Goal: Task Accomplishment & Management: Manage account settings

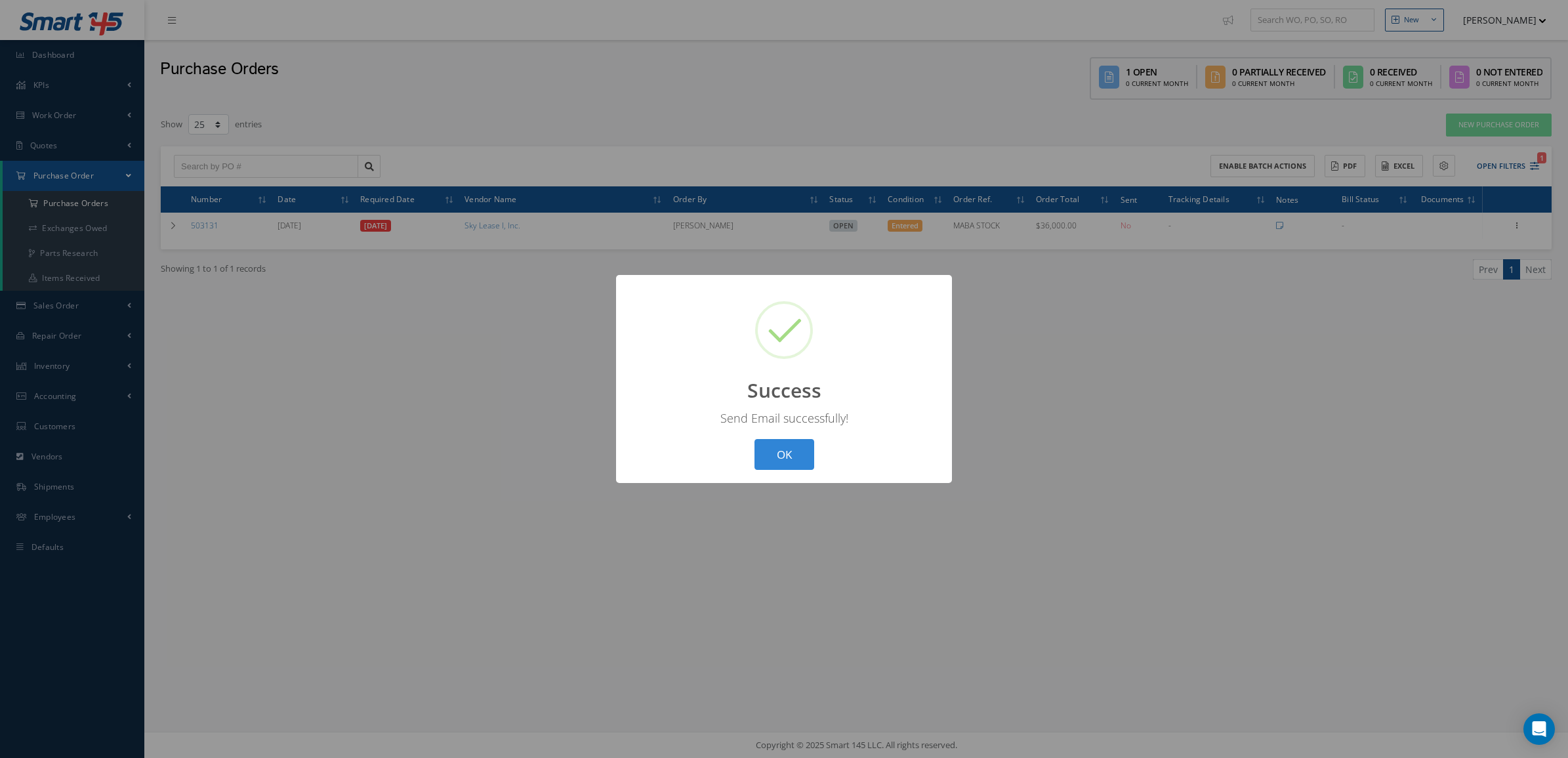
select select "25"
click at [797, 470] on div "? ! i Success × Send Email successfully! OK Cancel" at bounding box center [784, 379] width 336 height 208
click at [784, 447] on button "OK" at bounding box center [784, 454] width 59 height 31
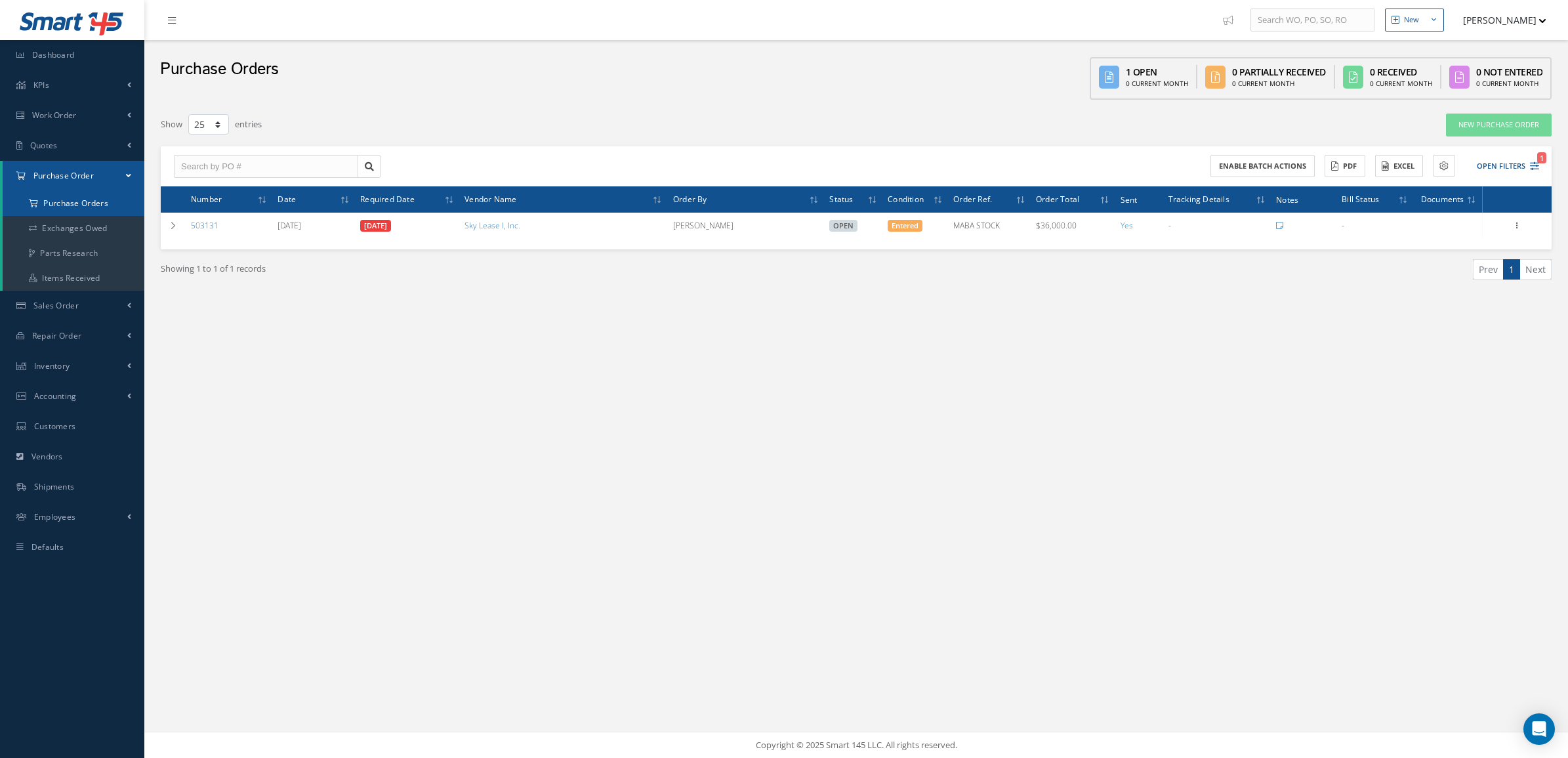
click at [87, 205] on a=1&status_id=2&status_id=3&status_id=5&collapsedFilters"] "Purchase Orders" at bounding box center [73, 203] width 142 height 25
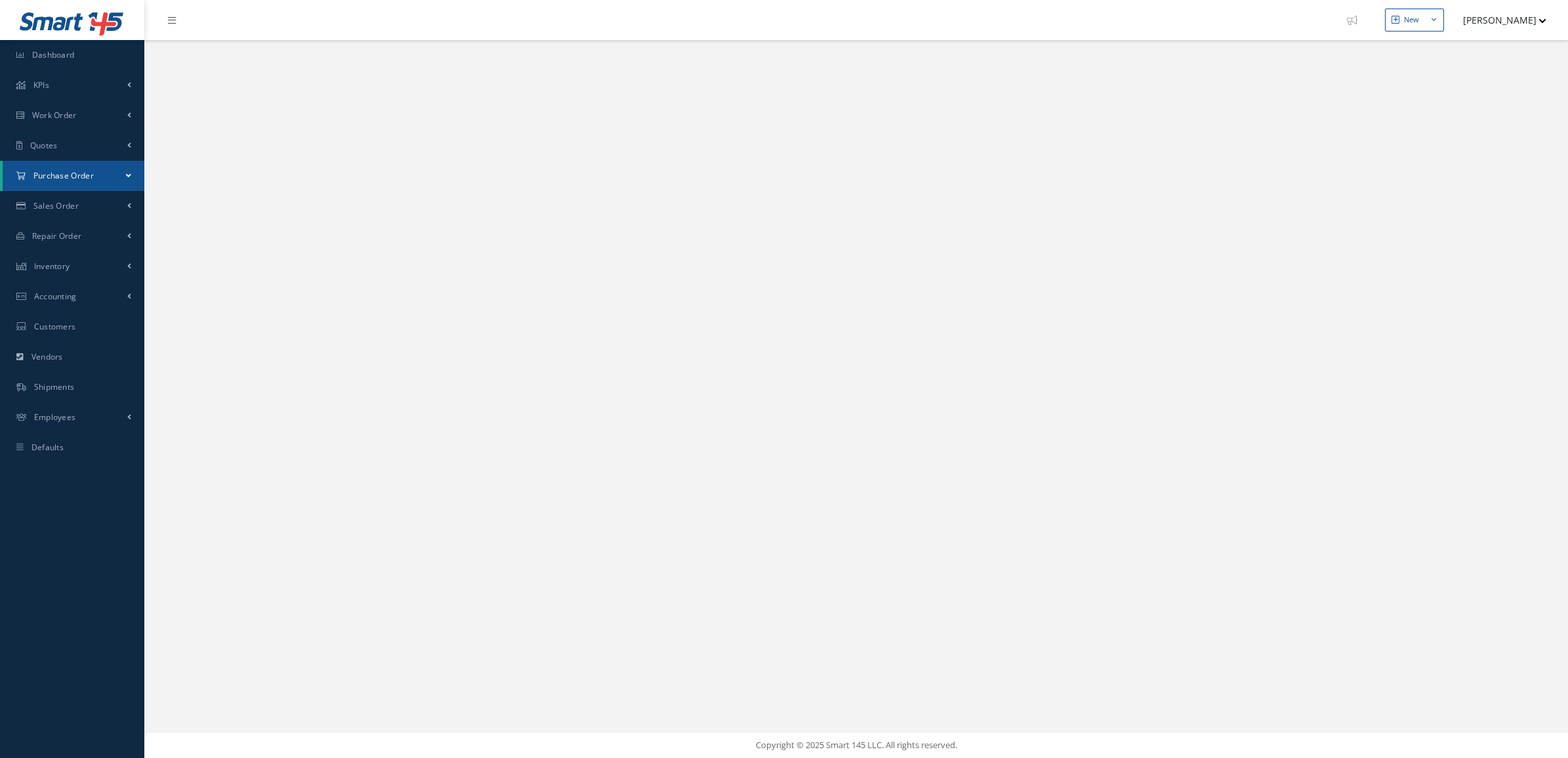
select select "25"
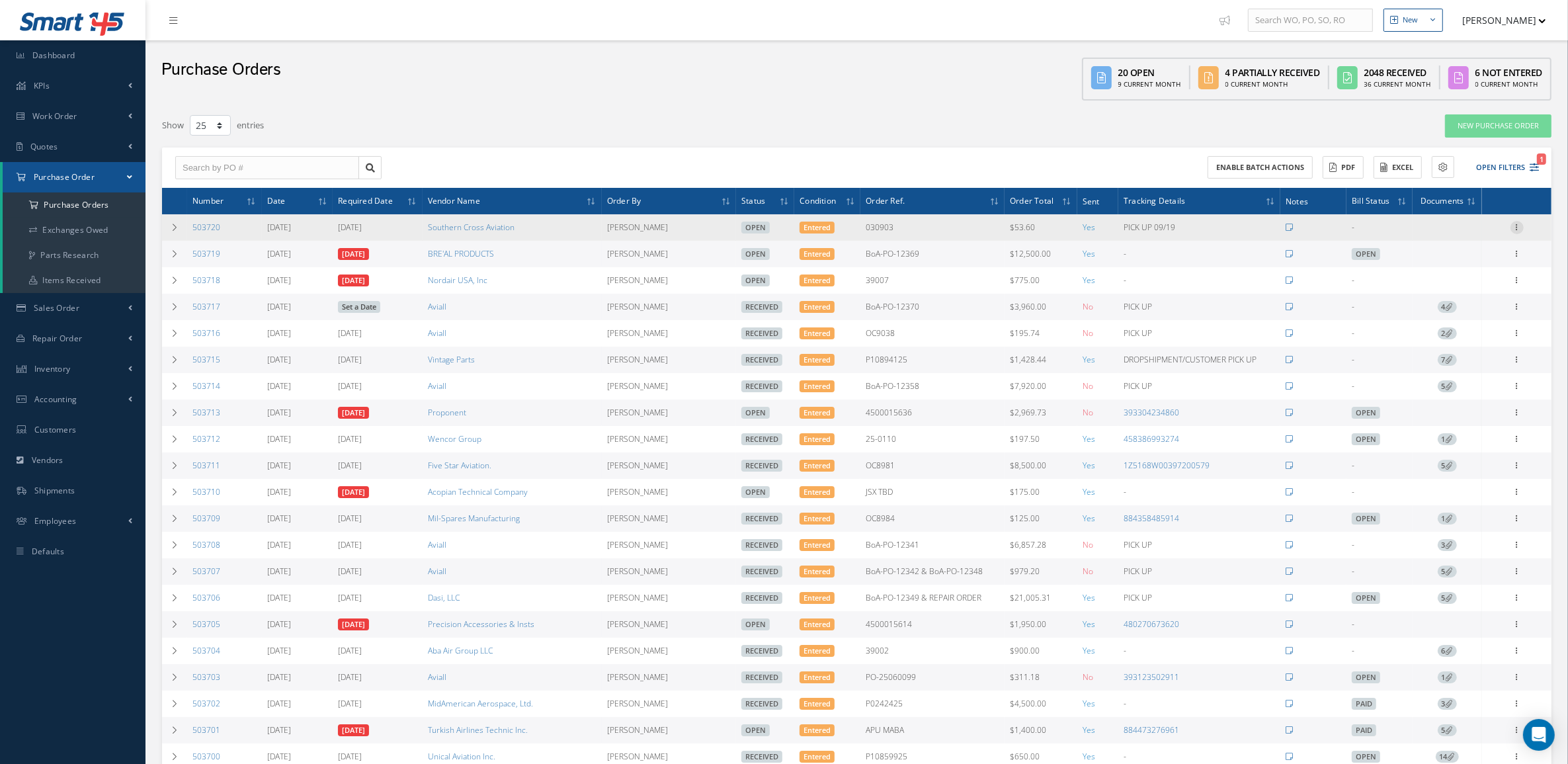
click at [1520, 222] on icon at bounding box center [1517, 226] width 13 height 10
click at [1488, 234] on link "Receive" at bounding box center [1456, 236] width 104 height 17
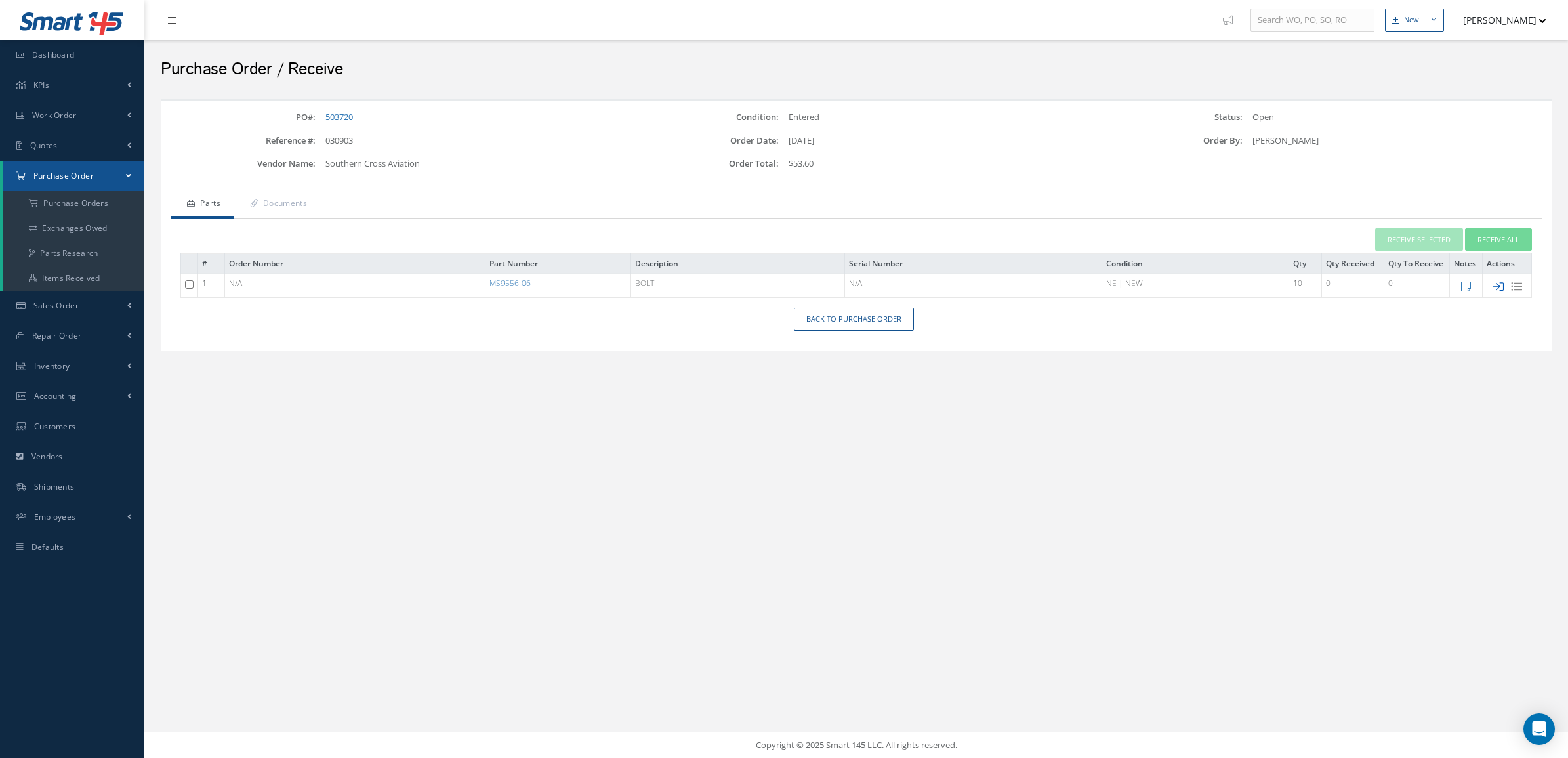
click at [1495, 288] on icon at bounding box center [1498, 286] width 11 height 11
type input "09/19/2025"
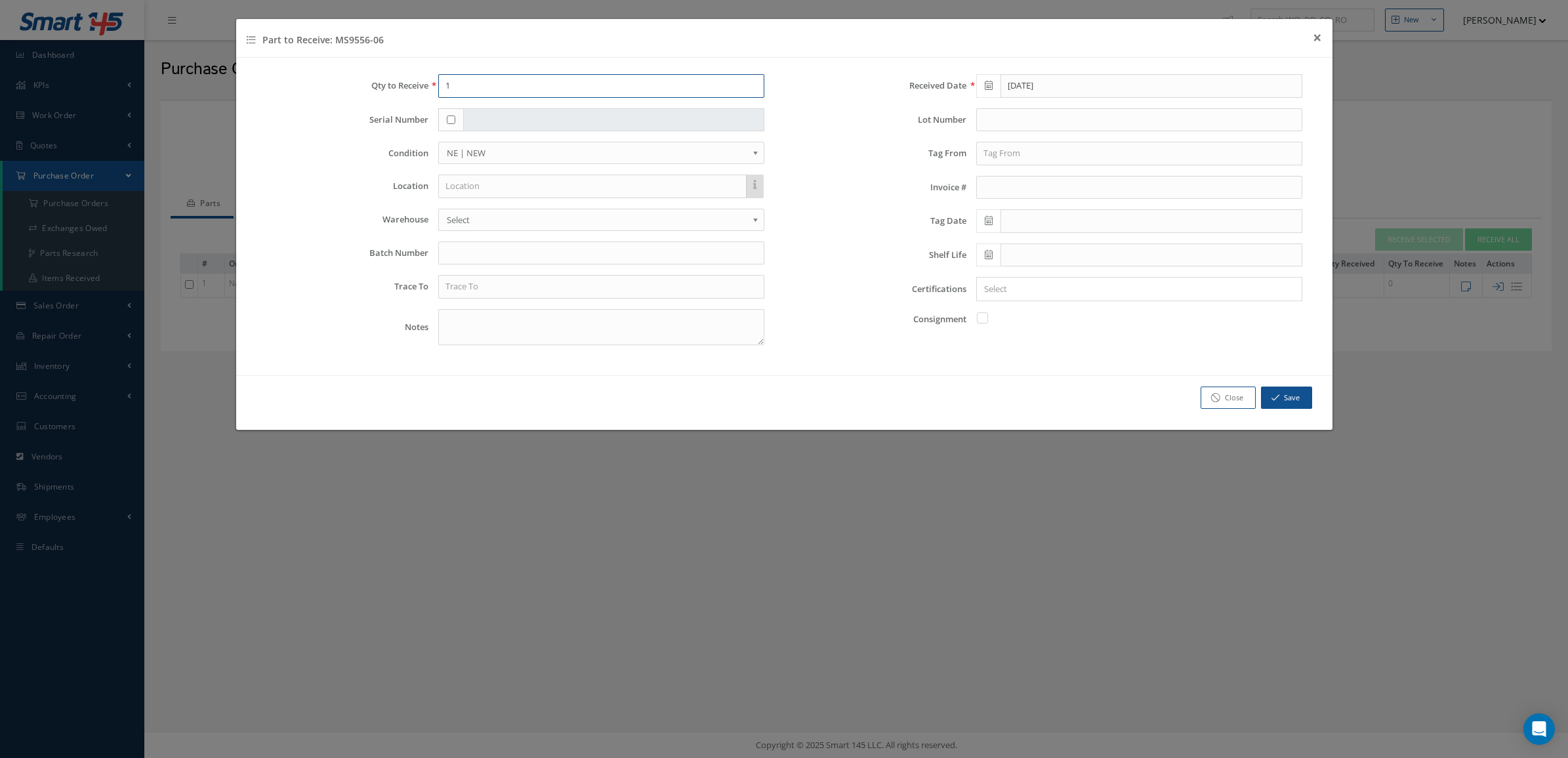
drag, startPoint x: 538, startPoint y: 86, endPoint x: 382, endPoint y: 89, distance: 156.0
click at [382, 89] on div "Qty to Receive 1" at bounding box center [515, 86] width 519 height 23
type input "10"
click at [484, 323] on textarea at bounding box center [601, 327] width 326 height 36
click at [1007, 161] on input "text" at bounding box center [1139, 153] width 326 height 23
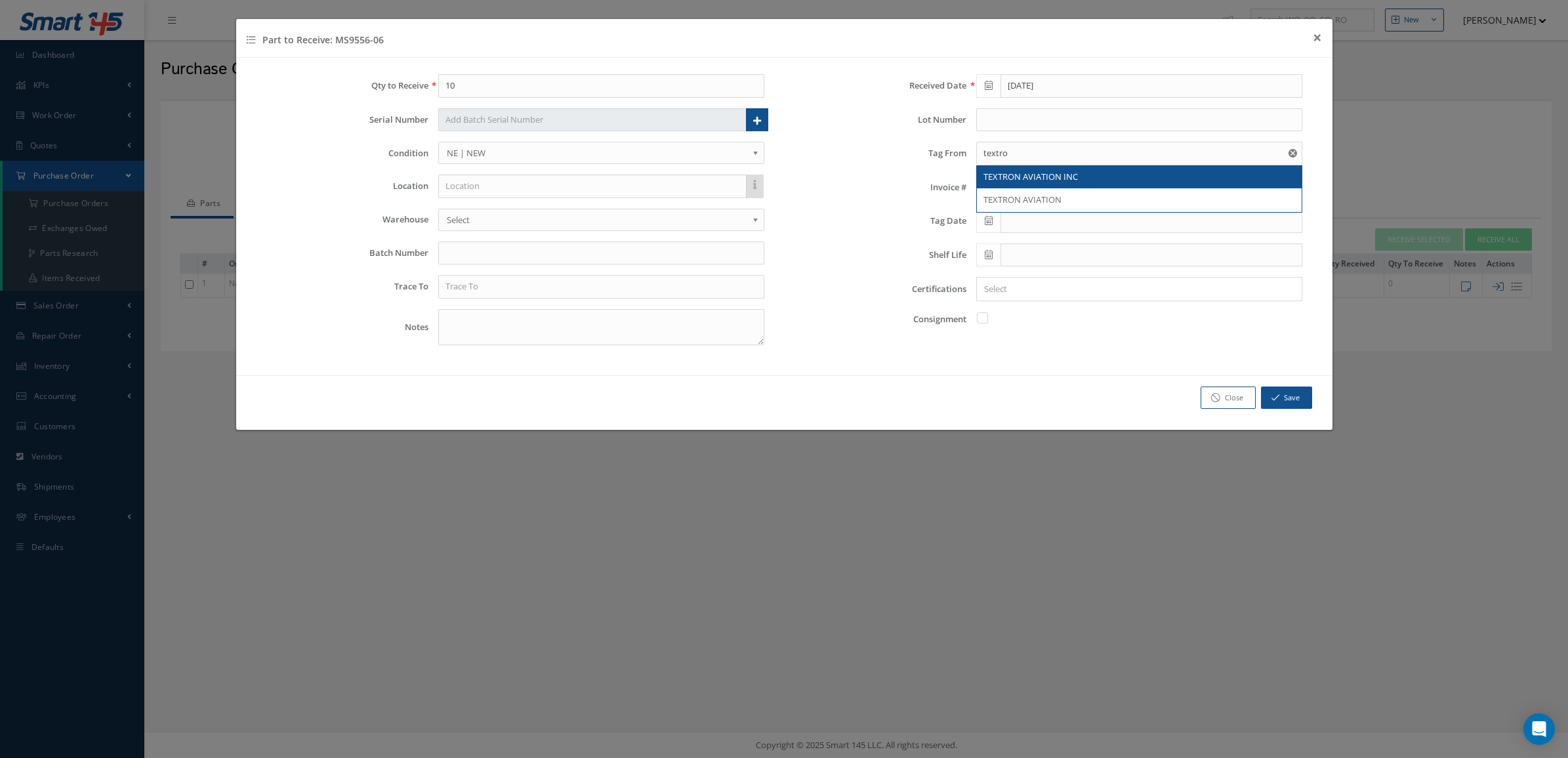
click at [1026, 178] on span "TEXTRON AVIATION INC" at bounding box center [1030, 176] width 95 height 12
type input "TEXTRON AVIATION INC"
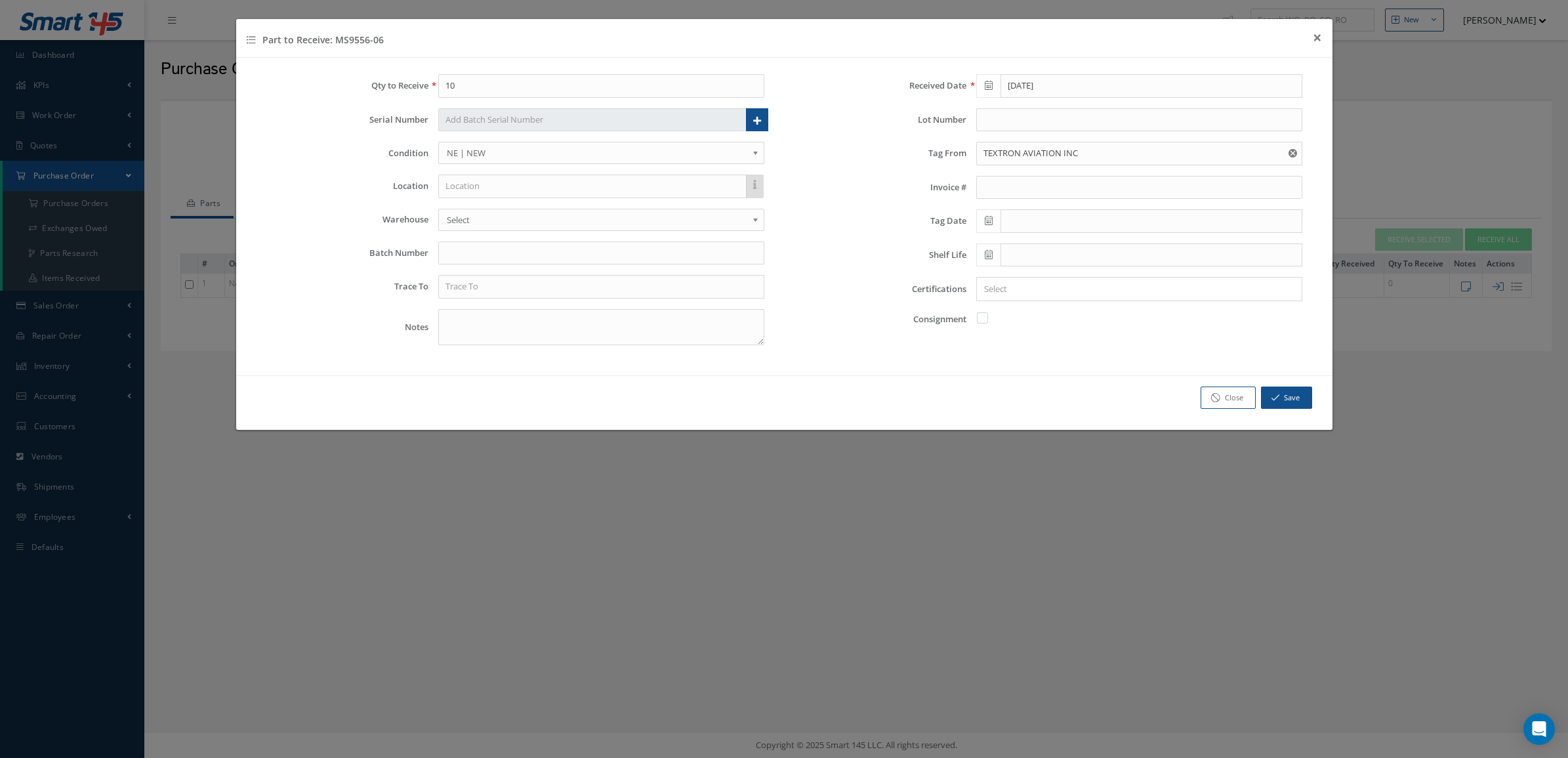
click at [993, 225] on icon at bounding box center [988, 220] width 8 height 10
click at [1051, 247] on th "September 2025" at bounding box center [1045, 245] width 98 height 20
click at [992, 270] on span "Jan" at bounding box center [994, 276] width 30 height 35
click at [1064, 326] on td "16" at bounding box center [1065, 324] width 20 height 20
type input "01/16/2025"
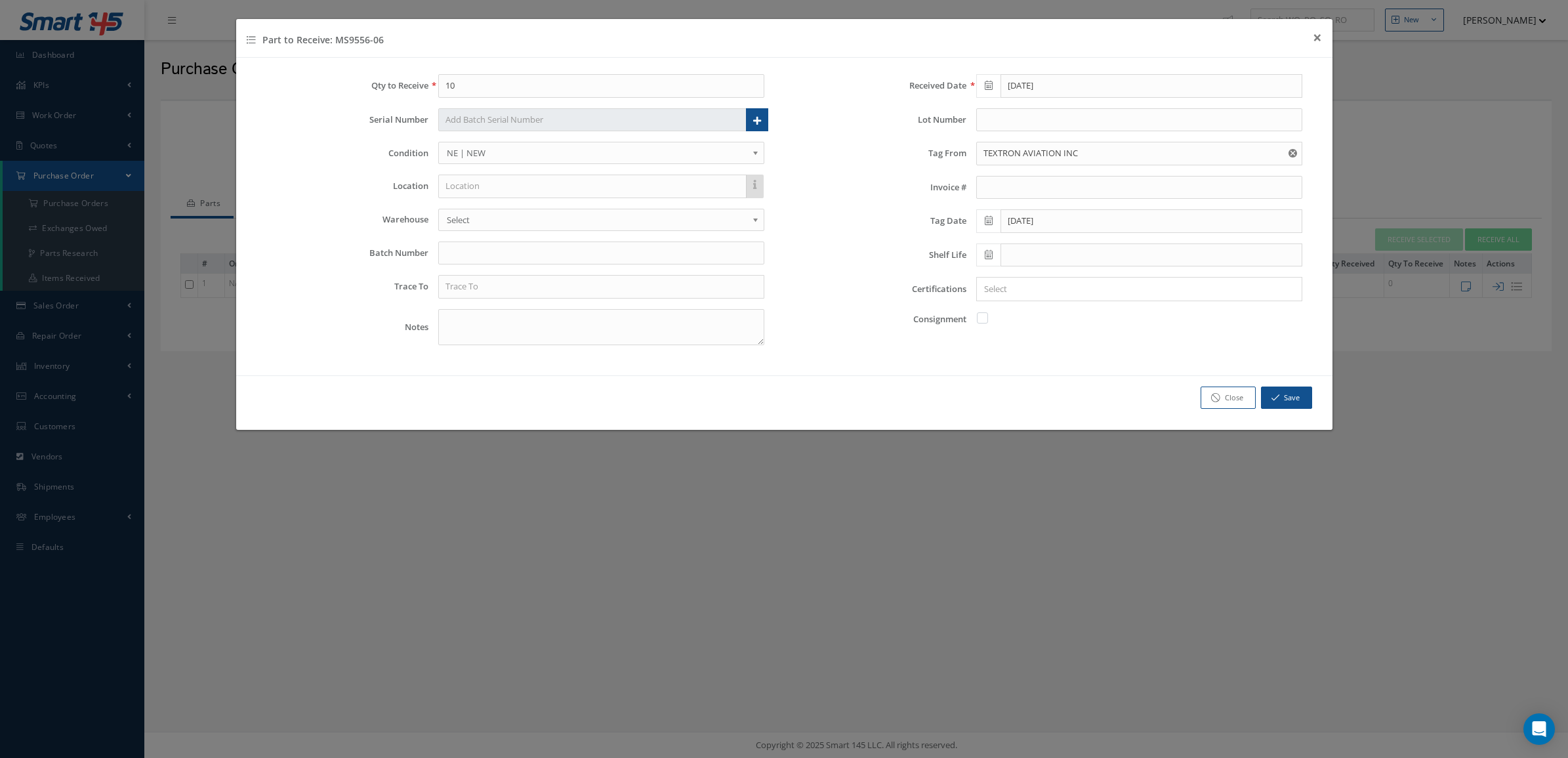
click at [1005, 301] on div "× Loading..." at bounding box center [1139, 288] width 326 height 24
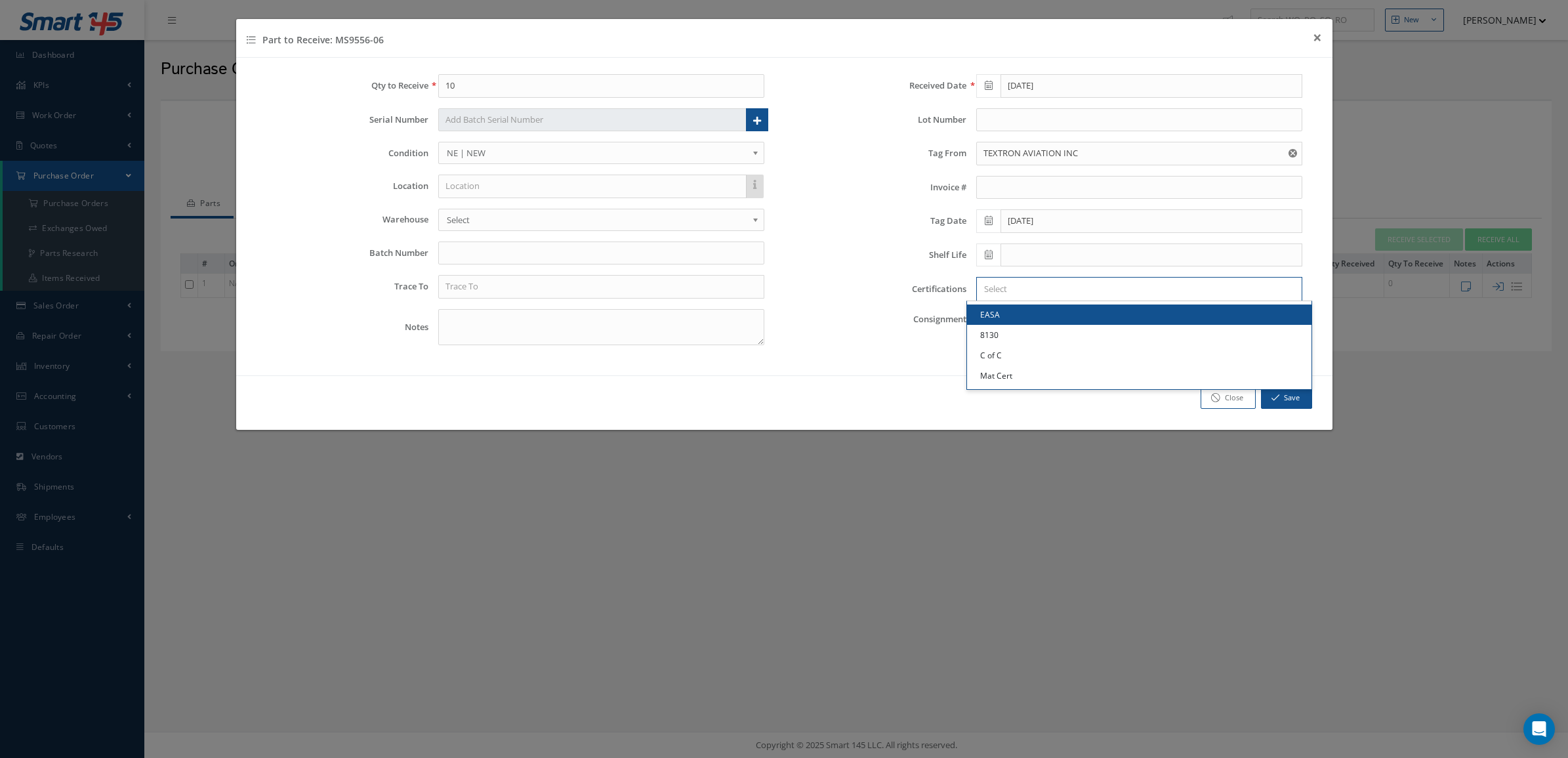
click at [1005, 289] on input "Search for option" at bounding box center [1136, 288] width 316 height 14
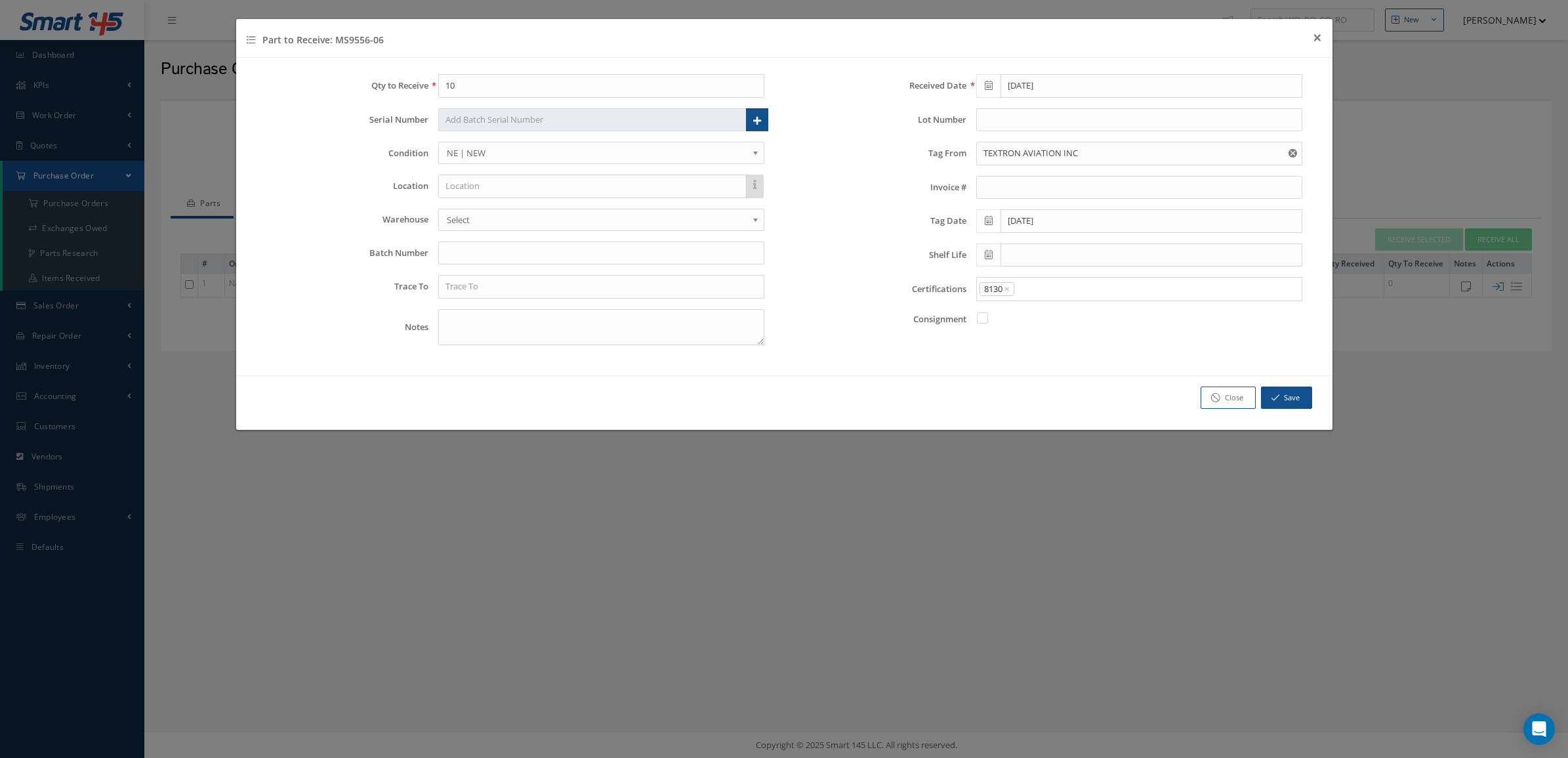
click at [1020, 343] on link "8130" at bounding box center [1139, 335] width 344 height 21
click at [1040, 296] on input "Search for option" at bounding box center [1155, 288] width 279 height 14
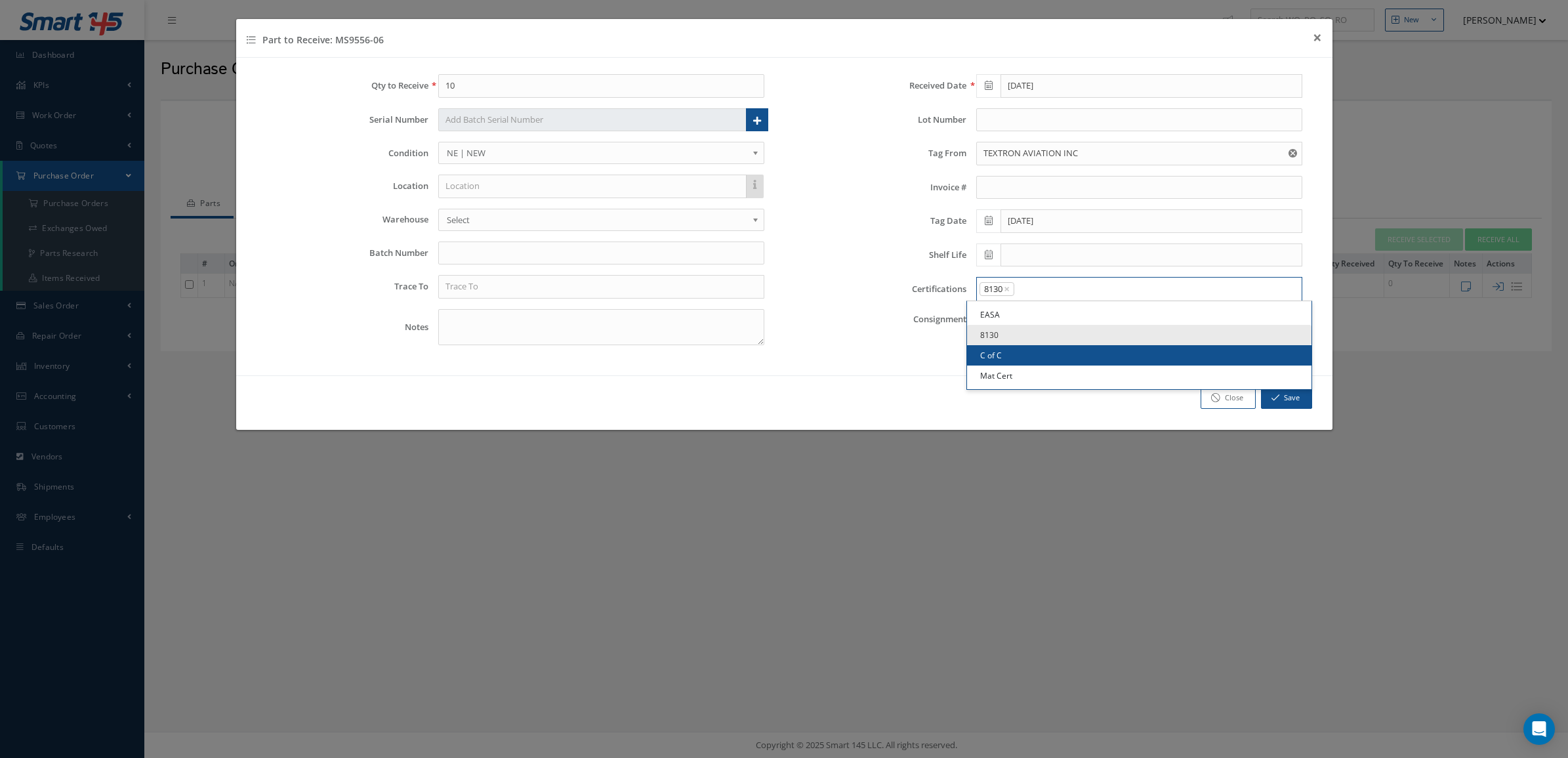
click at [1038, 361] on link "C of C" at bounding box center [1139, 355] width 344 height 21
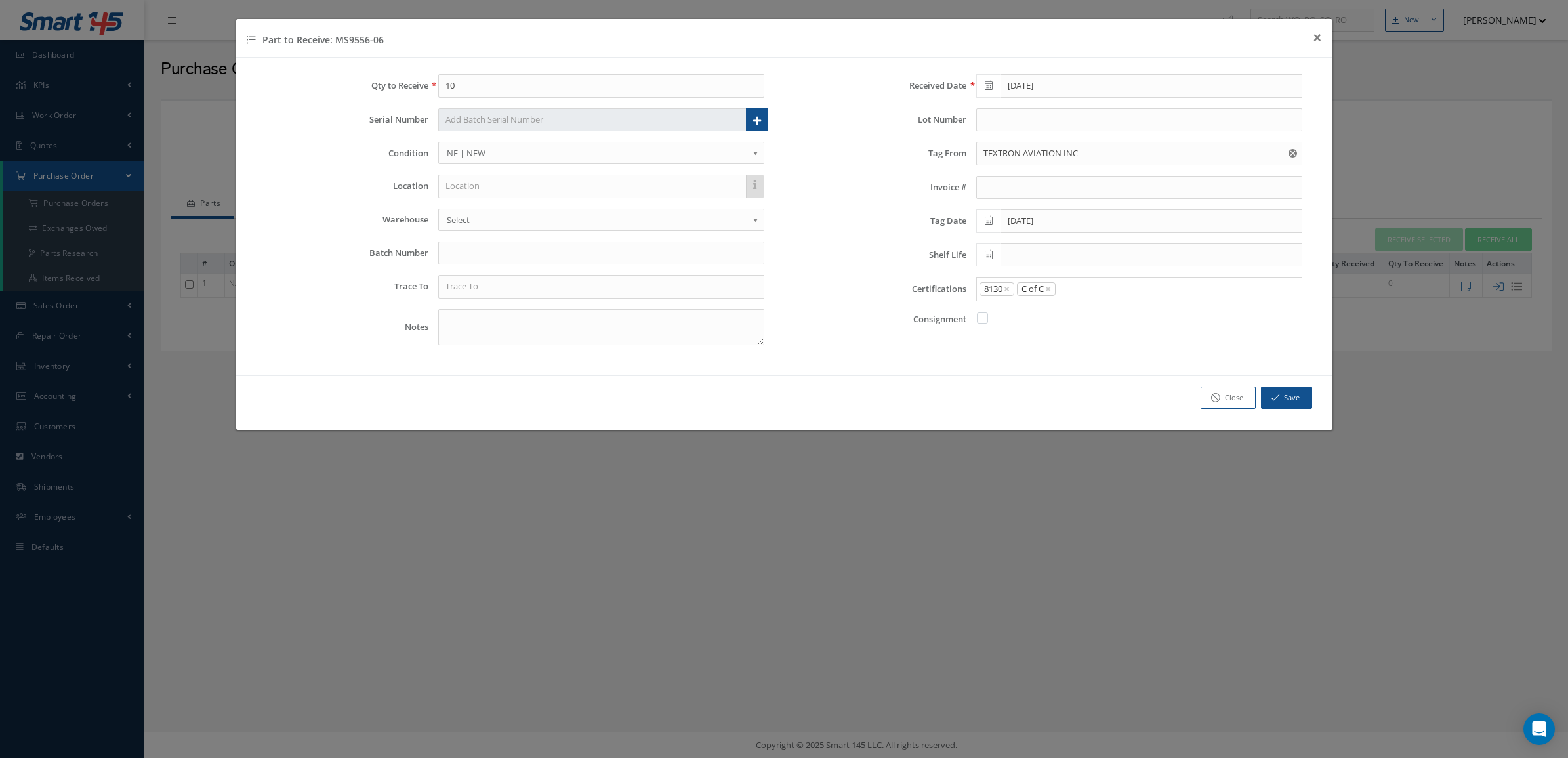
click at [1090, 294] on input "Search for option" at bounding box center [1175, 288] width 238 height 14
click at [1057, 371] on link "Mat Cert" at bounding box center [1139, 376] width 344 height 21
drag, startPoint x: 453, startPoint y: 84, endPoint x: 420, endPoint y: 84, distance: 33.0
click at [420, 84] on div "Qty to Receive 10" at bounding box center [515, 86] width 519 height 23
type input "1"
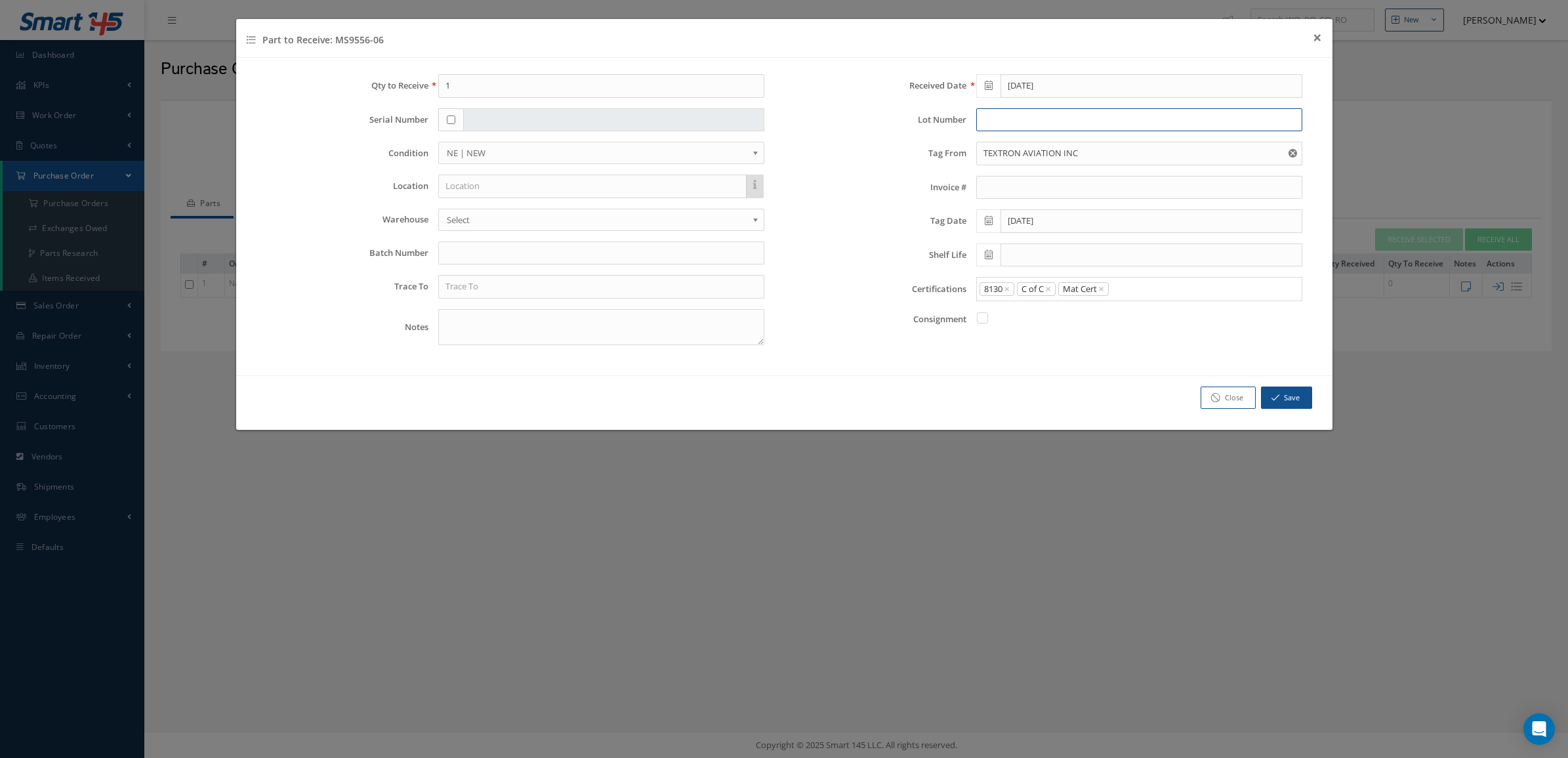
click at [995, 127] on input "text" at bounding box center [1139, 120] width 326 height 23
type input "339472"
click at [1286, 396] on button "Save" at bounding box center [1287, 398] width 51 height 23
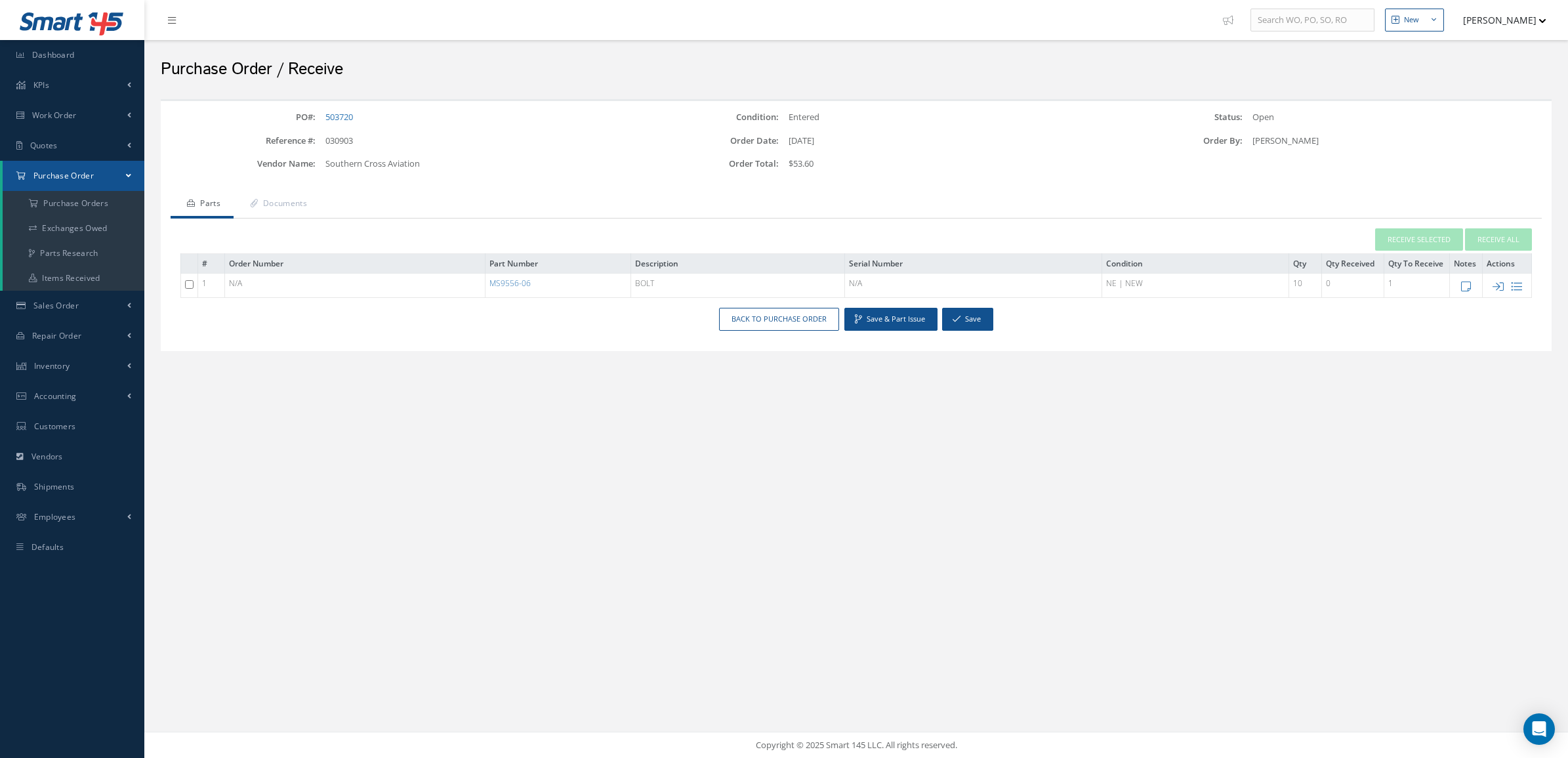
click at [1500, 284] on icon at bounding box center [1498, 286] width 11 height 11
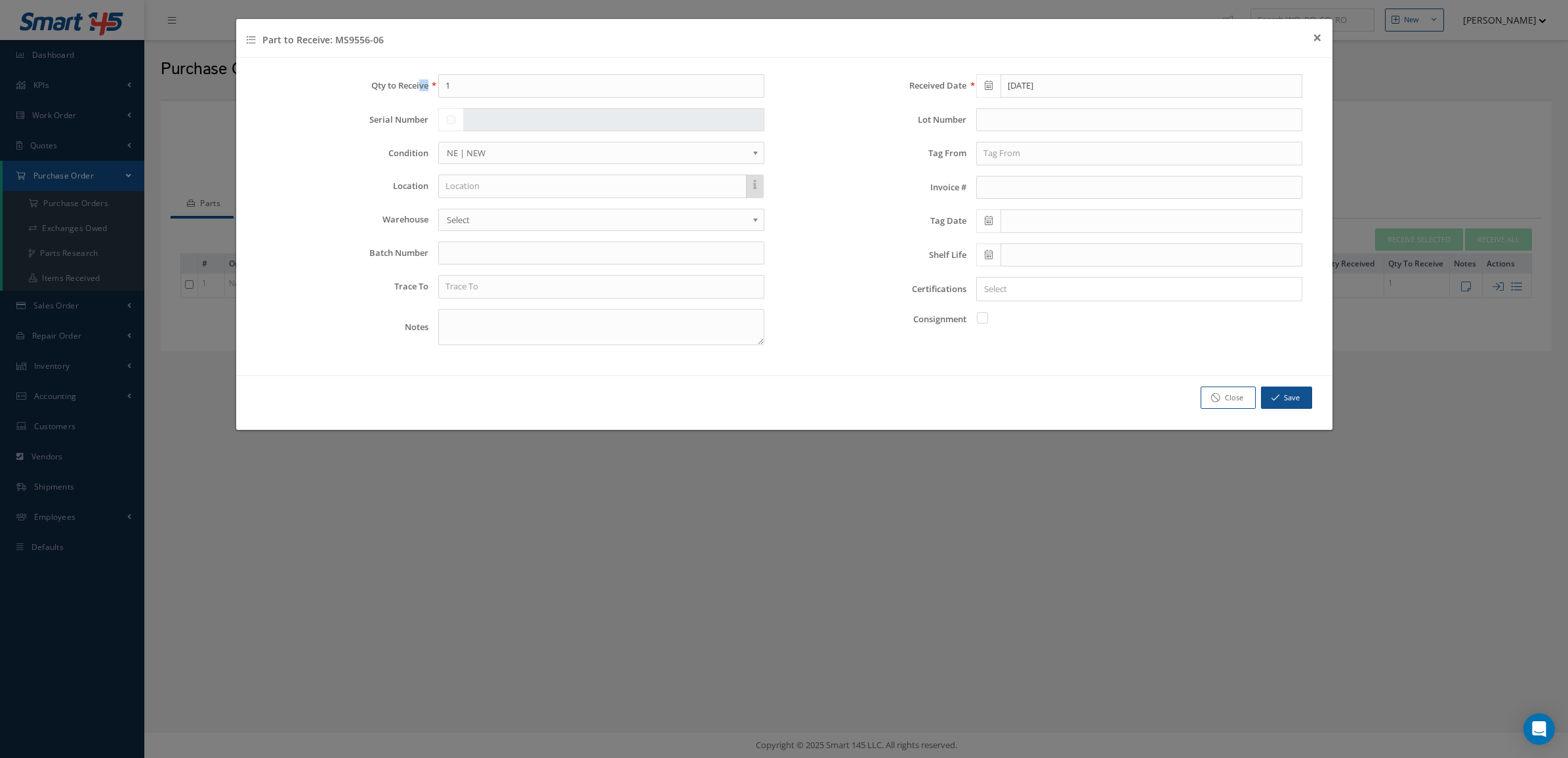
drag, startPoint x: 510, startPoint y: 73, endPoint x: 420, endPoint y: 76, distance: 90.0
click at [420, 76] on div "Qty to Receive 1 Serial Number Condition OH | OVERHAUL SV | SERVICEABLE RP | RE…" at bounding box center [784, 216] width 1096 height 318
drag, startPoint x: 420, startPoint y: 76, endPoint x: 541, endPoint y: 89, distance: 121.7
click at [541, 89] on input "1" at bounding box center [601, 86] width 326 height 23
drag, startPoint x: 517, startPoint y: 87, endPoint x: 375, endPoint y: 82, distance: 142.1
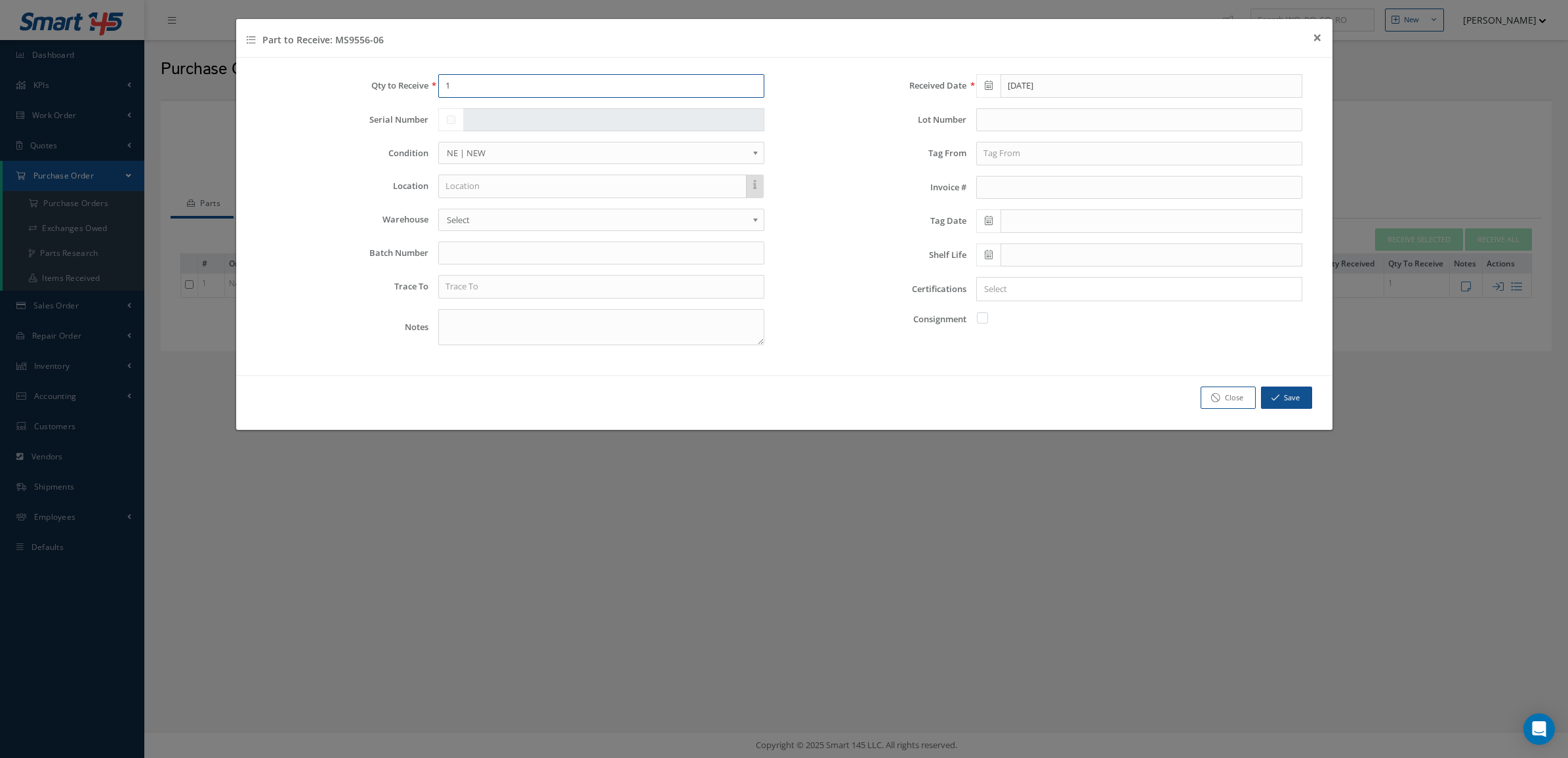
click at [375, 82] on div "Qty to Receive 1" at bounding box center [515, 86] width 519 height 23
type input "9"
click at [992, 152] on input "text" at bounding box center [1139, 153] width 326 height 23
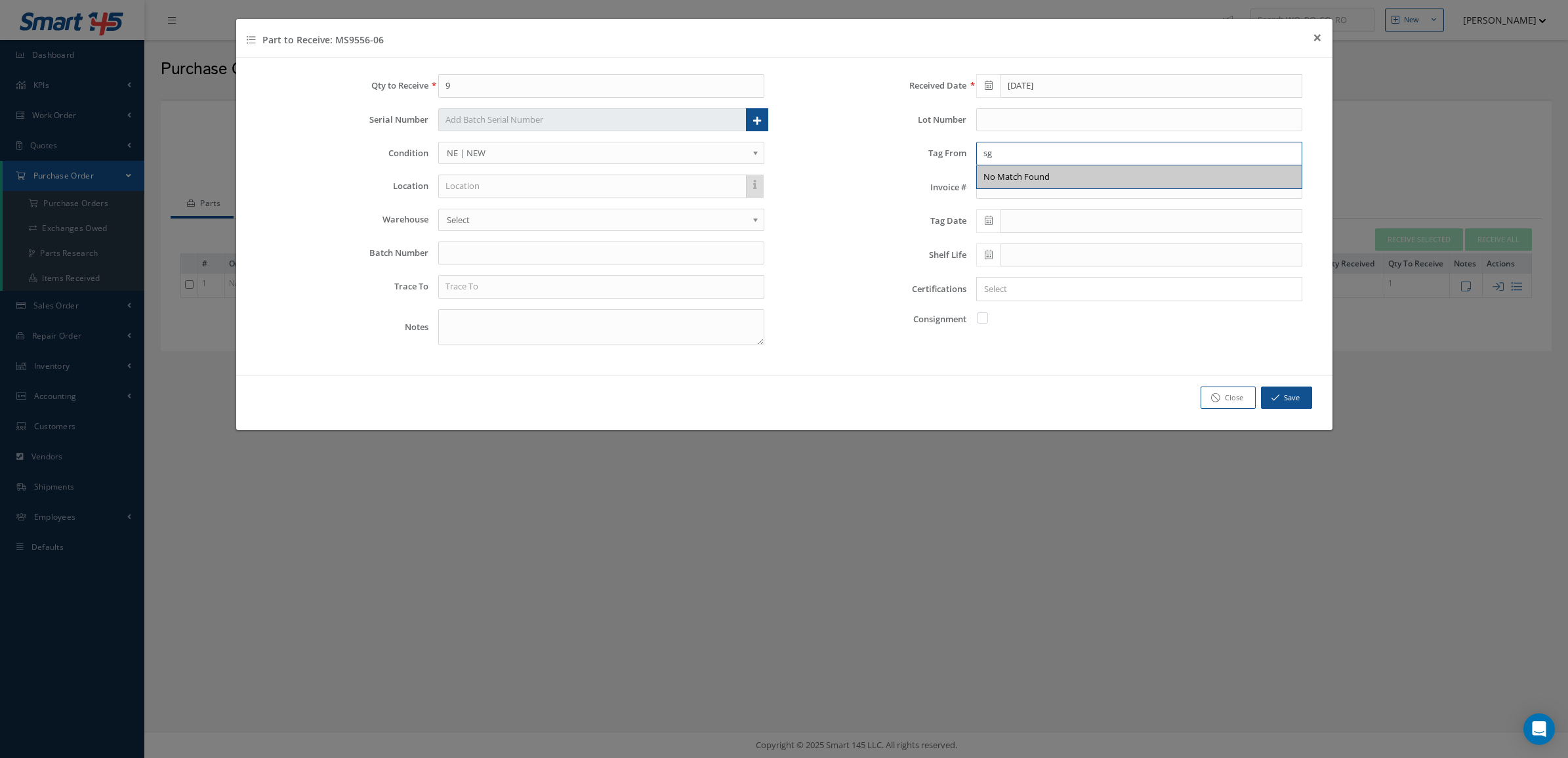
type input "s"
type input "a"
type input "AGENCIA NACIONAL DE AVIACION CIVIL BRASIL"
click at [991, 227] on span at bounding box center [988, 221] width 24 height 23
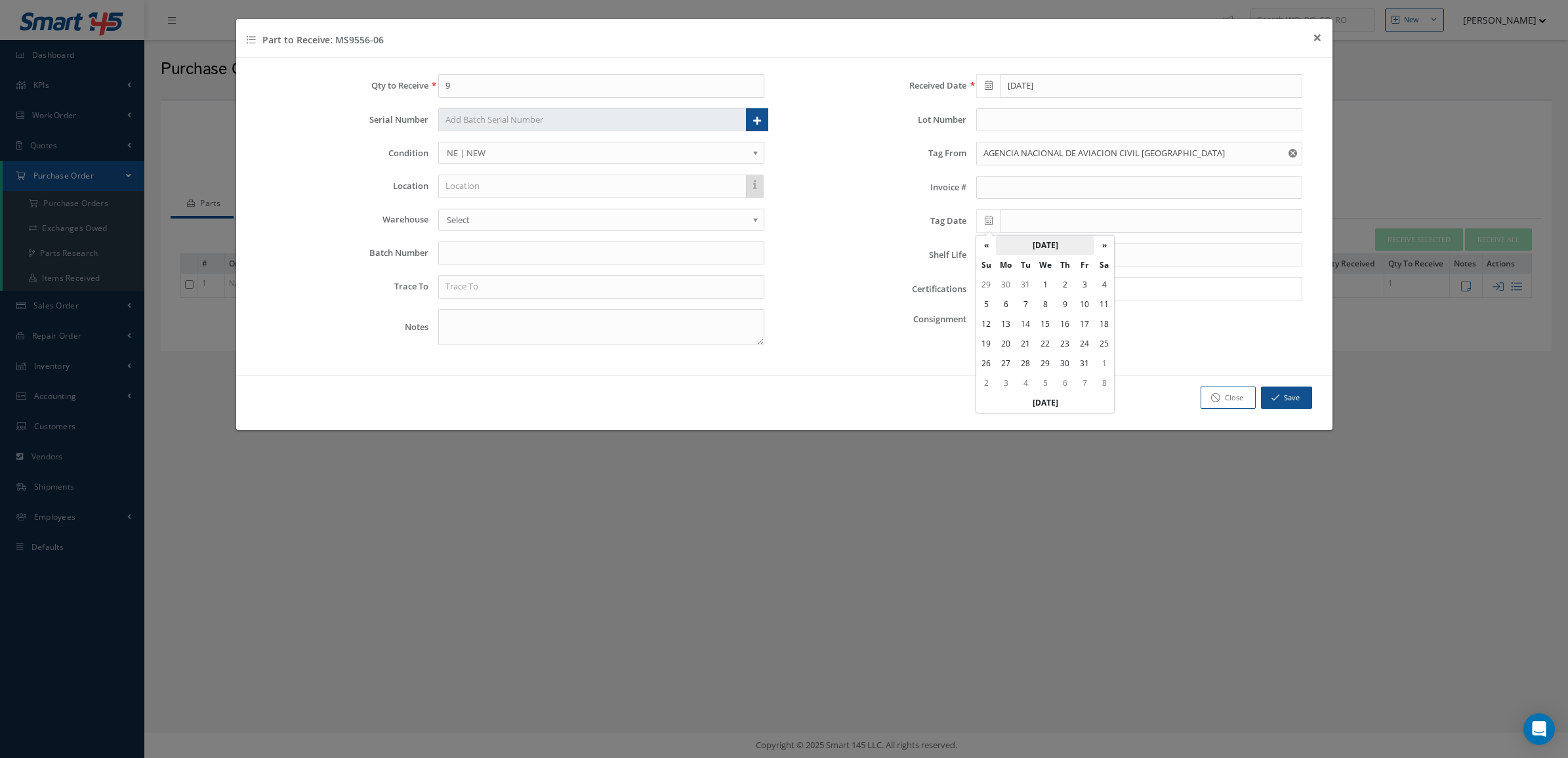
click at [1024, 249] on th "January 2025" at bounding box center [1045, 245] width 98 height 20
click at [1015, 245] on th "2025" at bounding box center [1043, 245] width 95 height 20
click at [989, 247] on th "«" at bounding box center [985, 245] width 20 height 20
click at [1095, 272] on span "2012" at bounding box center [1093, 276] width 30 height 35
click at [1027, 349] on span "Oct" at bounding box center [1027, 352] width 30 height 35
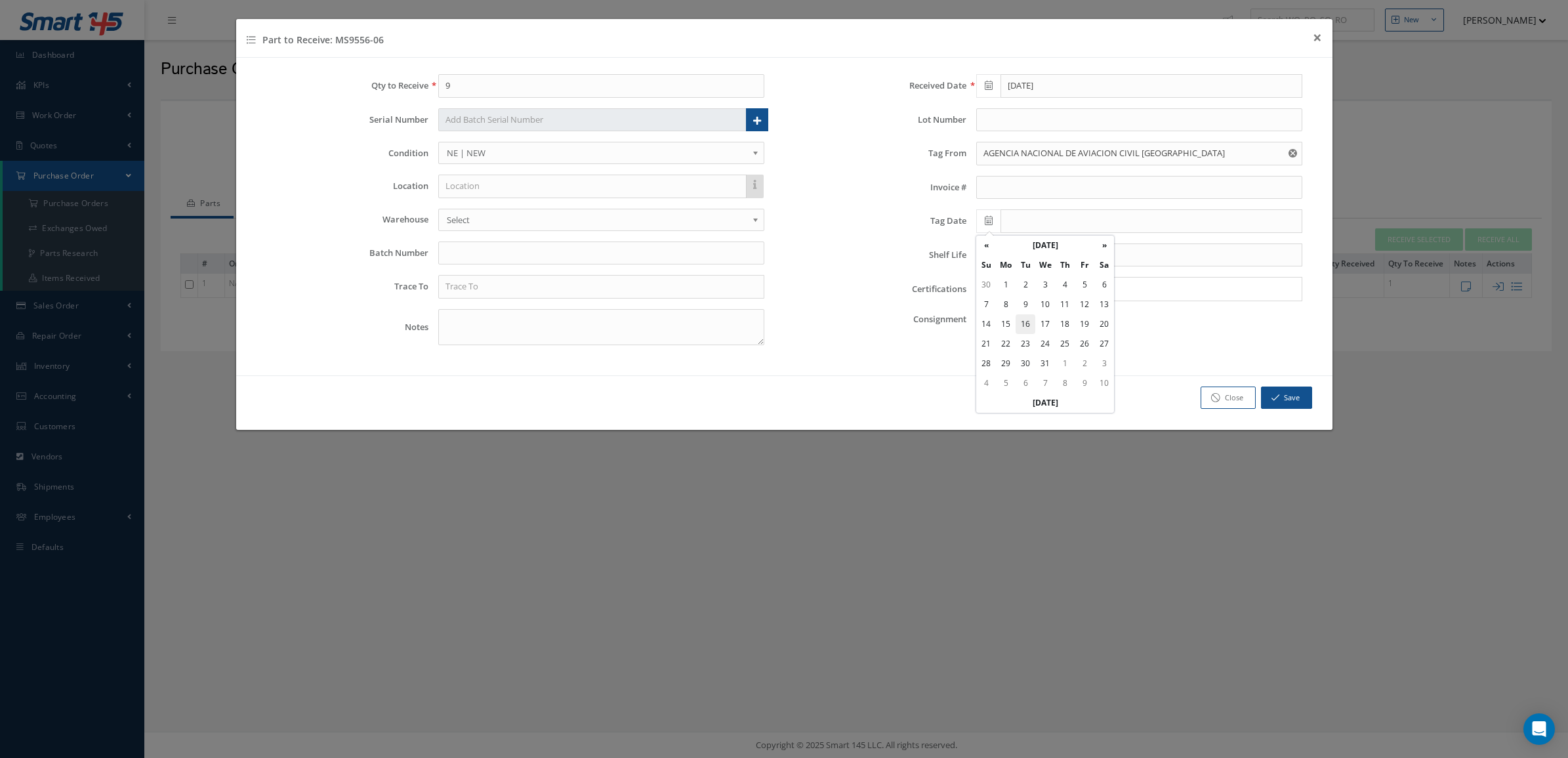
click at [1032, 319] on td "16" at bounding box center [1025, 324] width 20 height 20
type input "10/16/2012"
click at [1017, 296] on input "Search for option" at bounding box center [1136, 288] width 316 height 14
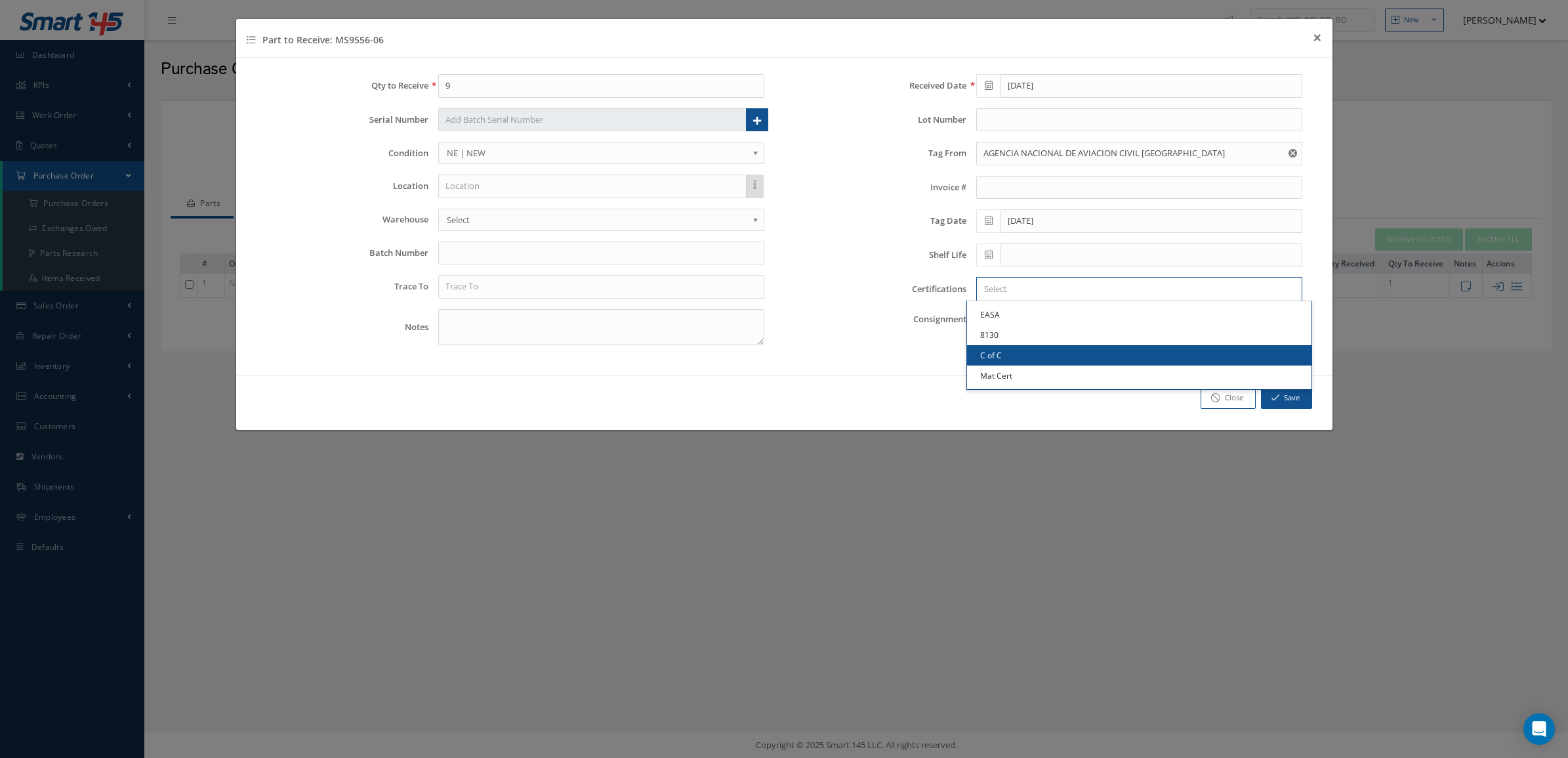
click at [1026, 349] on link "C of C" at bounding box center [1139, 355] width 344 height 21
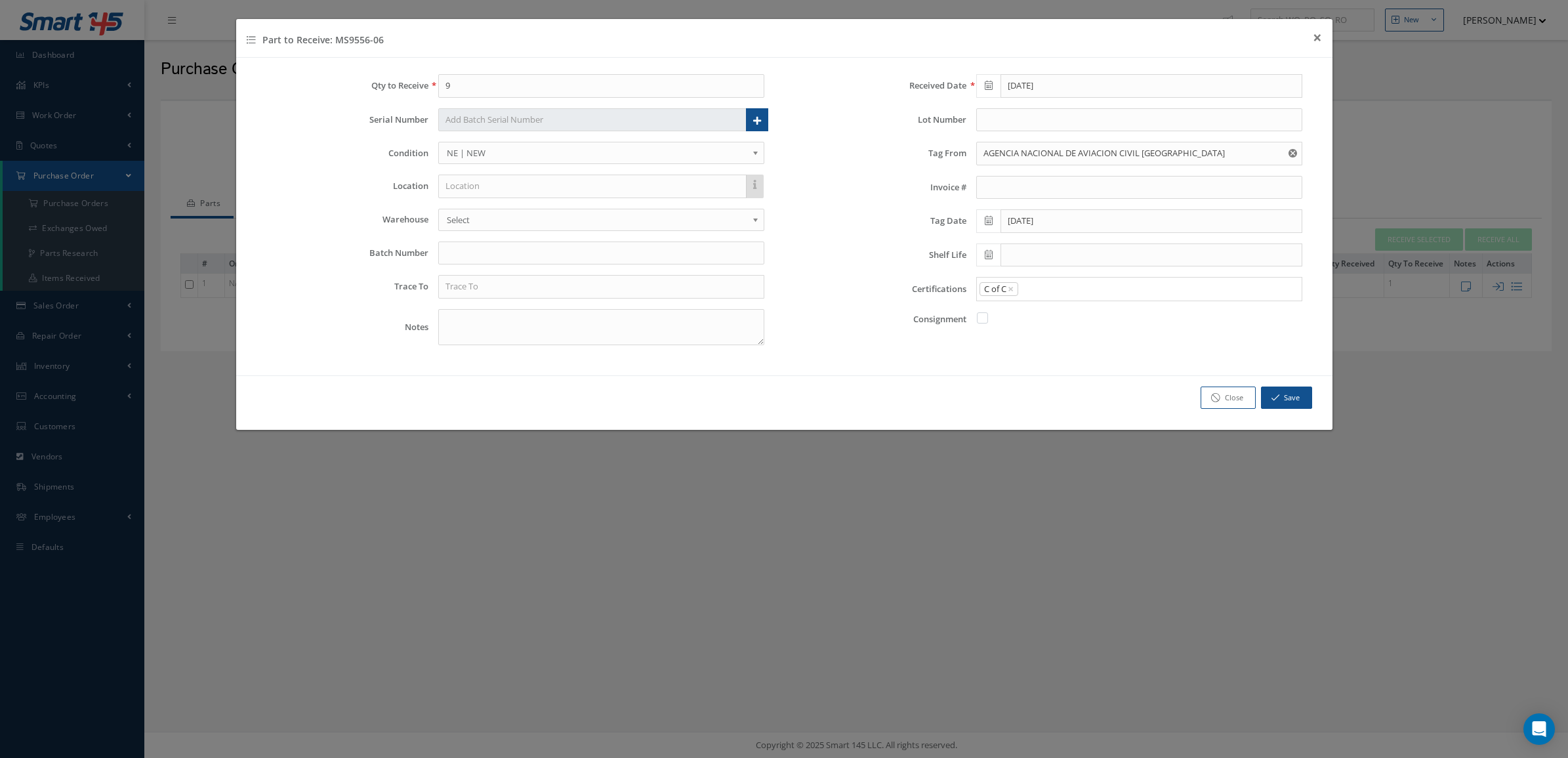
click at [1037, 285] on input "Search for option" at bounding box center [1156, 288] width 275 height 14
click at [1037, 369] on ul "EASA 8130 C of C Mat Cert" at bounding box center [1139, 345] width 346 height 89
click at [1037, 369] on div "Qty to Receive 9 Serial Number Serial Numbers You must enter 9 serial numbers (…" at bounding box center [784, 216] width 1096 height 318
click at [1040, 280] on div "C of C × × Loading..." at bounding box center [1139, 288] width 326 height 24
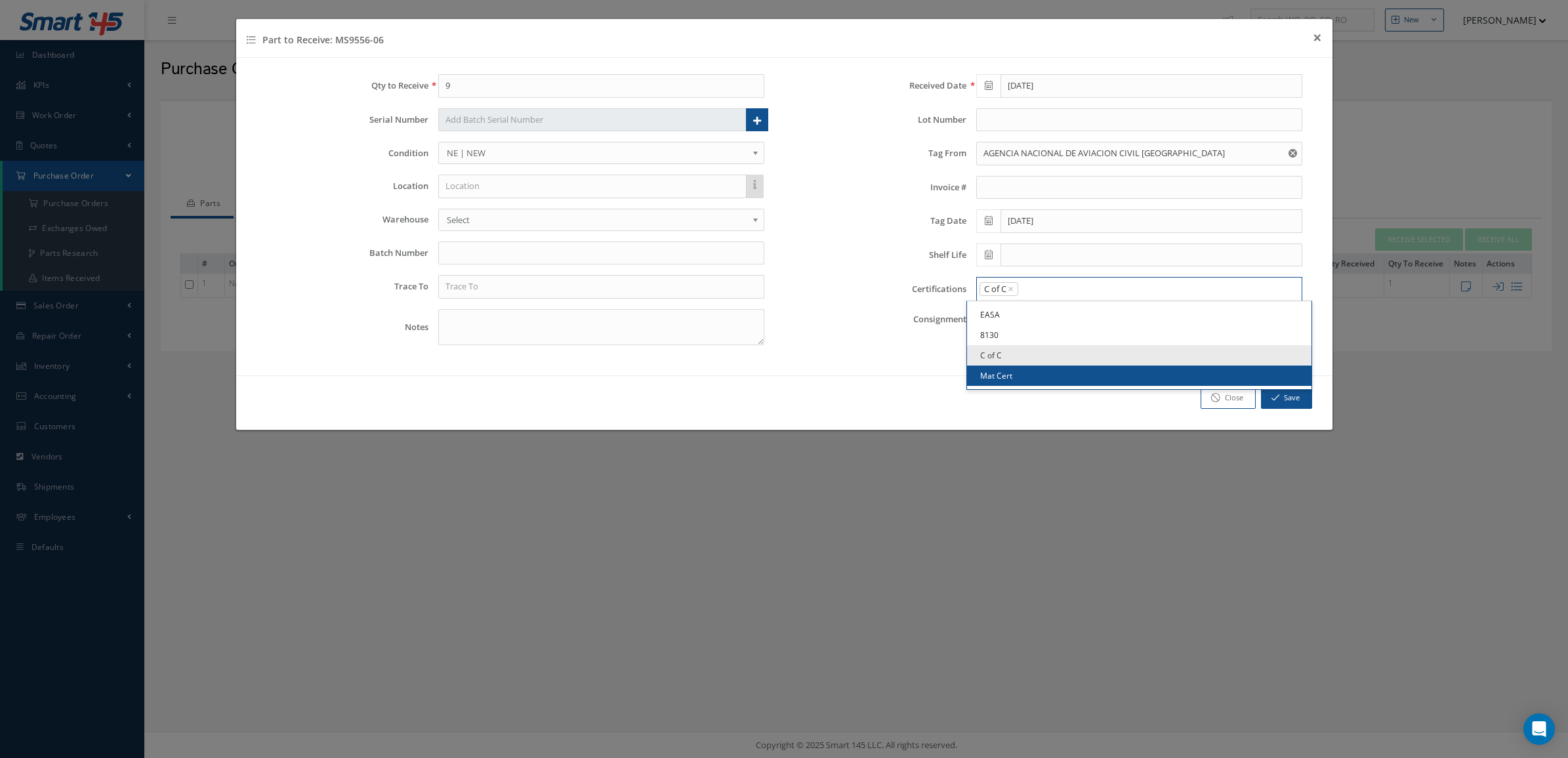
click at [1042, 293] on input "Search for option" at bounding box center [1156, 288] width 275 height 14
click at [1044, 369] on link "Mat Cert" at bounding box center [1139, 376] width 344 height 21
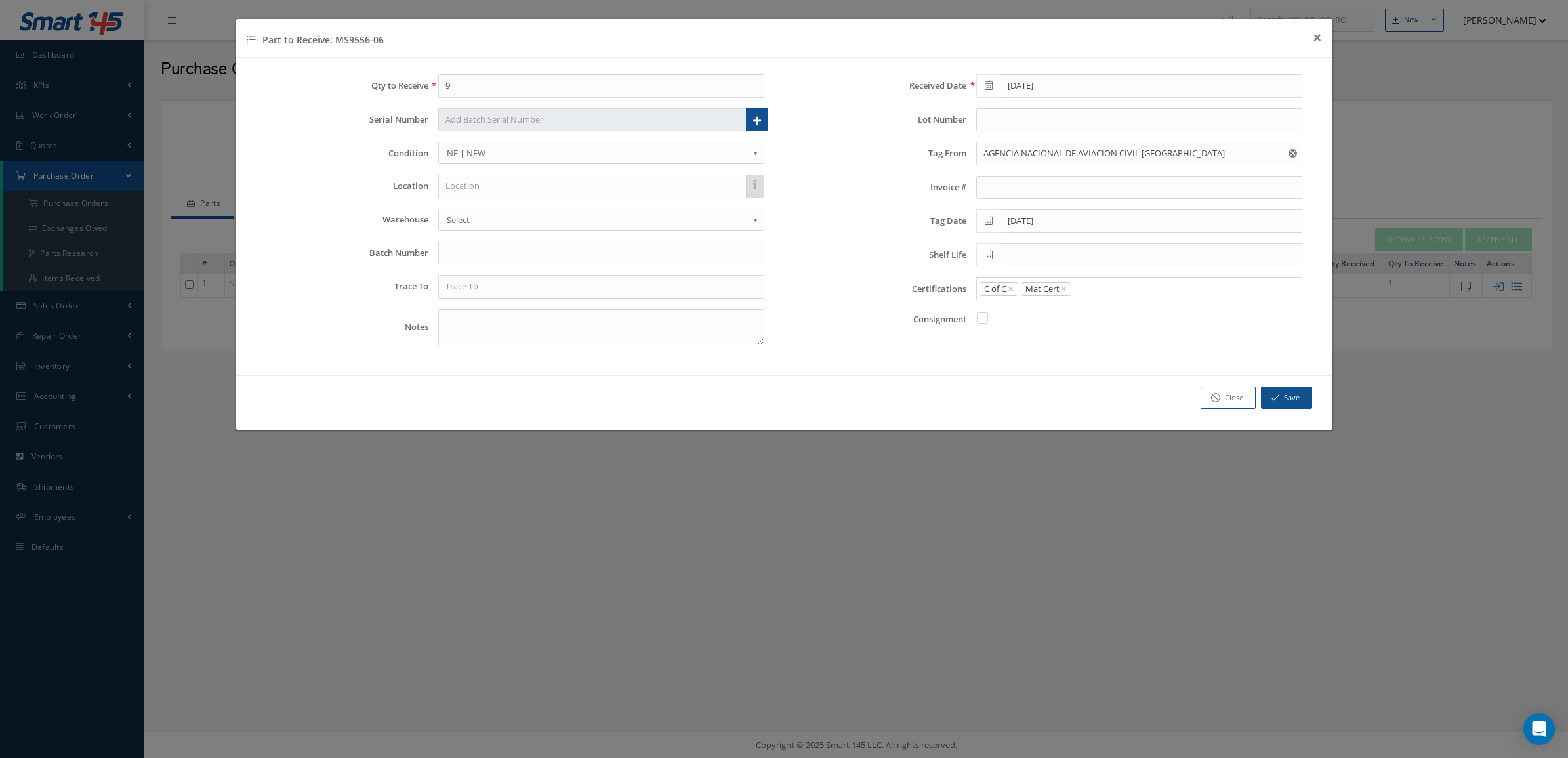
click at [1107, 282] on div "C of C × Mat Cert × × Loading..." at bounding box center [1139, 288] width 326 height 24
click at [1107, 294] on input "Search for option" at bounding box center [1184, 288] width 222 height 14
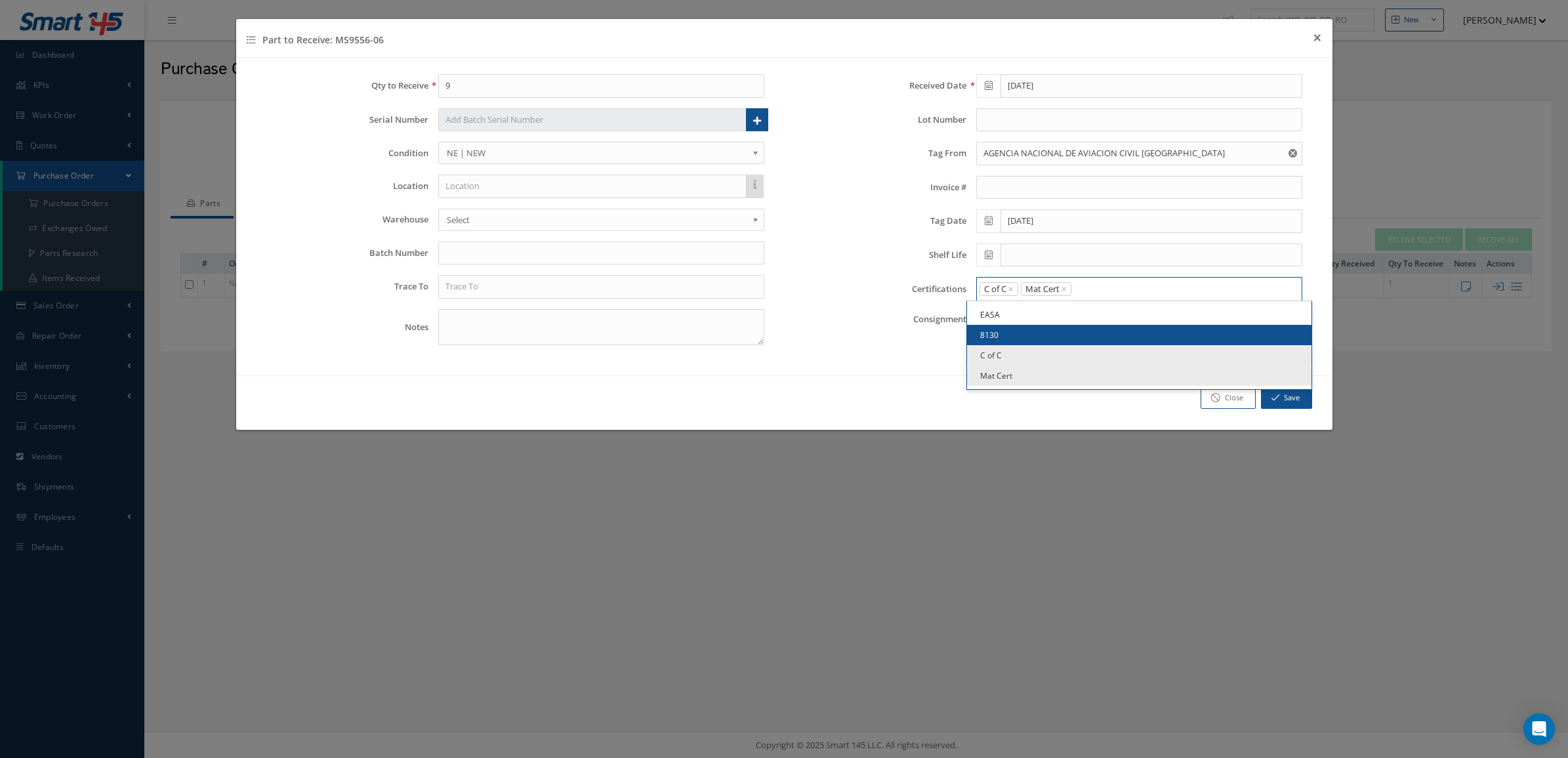
click at [1038, 330] on link "8130" at bounding box center [1139, 335] width 344 height 21
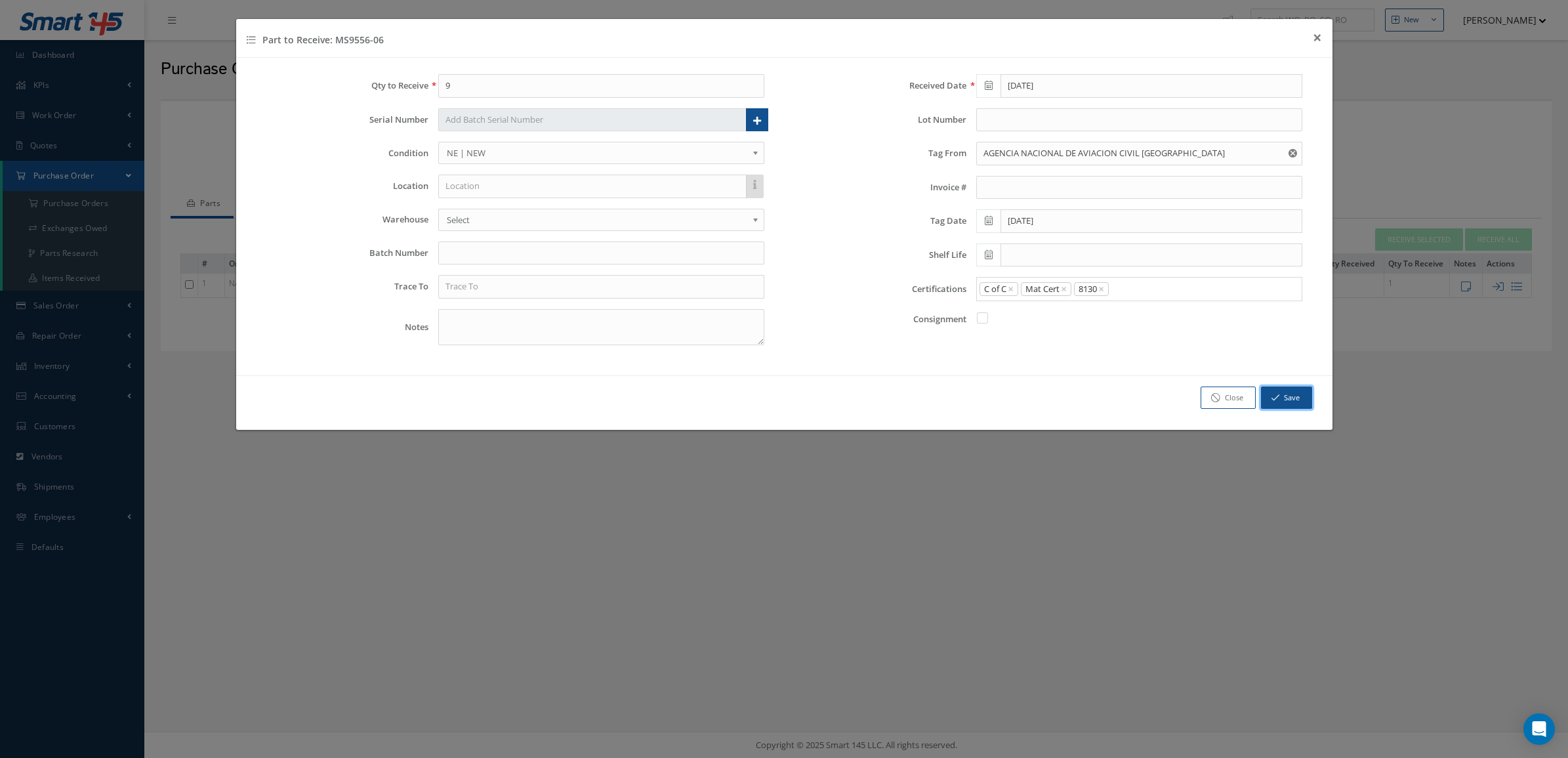
click at [1277, 396] on icon "button" at bounding box center [1275, 398] width 8 height 10
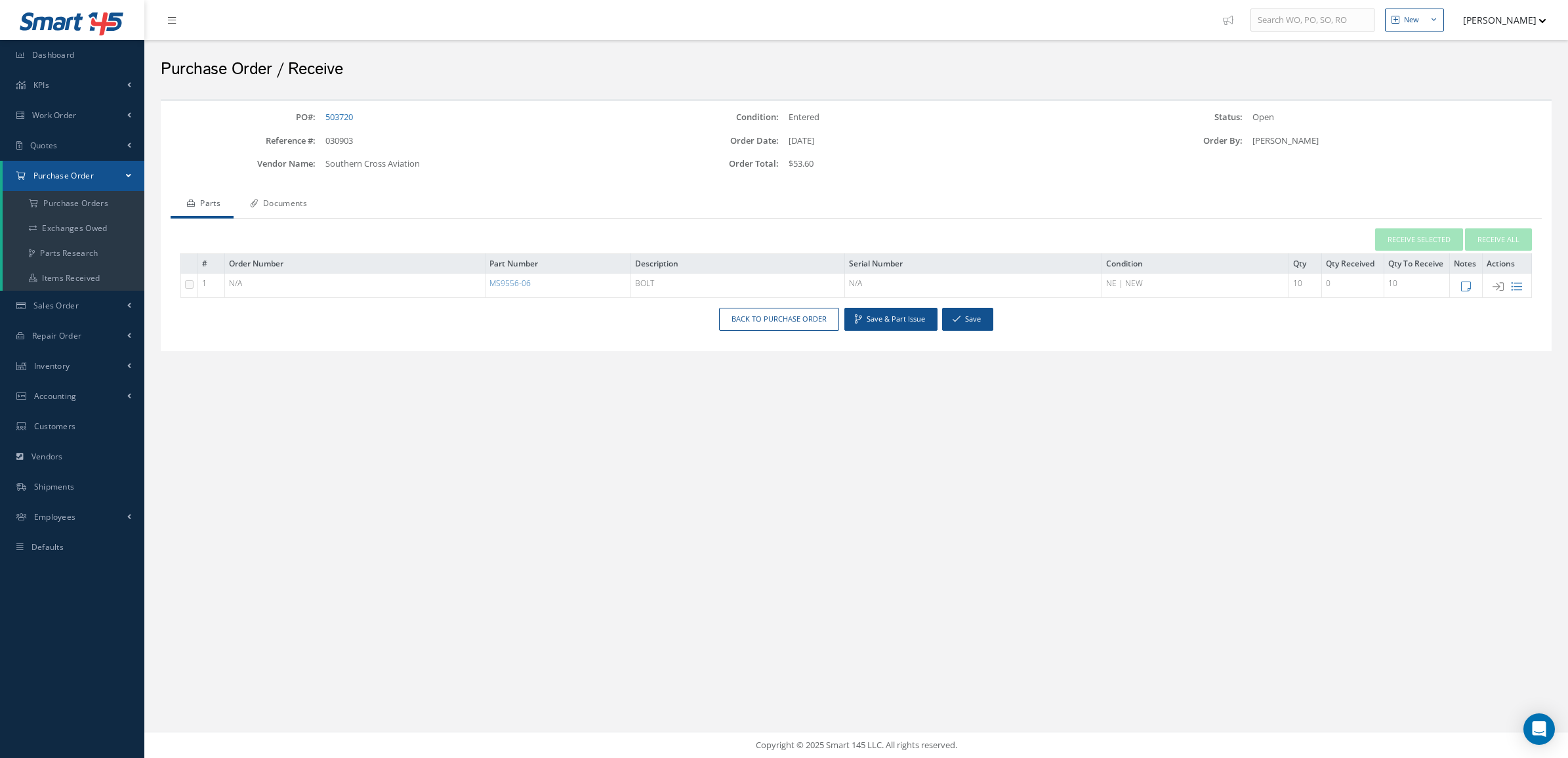
click at [313, 195] on link "Documents" at bounding box center [277, 205] width 87 height 28
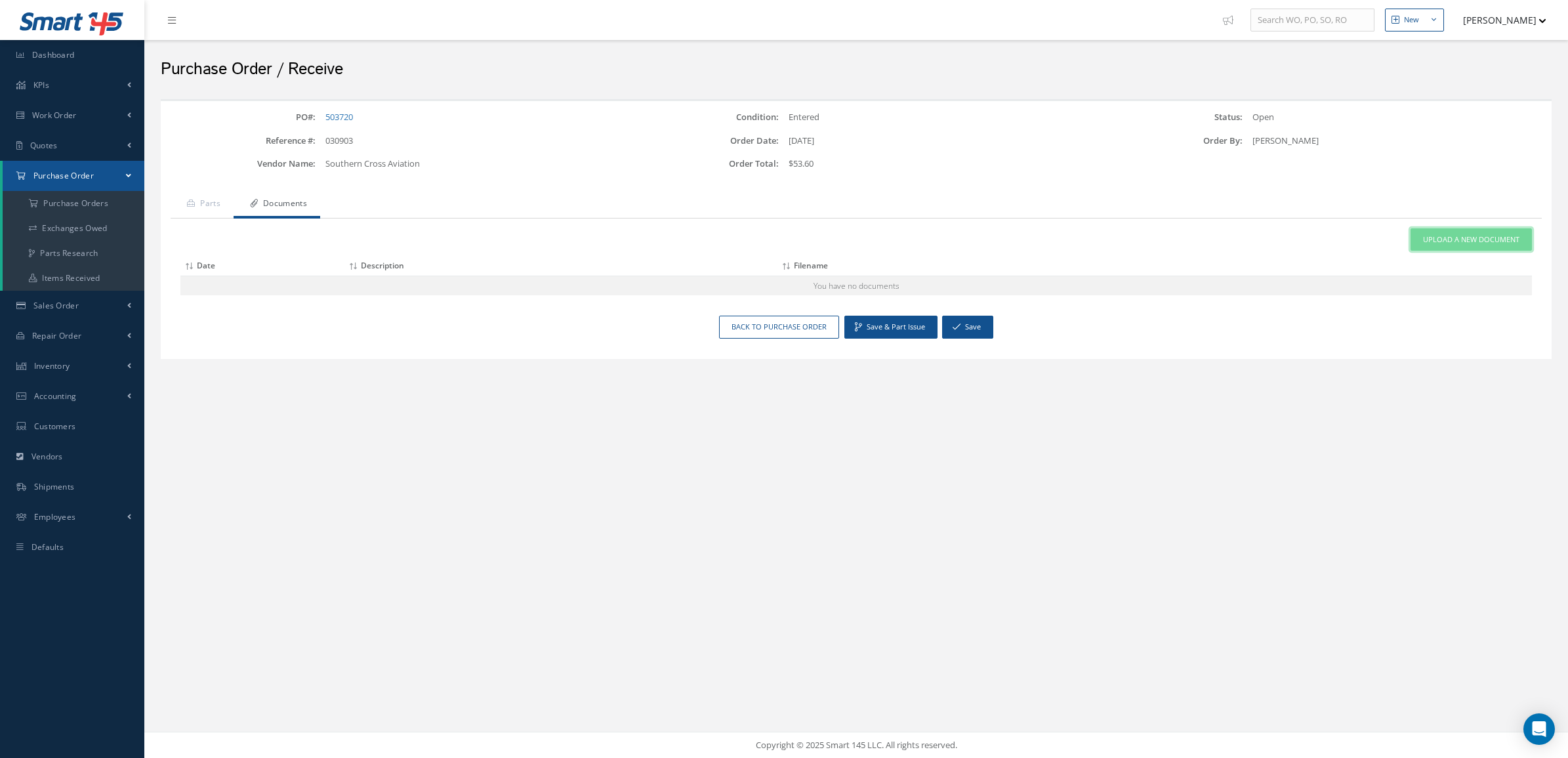
click at [1434, 247] on link "Upload a New Document" at bounding box center [1470, 239] width 121 height 23
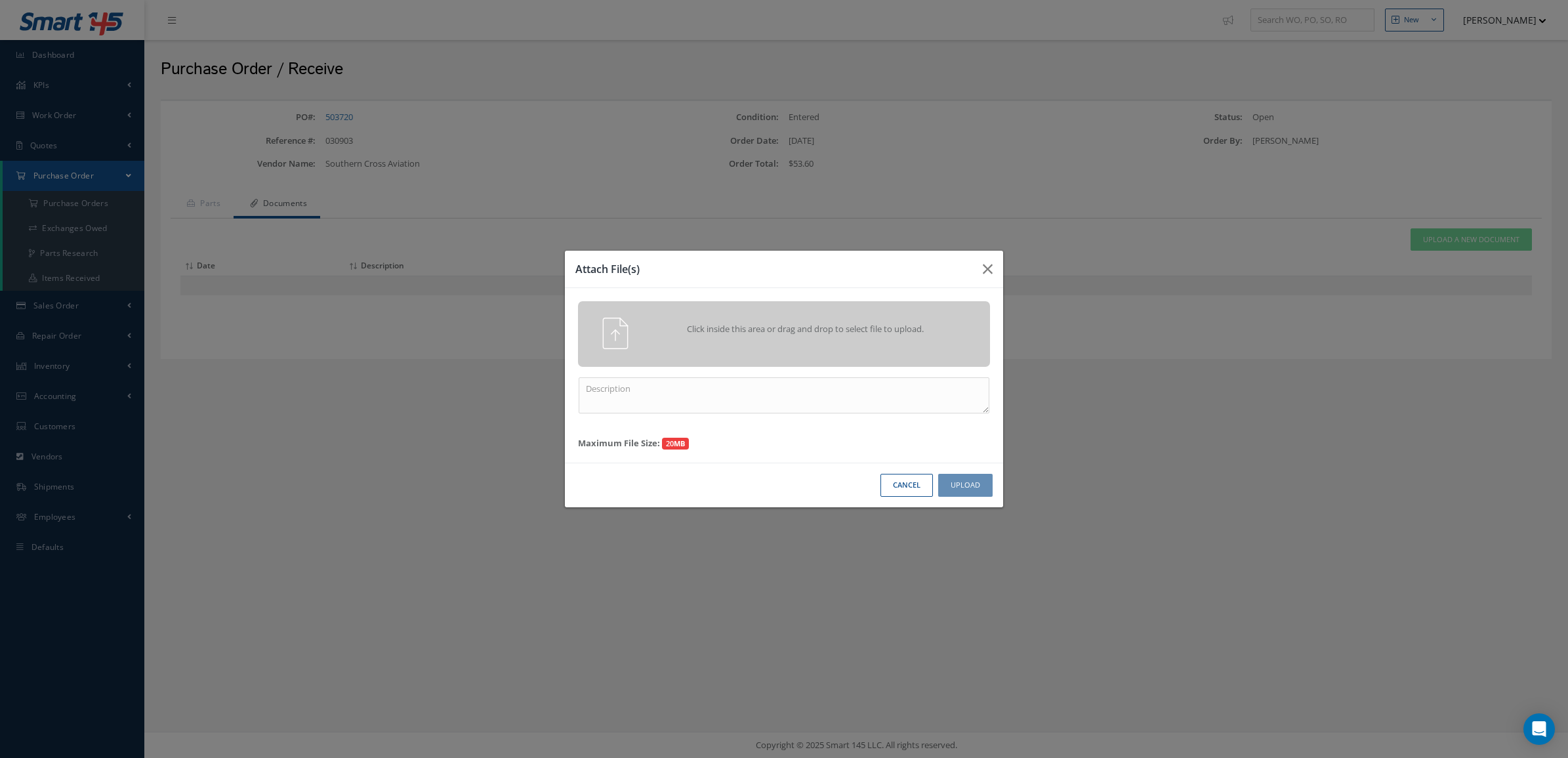
click at [824, 335] on span "Click inside this area or drag and drop to select file to upload." at bounding box center [806, 329] width 298 height 13
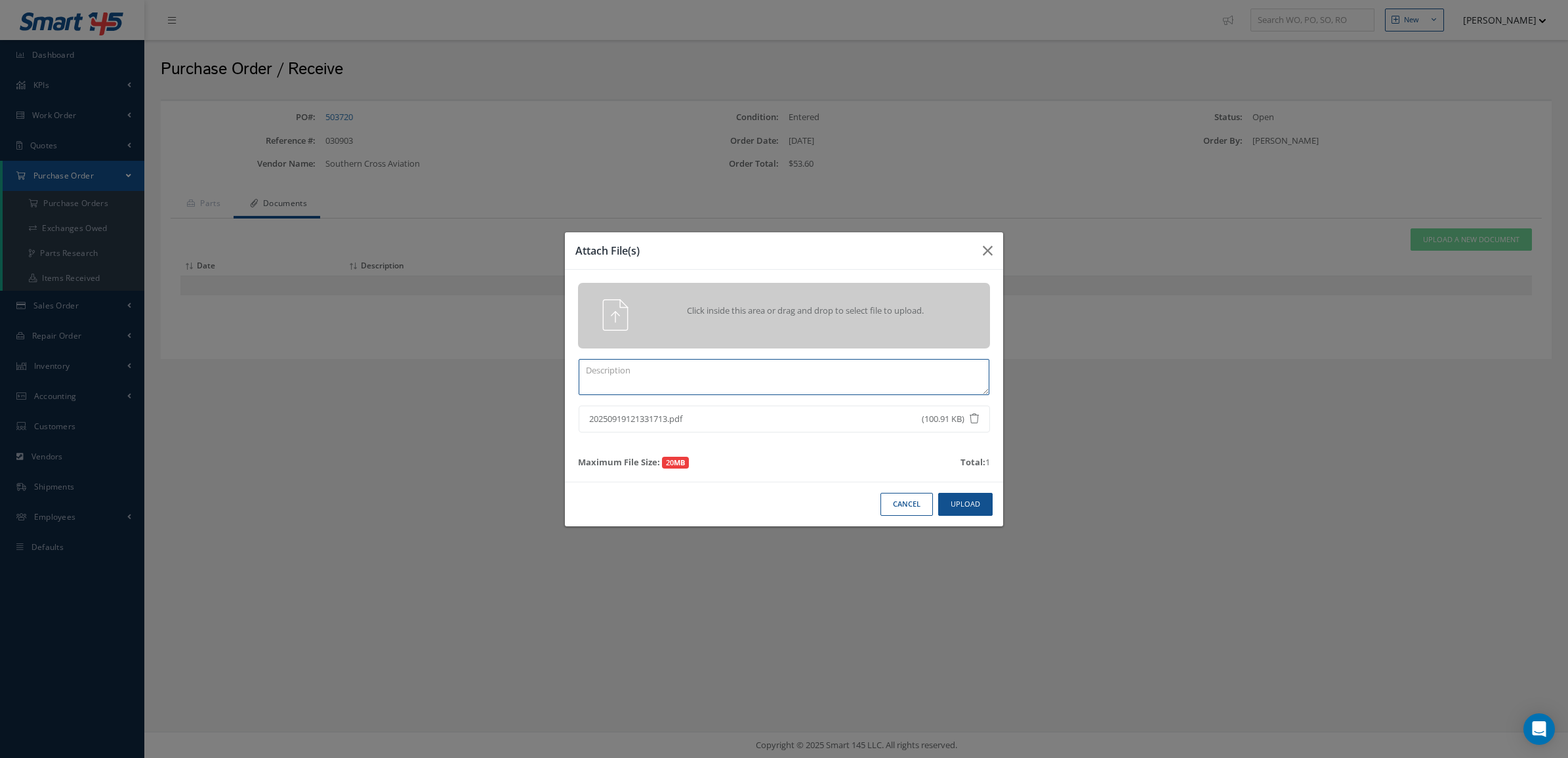
click at [914, 360] on textarea at bounding box center [784, 376] width 411 height 36
click at [972, 507] on button "Upload" at bounding box center [966, 503] width 54 height 23
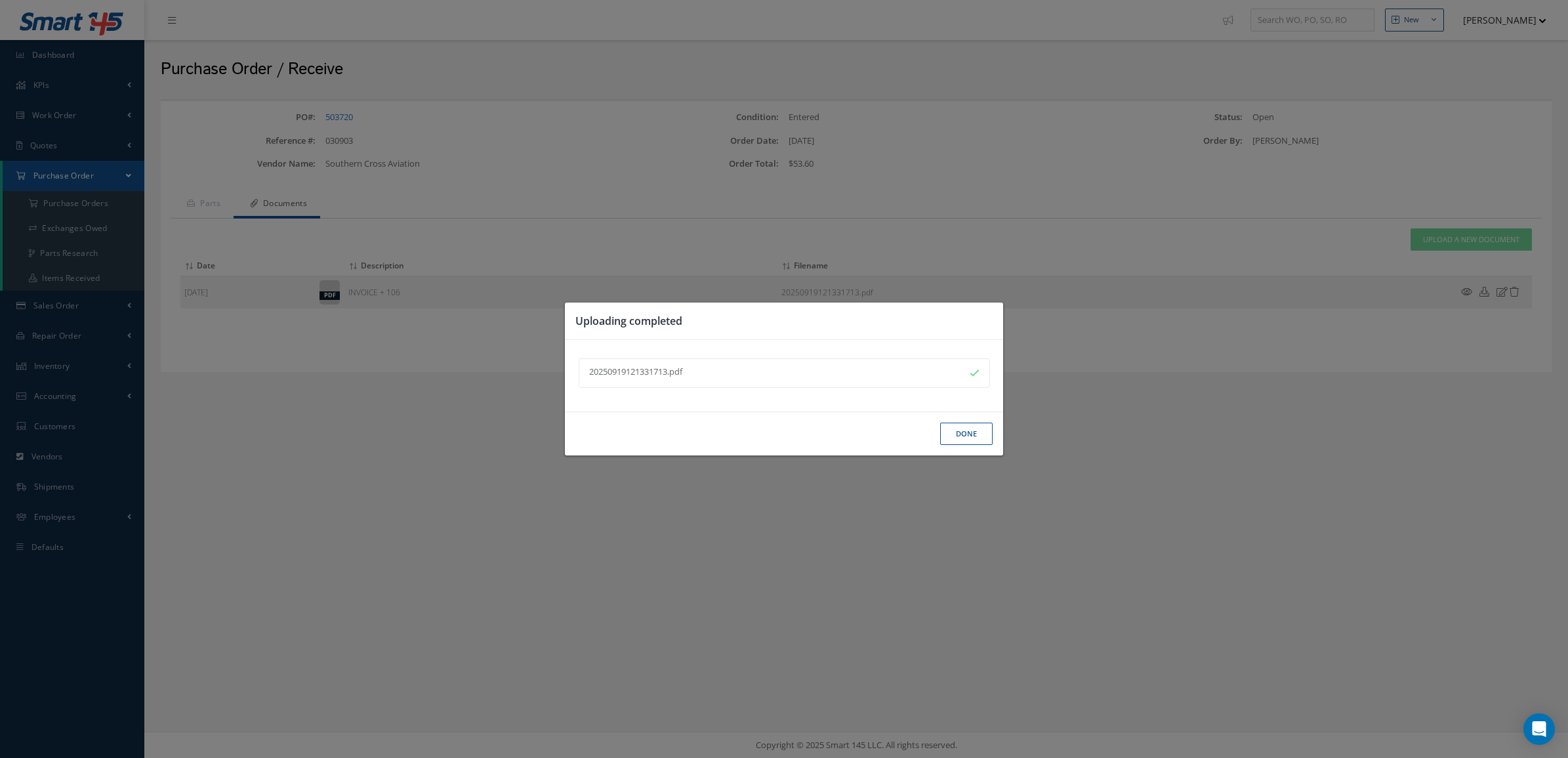
drag, startPoint x: 955, startPoint y: 441, endPoint x: 1004, endPoint y: 408, distance: 59.1
click at [955, 441] on button "Done" at bounding box center [966, 434] width 53 height 23
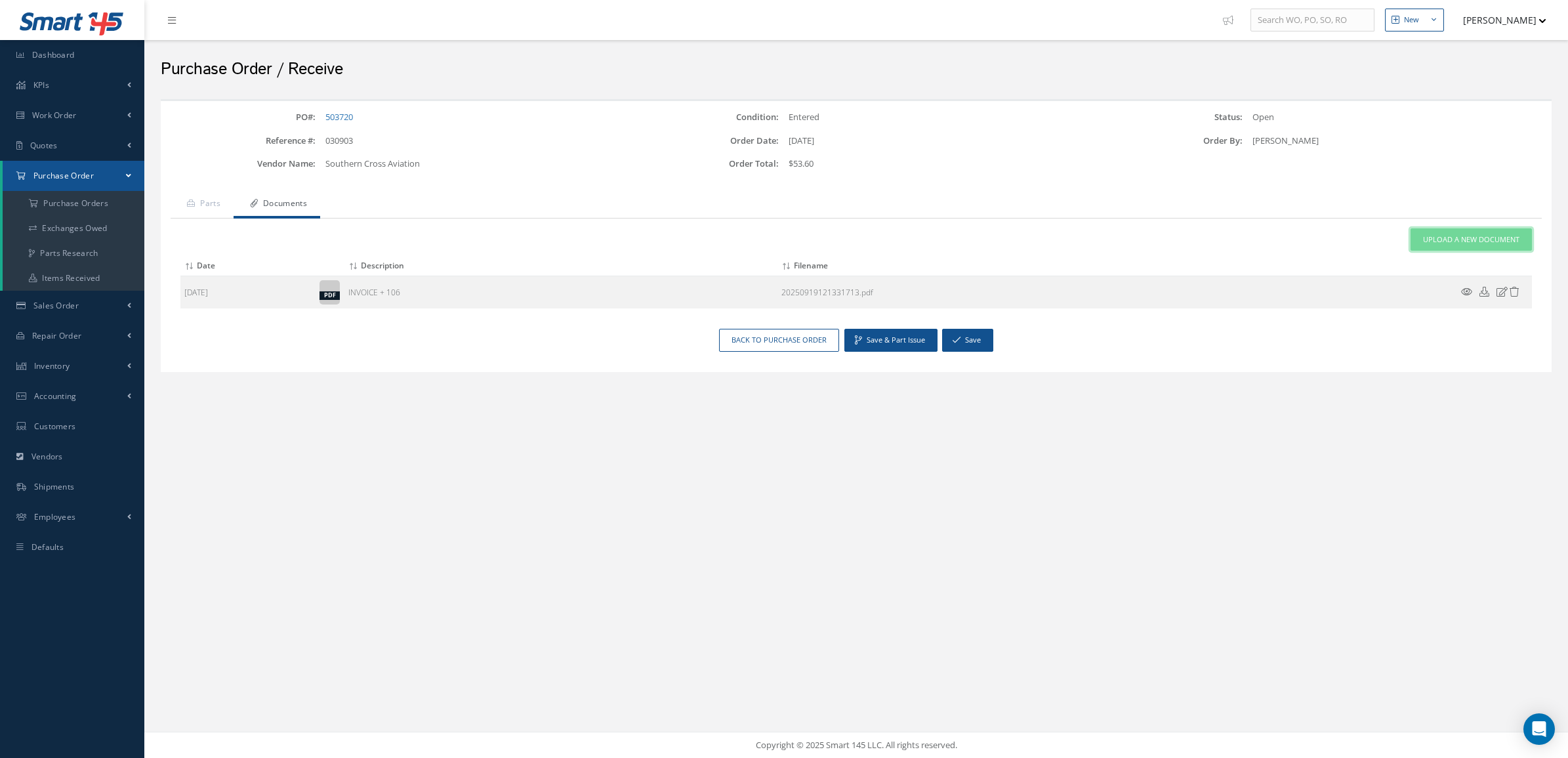
click at [1452, 232] on link "Upload a New Document" at bounding box center [1470, 239] width 121 height 23
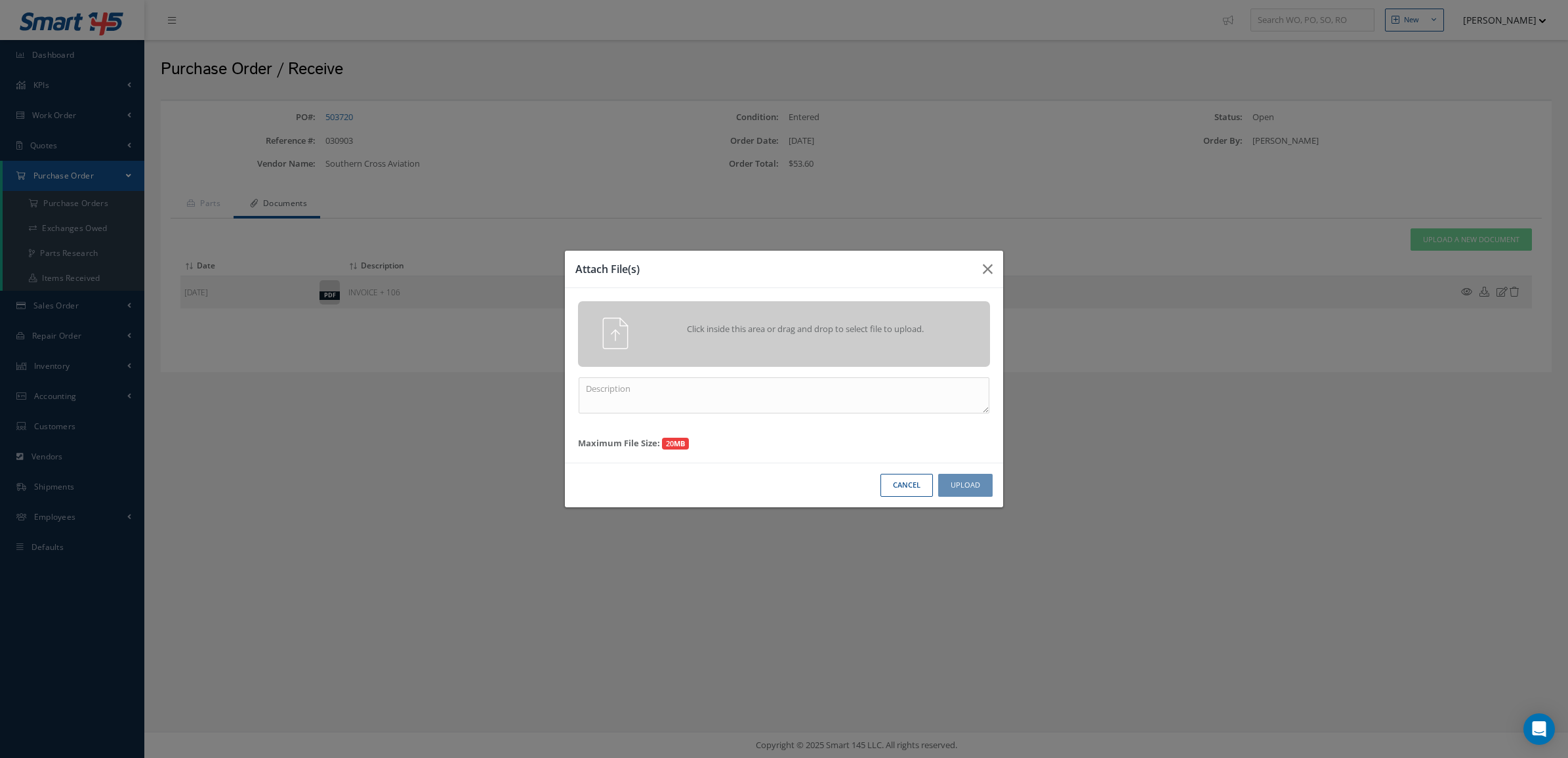
click at [892, 366] on div "Click inside this area or drag and drop to select file to upload." at bounding box center [784, 333] width 412 height 65
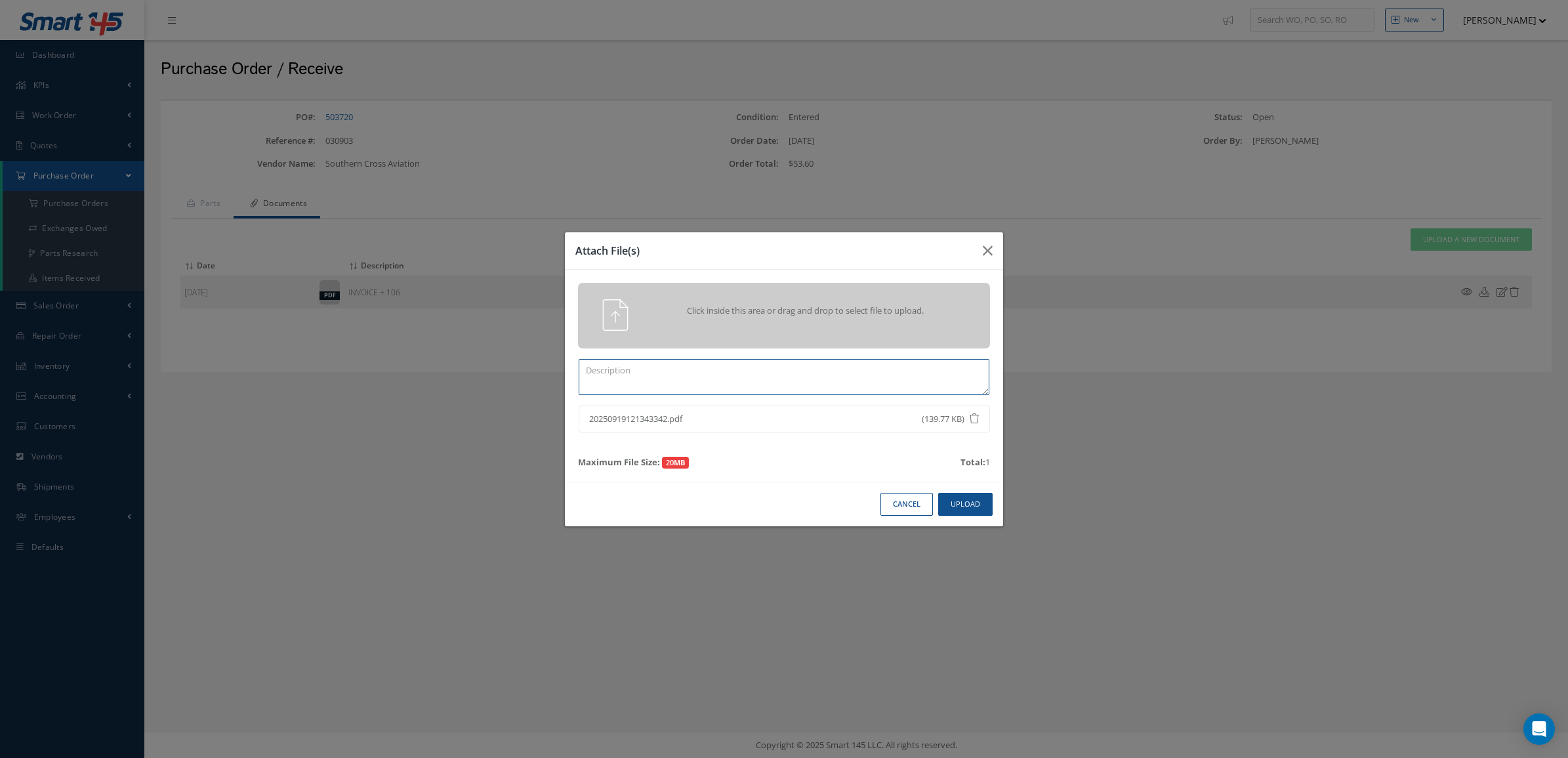
click at [778, 365] on textarea at bounding box center [784, 376] width 411 height 36
type textarea "CERTS 503720"
click at [945, 497] on button "Upload" at bounding box center [966, 503] width 54 height 23
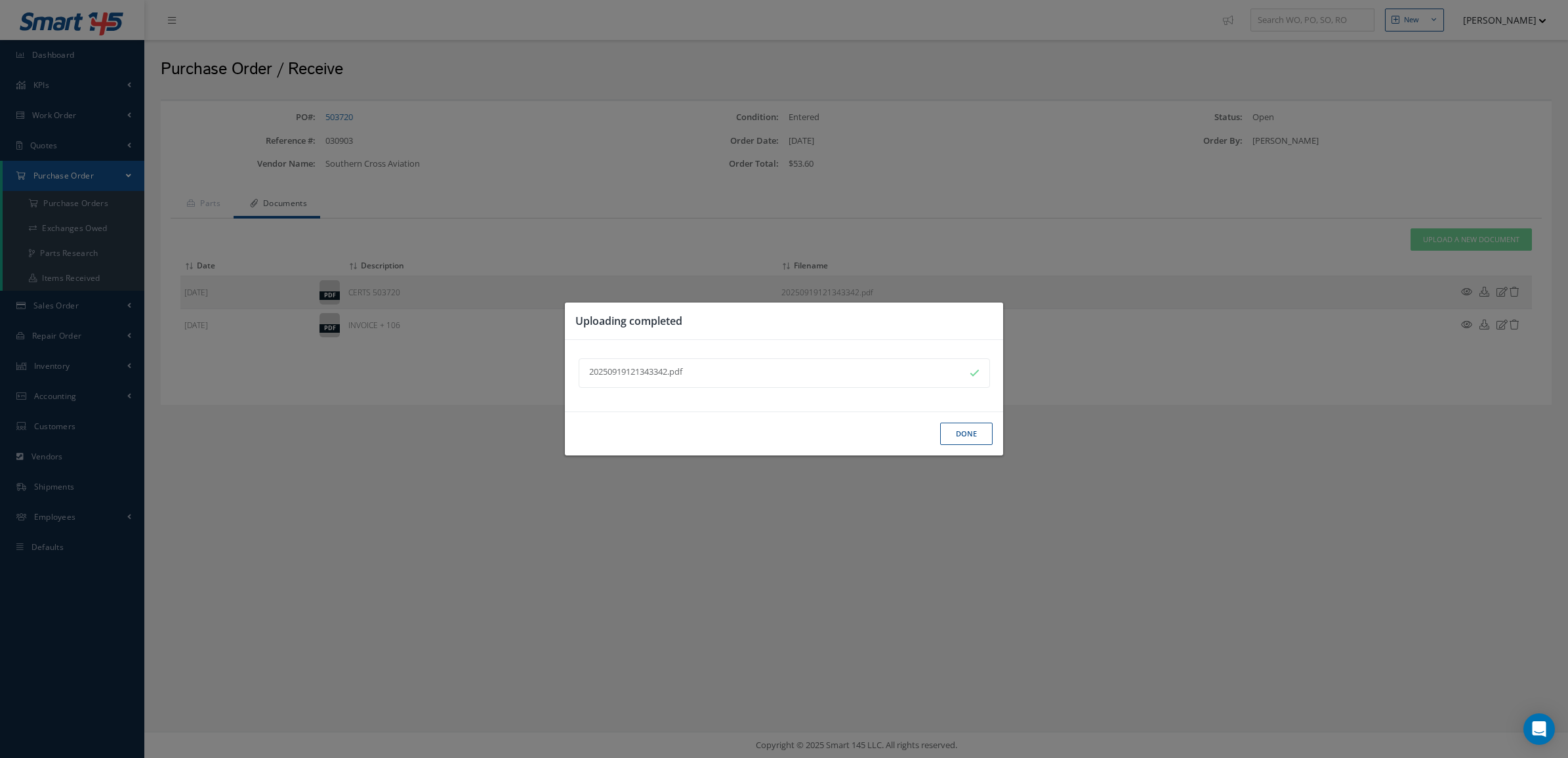
click at [963, 444] on button "Done" at bounding box center [966, 434] width 53 height 23
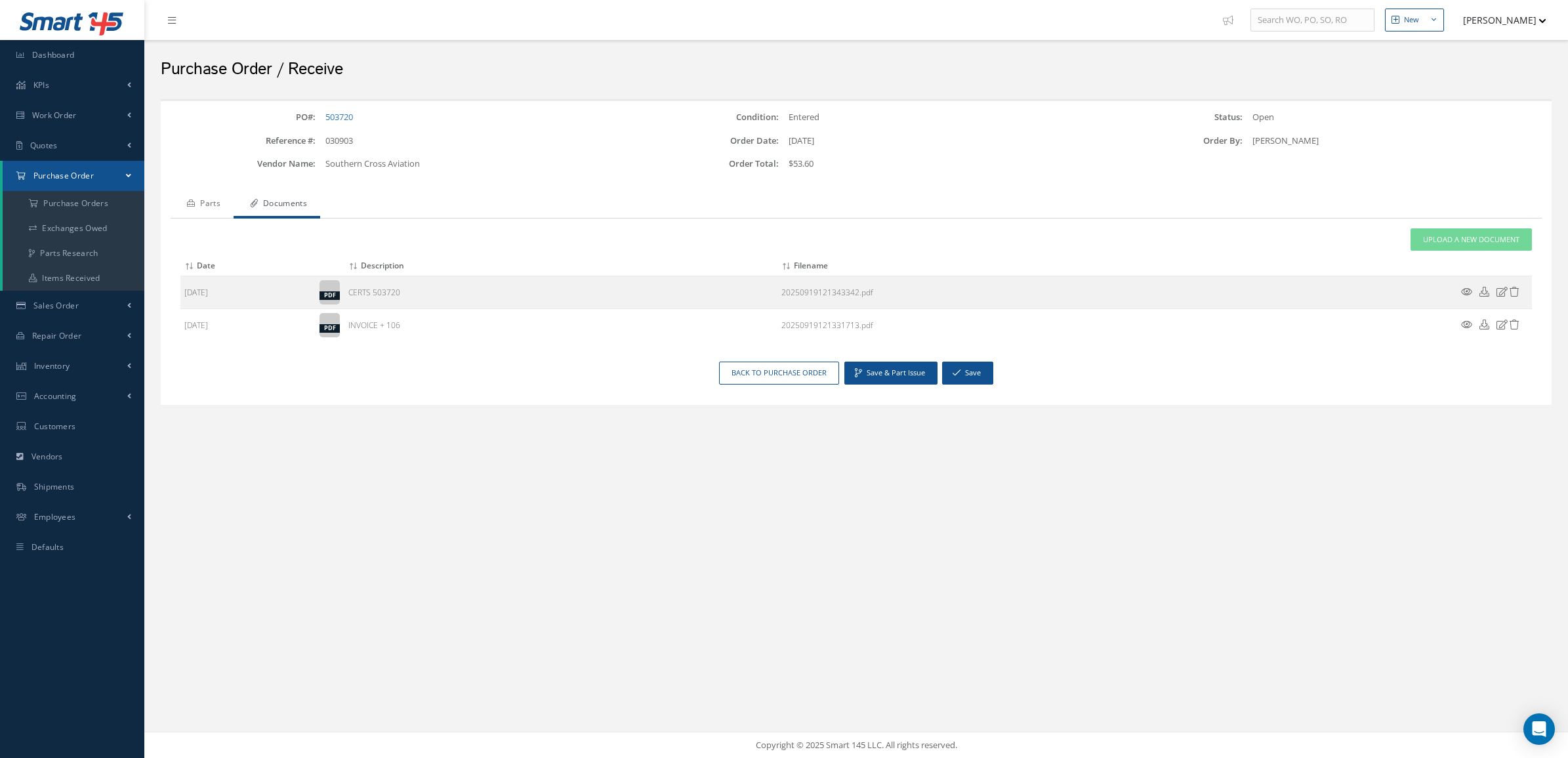
click at [226, 205] on link "Parts" at bounding box center [202, 205] width 63 height 28
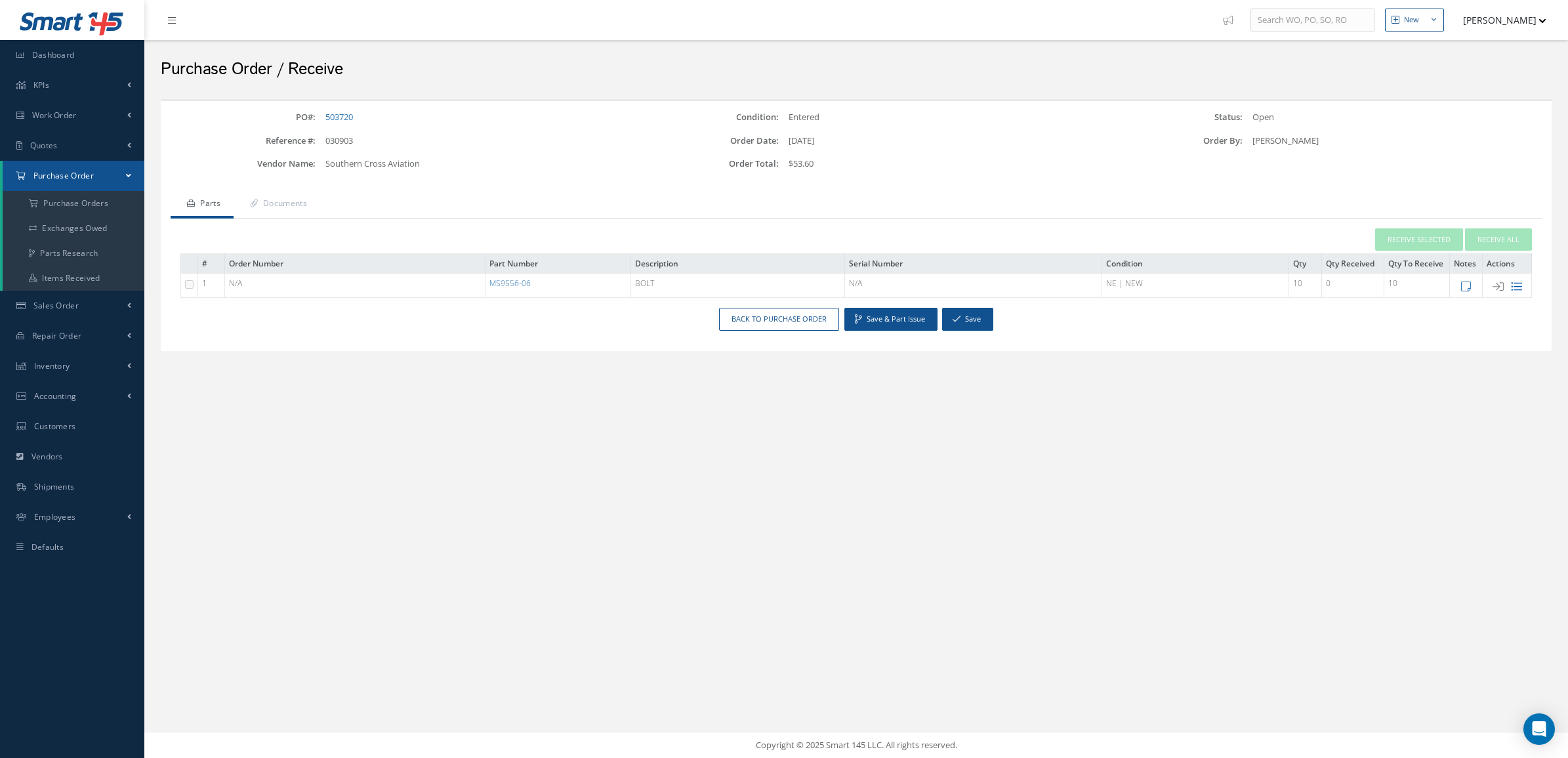
click at [1512, 288] on icon at bounding box center [1516, 286] width 11 height 11
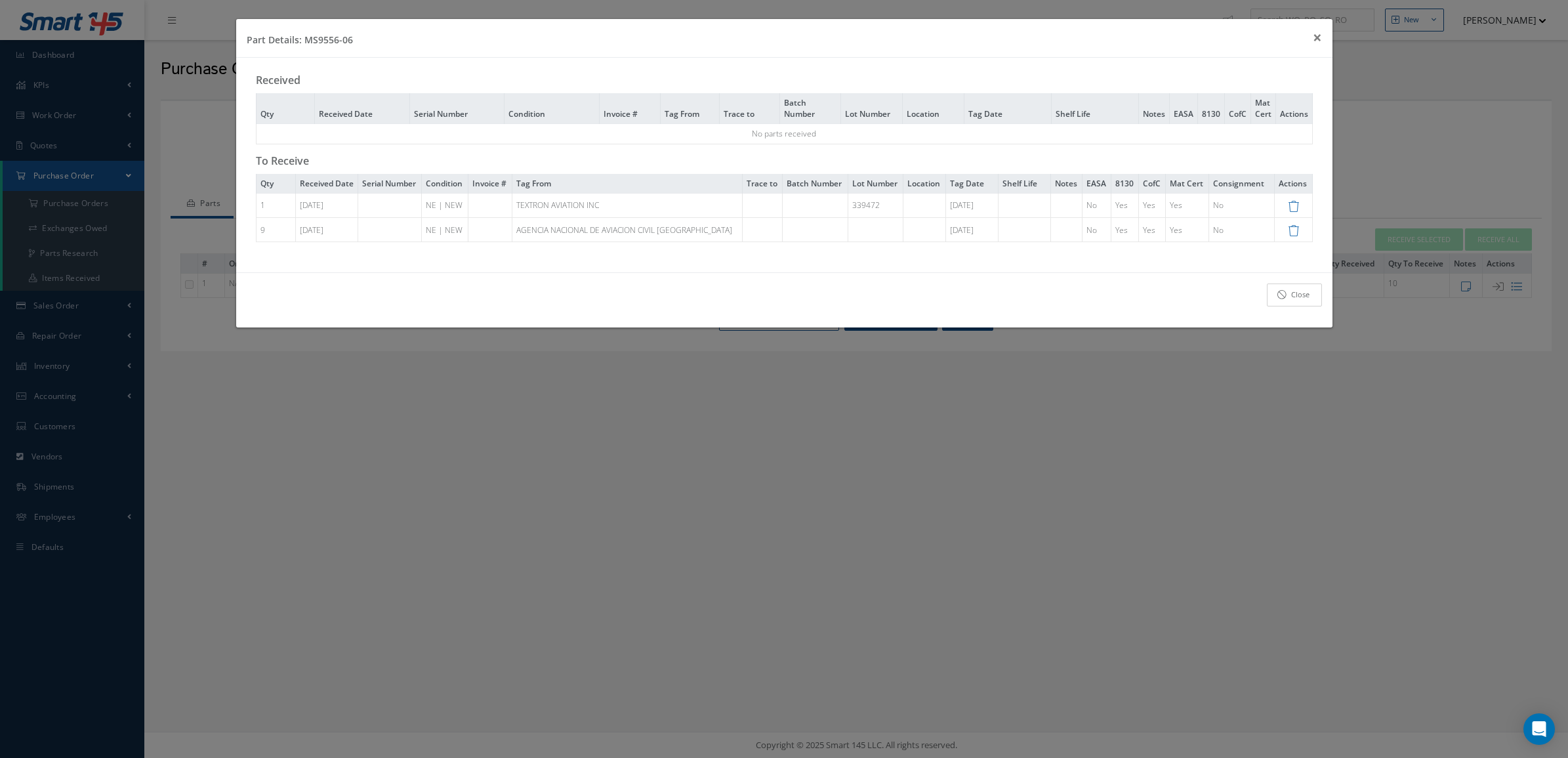
click at [1305, 297] on link "Close" at bounding box center [1294, 294] width 55 height 23
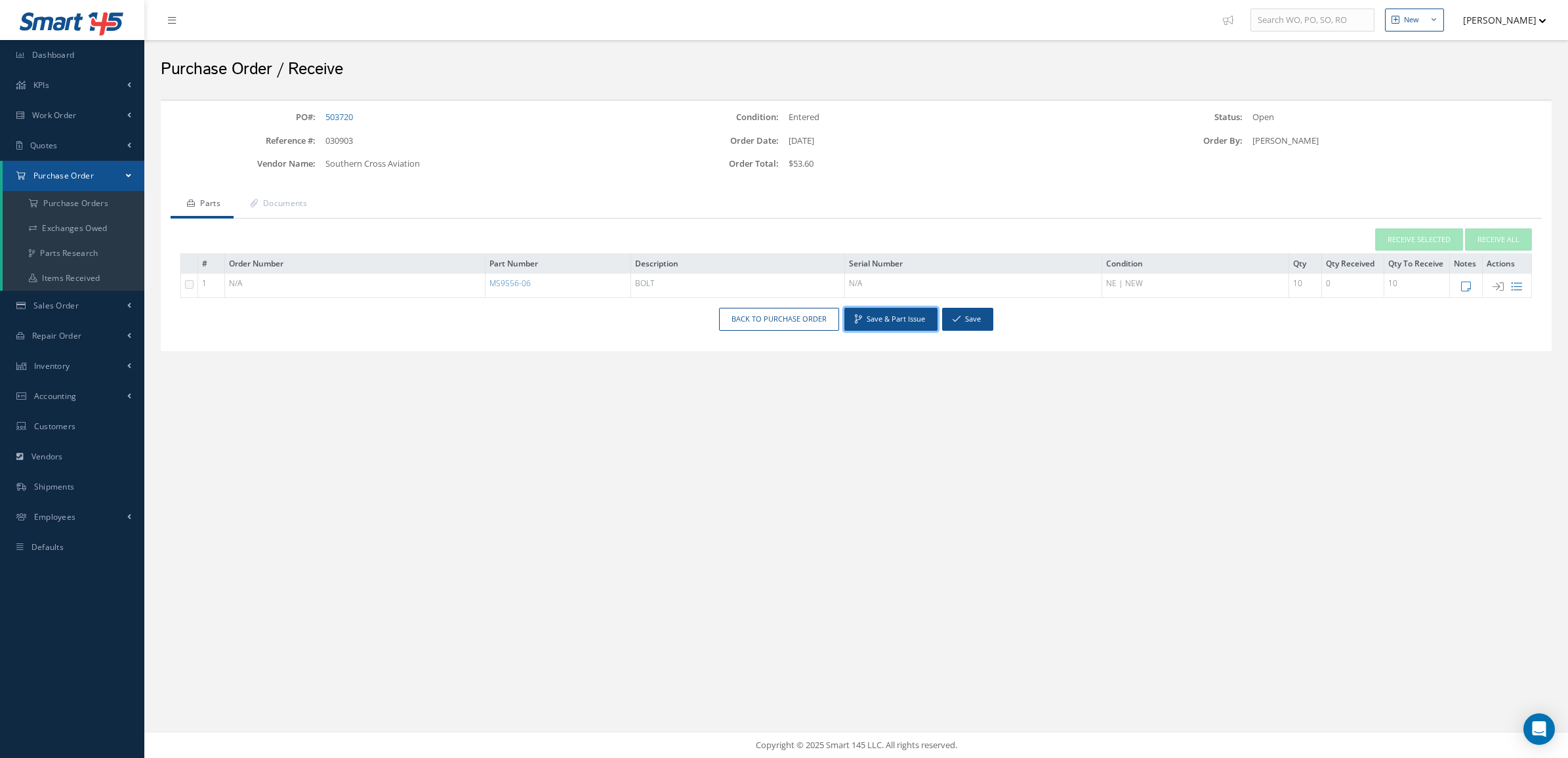
click at [902, 322] on button "Save & Part Issue" at bounding box center [891, 318] width 93 height 23
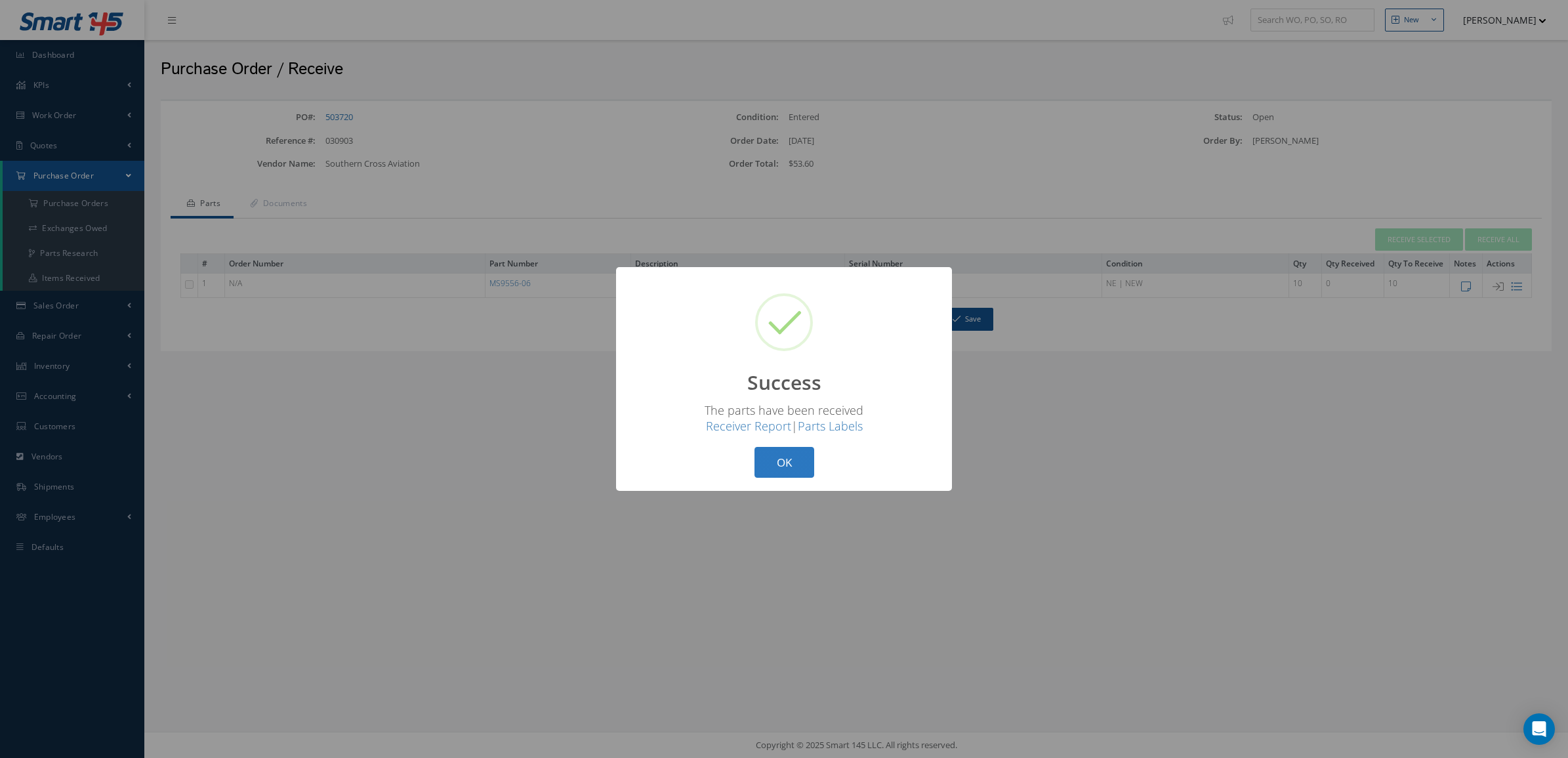
click at [768, 459] on button "OK" at bounding box center [784, 462] width 59 height 31
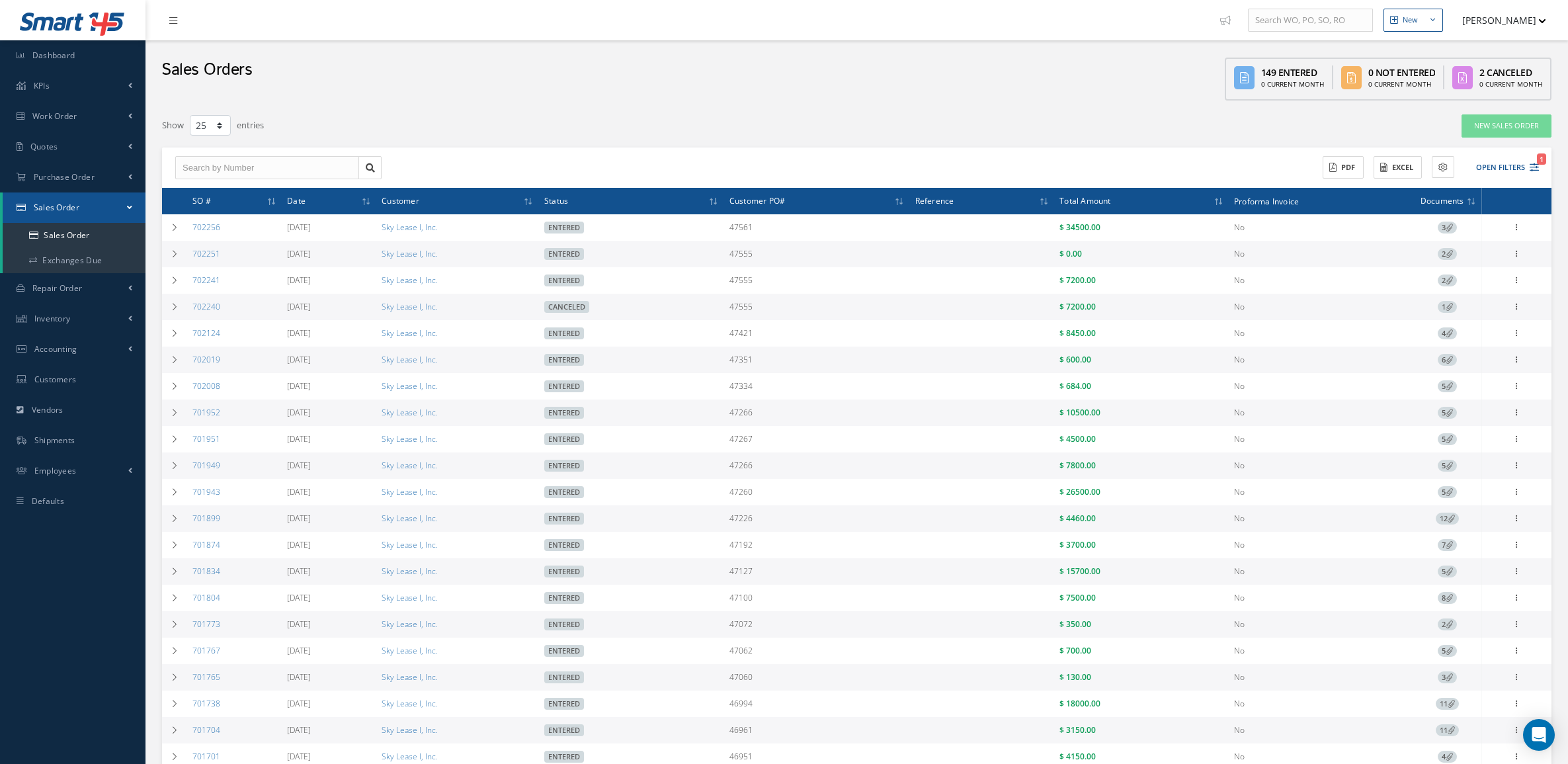
select select "25"
click at [104, 232] on link "Sales Order" at bounding box center [74, 235] width 143 height 25
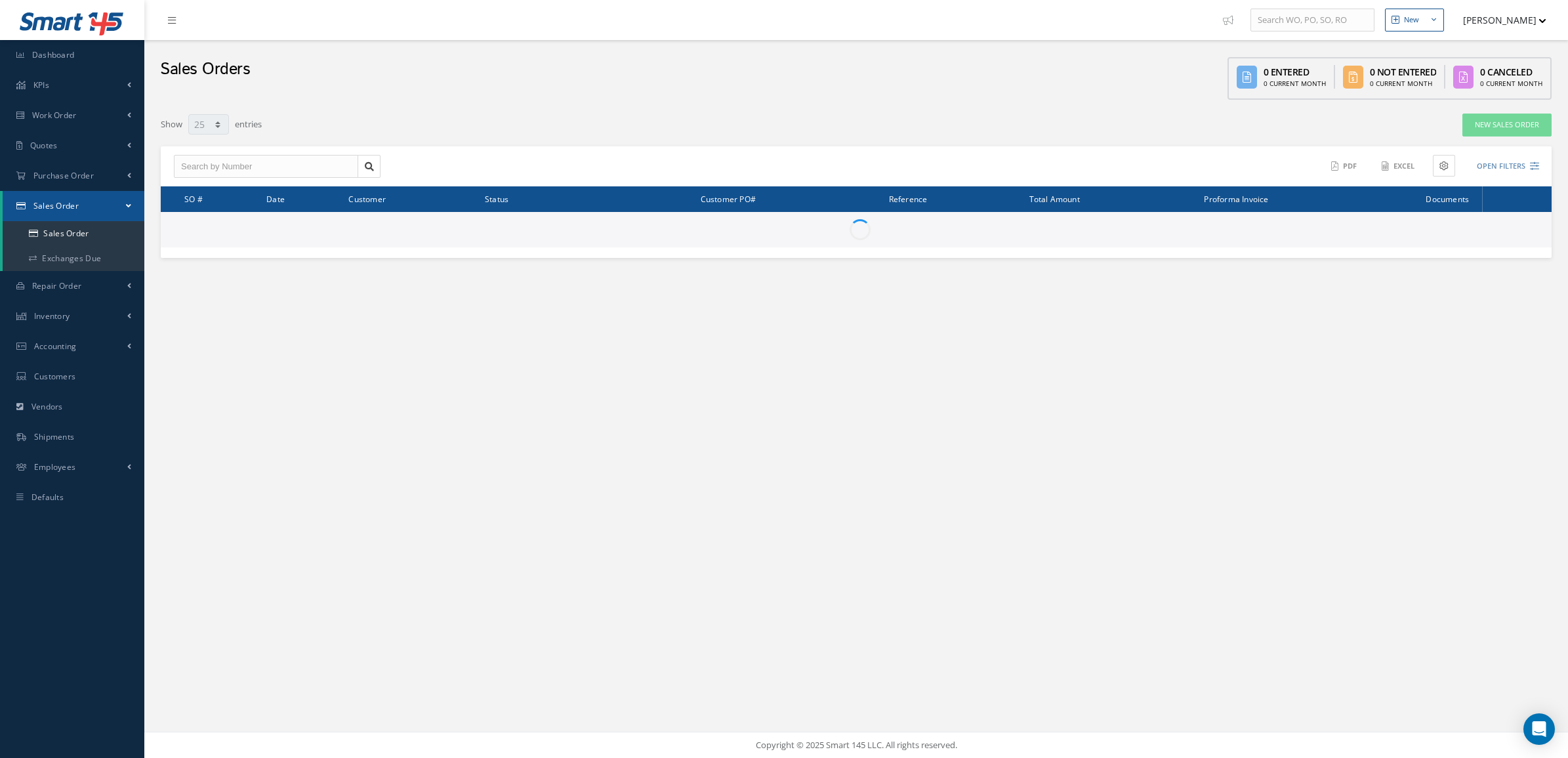
select select "25"
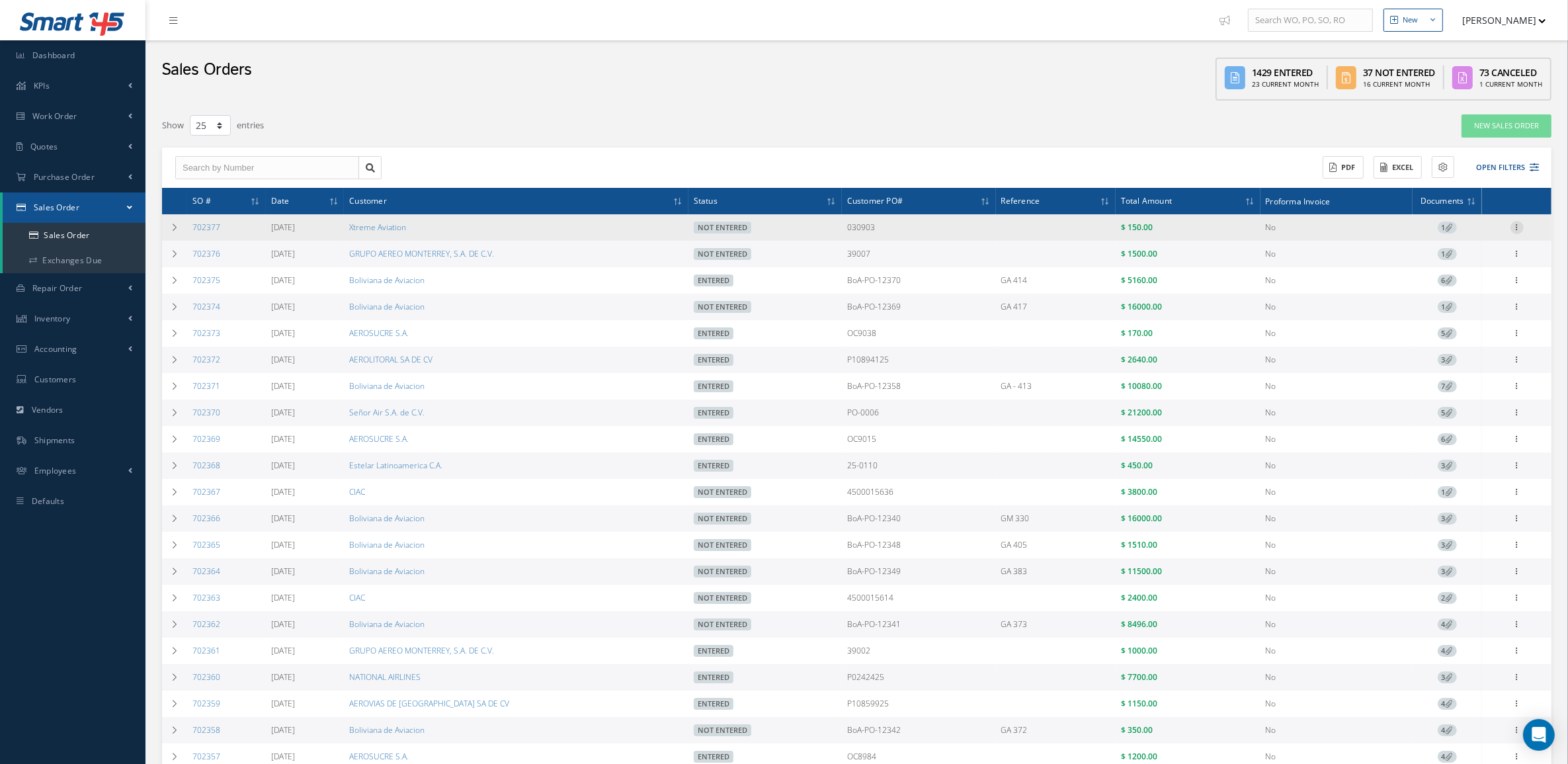
click at [1516, 227] on icon at bounding box center [1517, 226] width 13 height 10
click at [1427, 258] on link "Edit" at bounding box center [1456, 253] width 104 height 17
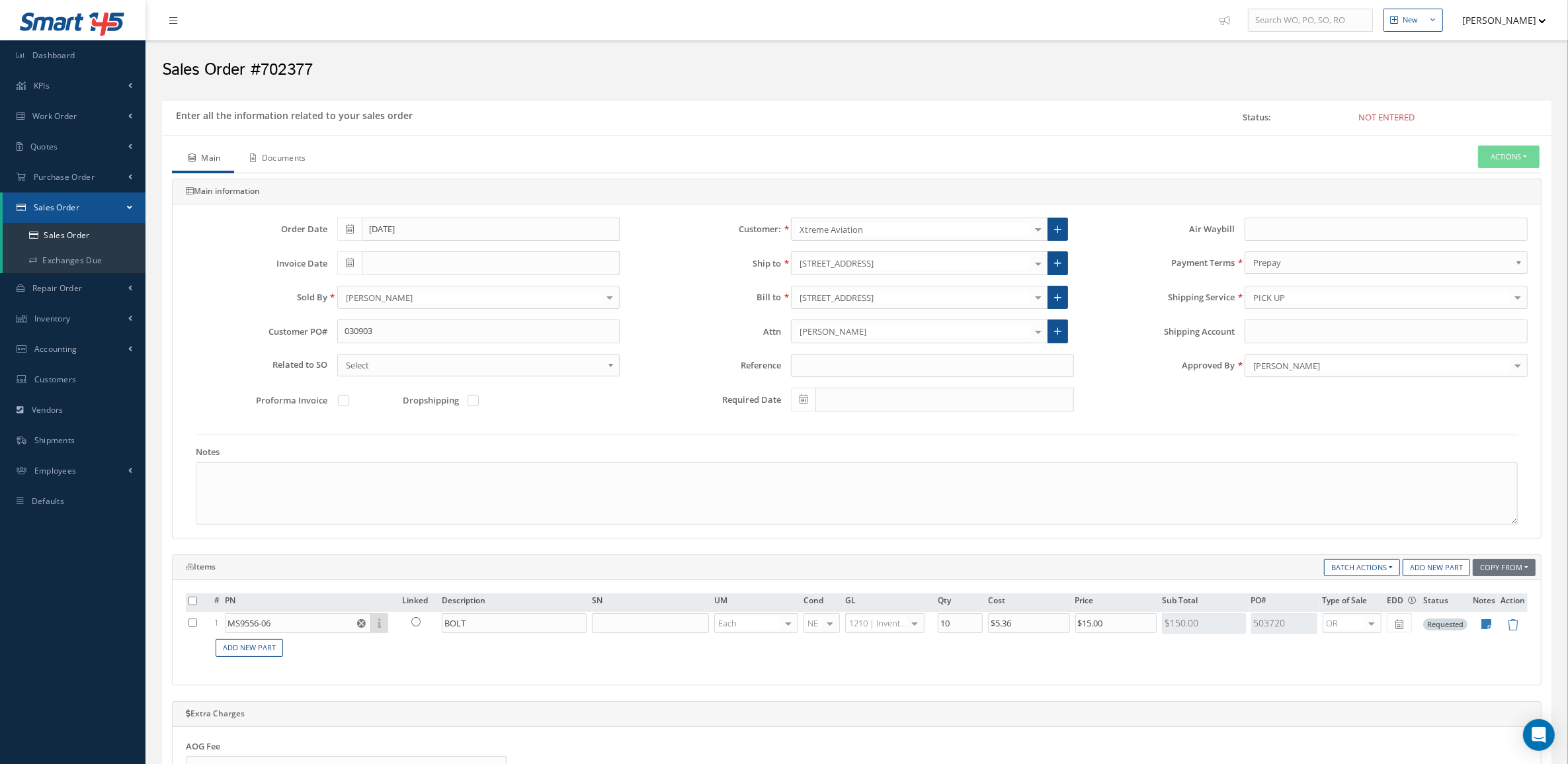
click at [272, 167] on link "Documents" at bounding box center [277, 160] width 85 height 28
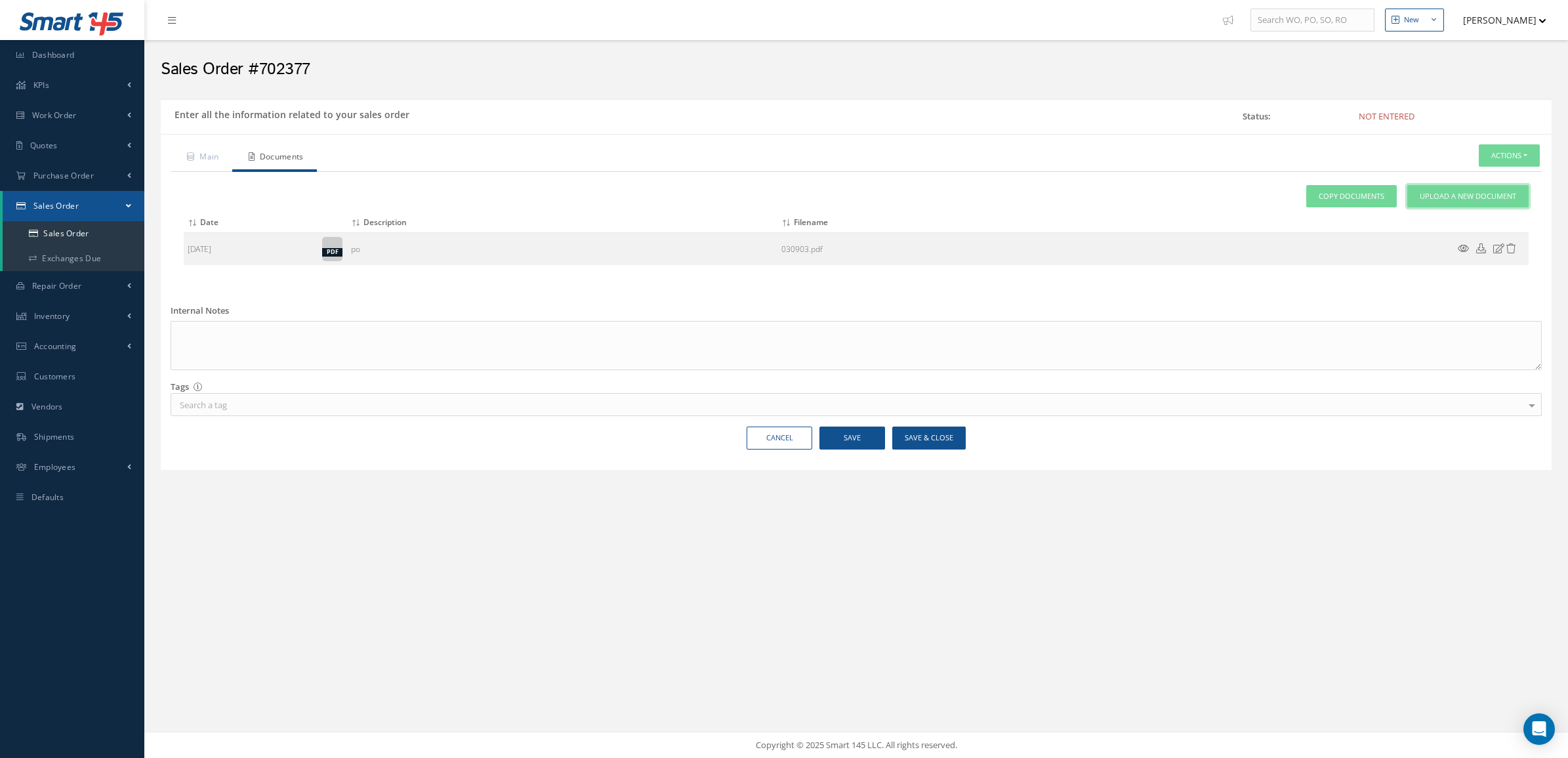
click at [1438, 201] on span "Upload a New Document" at bounding box center [1467, 196] width 96 height 11
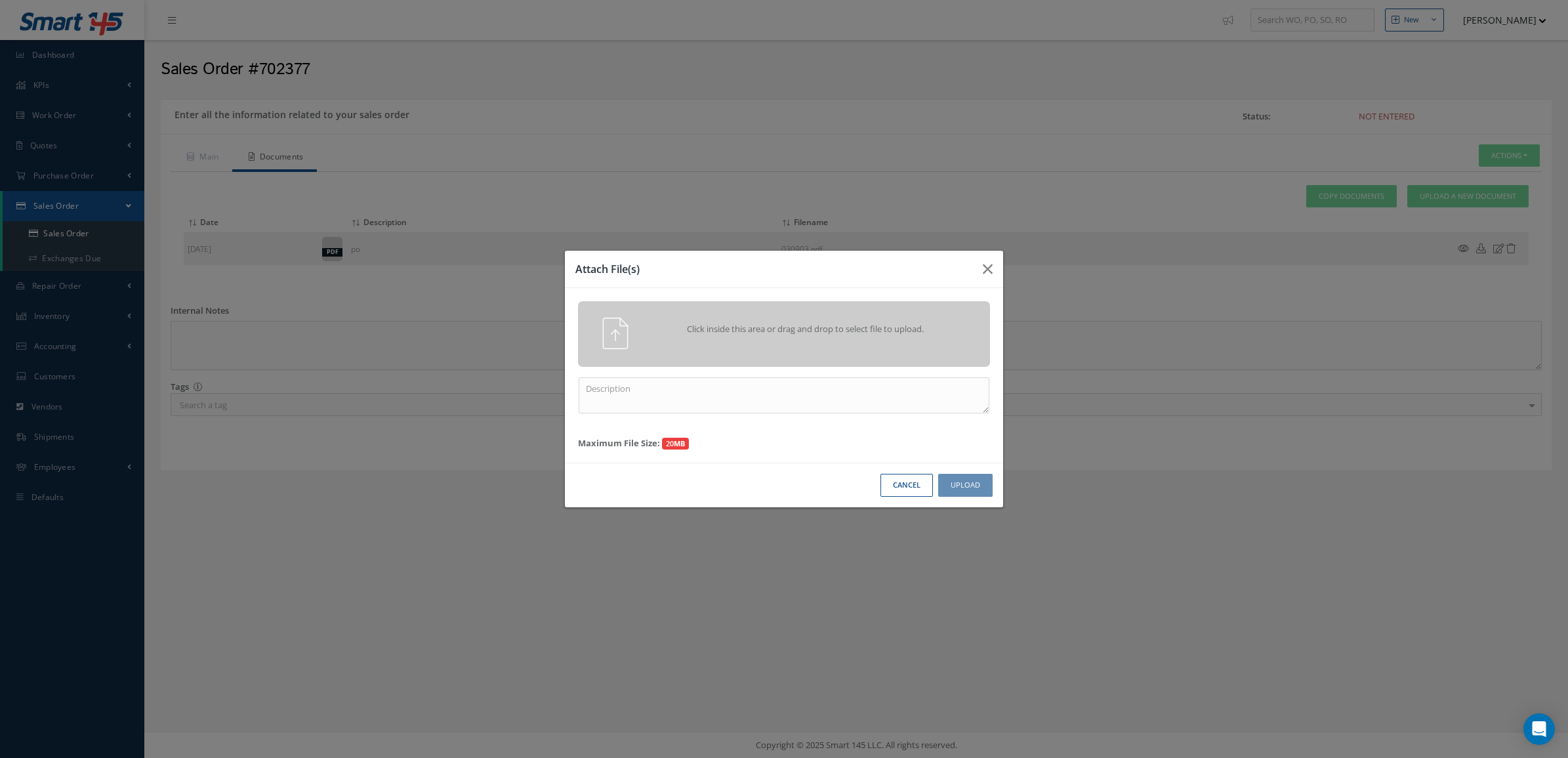
click at [768, 310] on div "Click inside this area or drag and drop to select file to upload." at bounding box center [784, 333] width 412 height 65
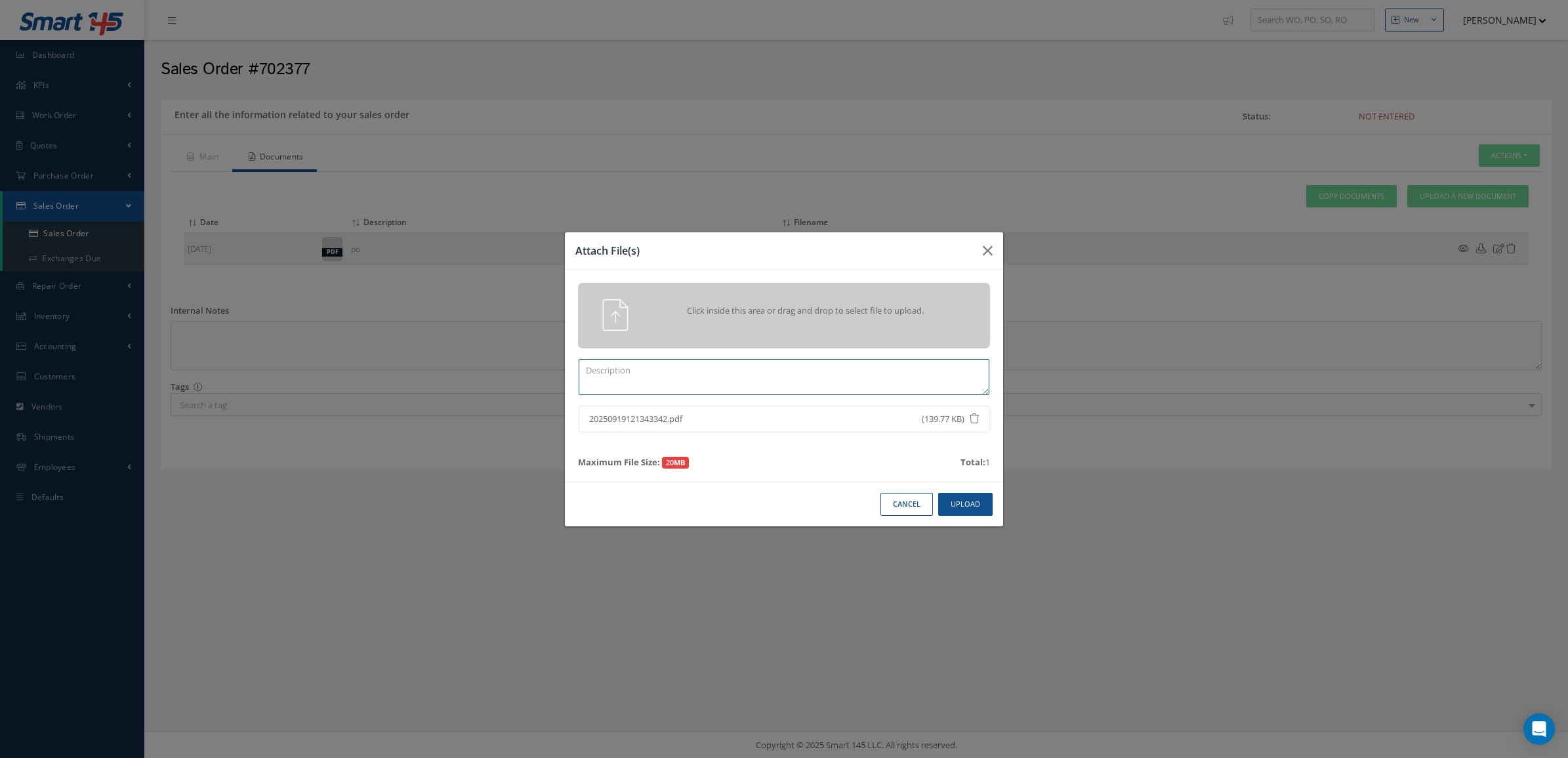
click at [699, 379] on textarea at bounding box center [784, 376] width 411 height 36
type textarea "CERTS"
click at [972, 516] on button "Upload" at bounding box center [966, 503] width 54 height 23
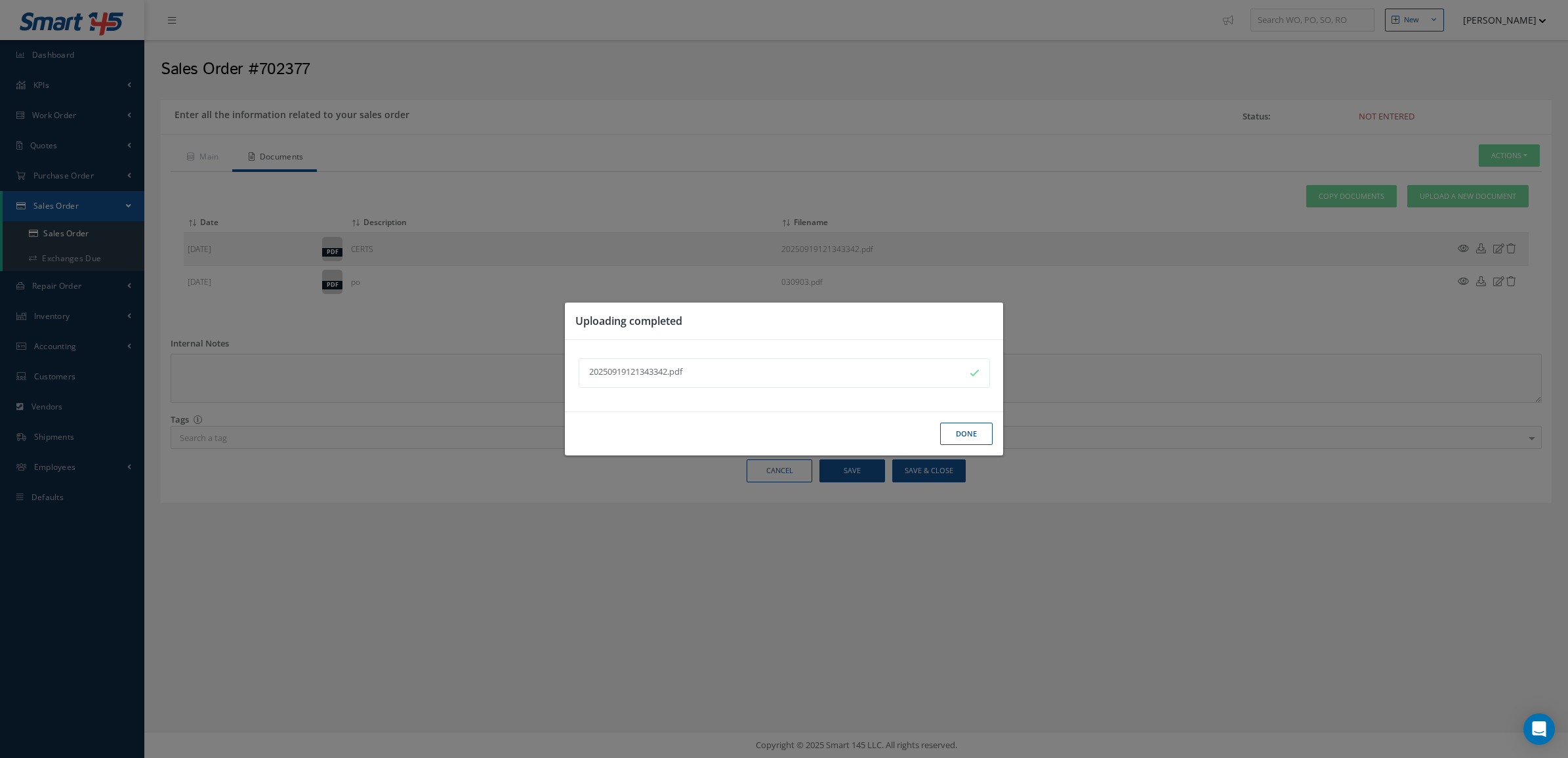
click at [959, 431] on button "Done" at bounding box center [966, 434] width 53 height 23
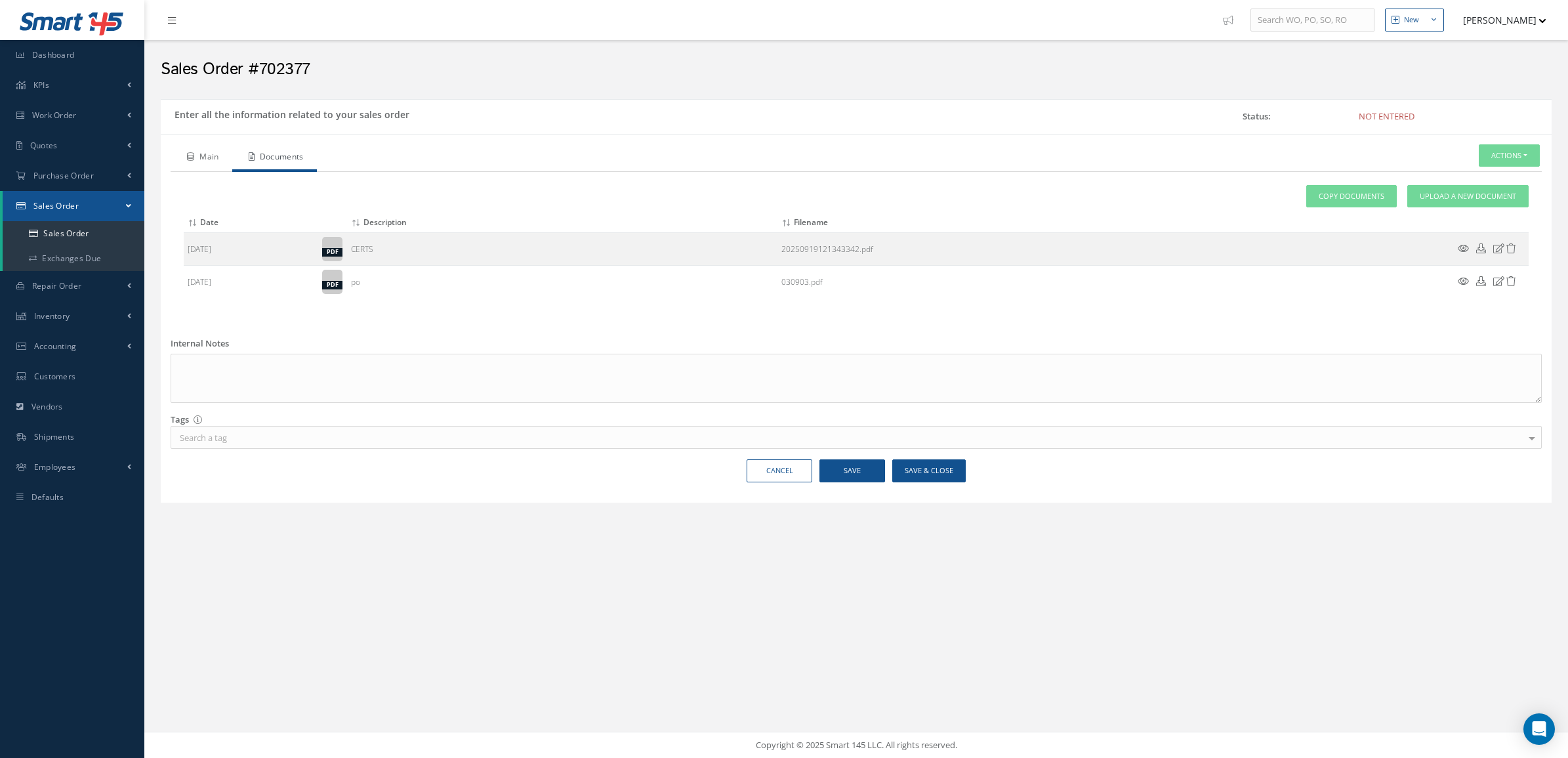
click at [227, 164] on link "Main" at bounding box center [201, 158] width 62 height 28
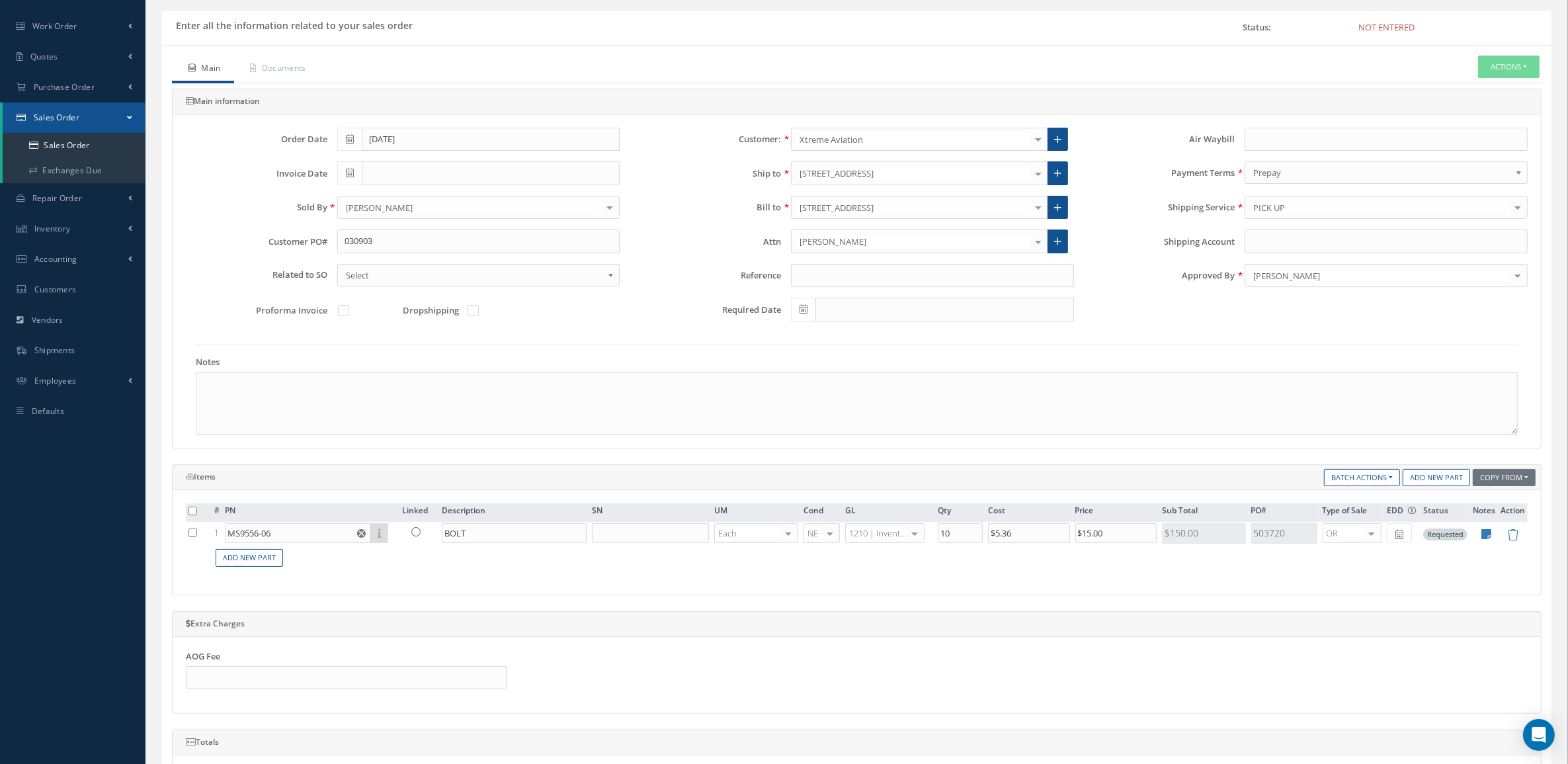
scroll to position [248, 0]
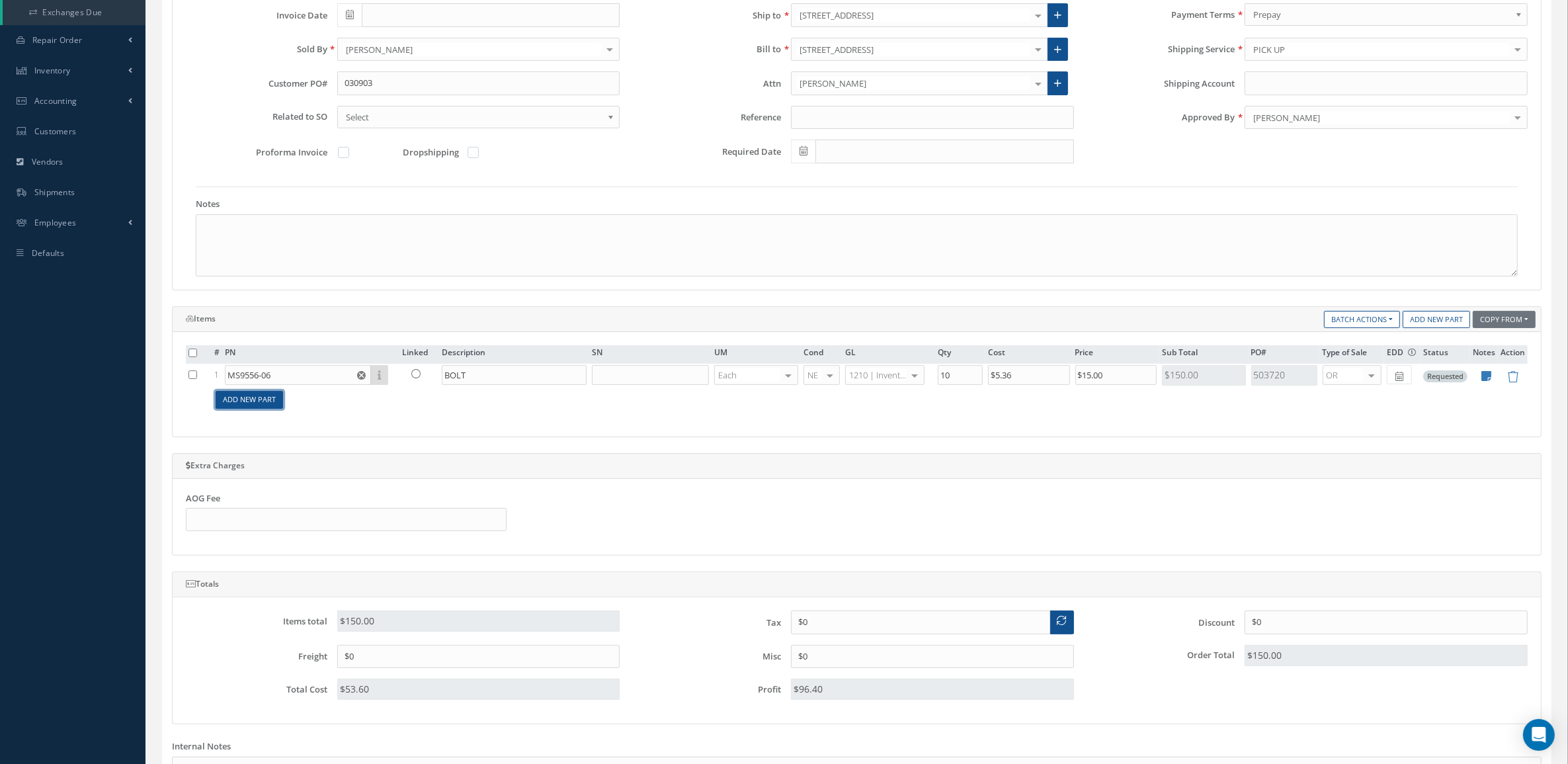
click at [268, 394] on link "Add New Part" at bounding box center [249, 399] width 67 height 18
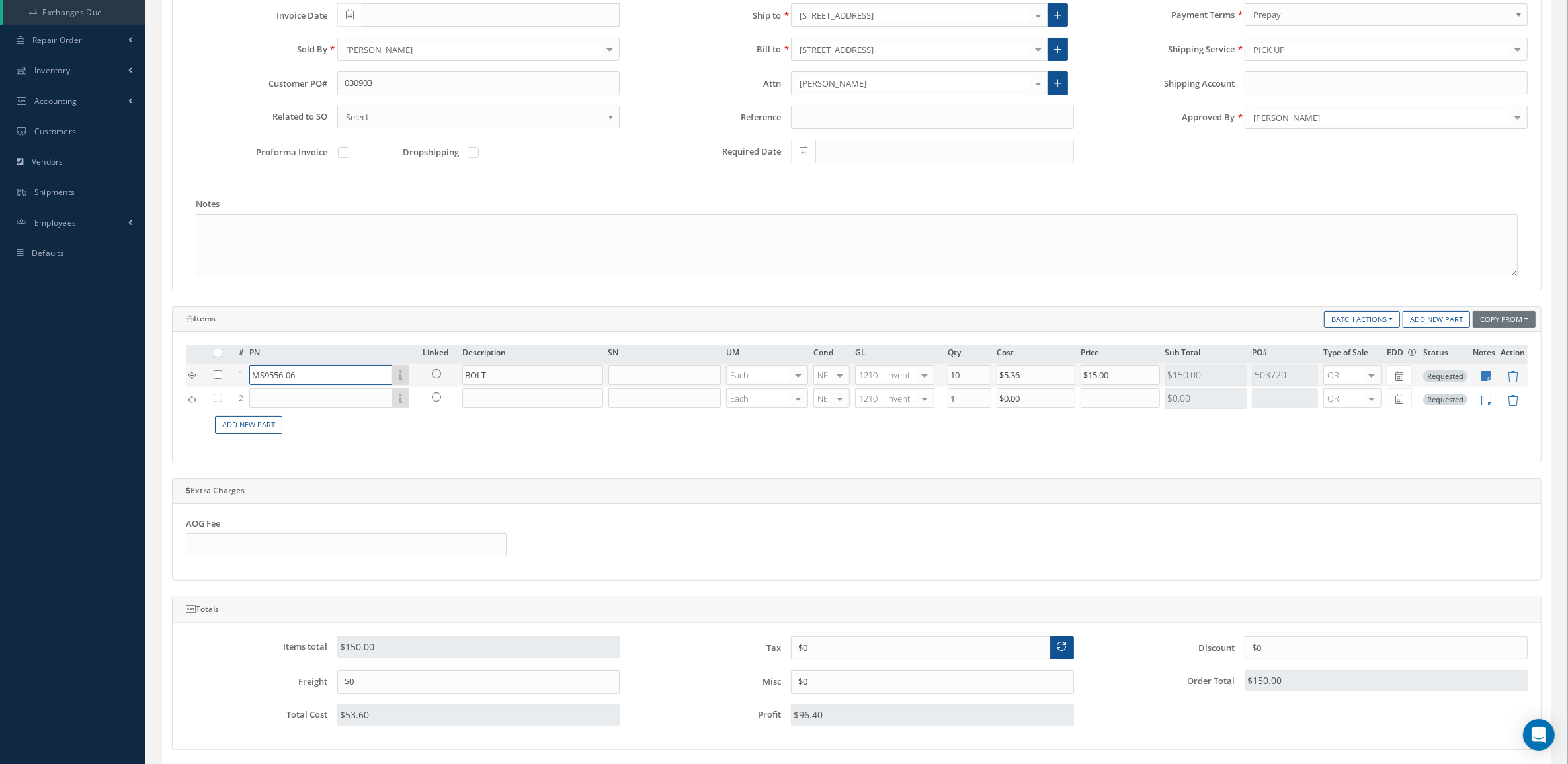
drag, startPoint x: 302, startPoint y: 380, endPoint x: 222, endPoint y: 380, distance: 80.0
click at [222, 380] on tr "1 MS9556-06 Part Number Description SN Condition PO# Qty Location Warehouse BOL…" at bounding box center [856, 375] width 1342 height 23
click at [283, 397] on input "text" at bounding box center [320, 398] width 143 height 20
paste input "MS9556-06"
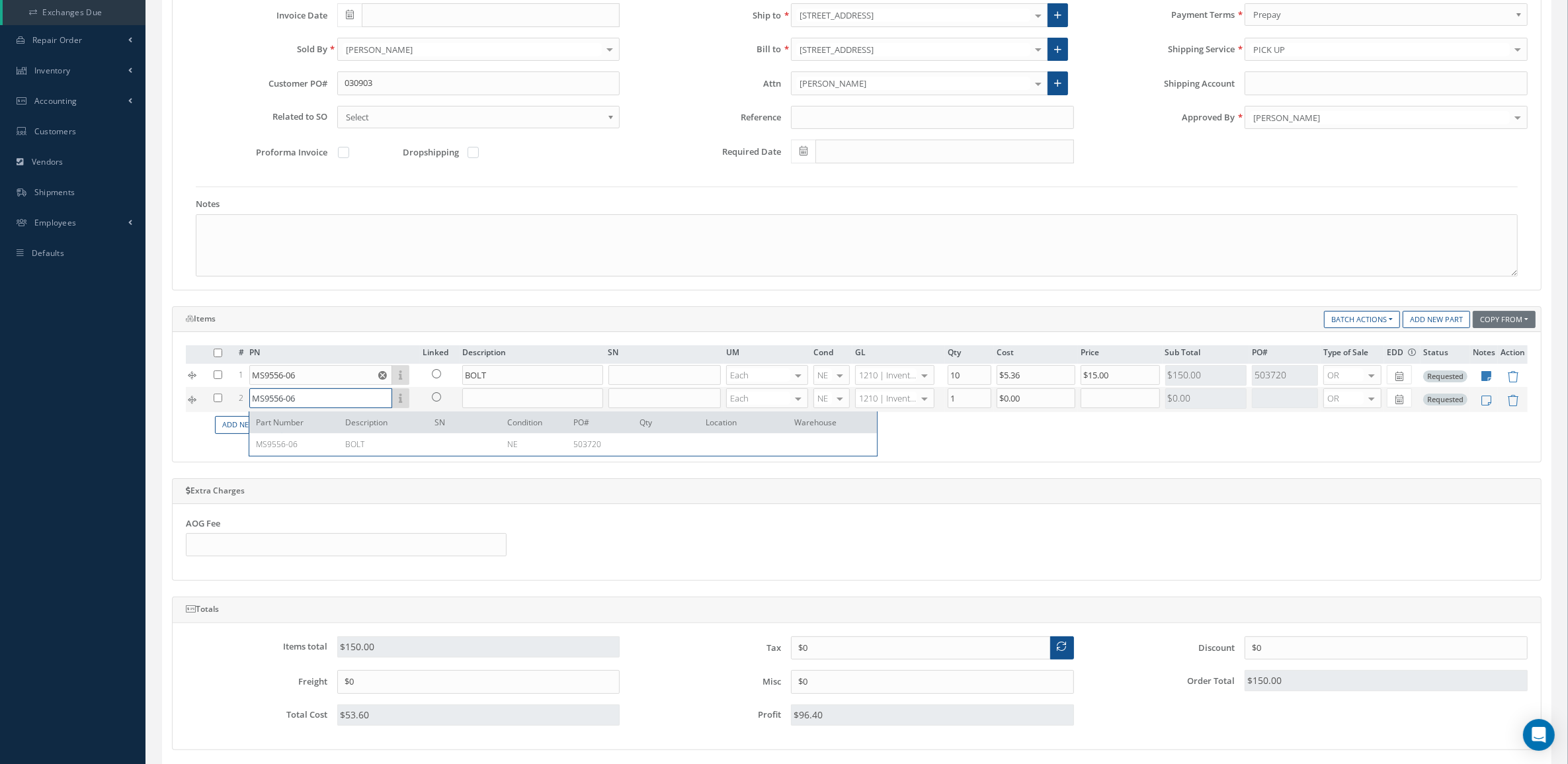
type input "MS9556-06"
click at [1104, 408] on input "text" at bounding box center [1120, 398] width 78 height 20
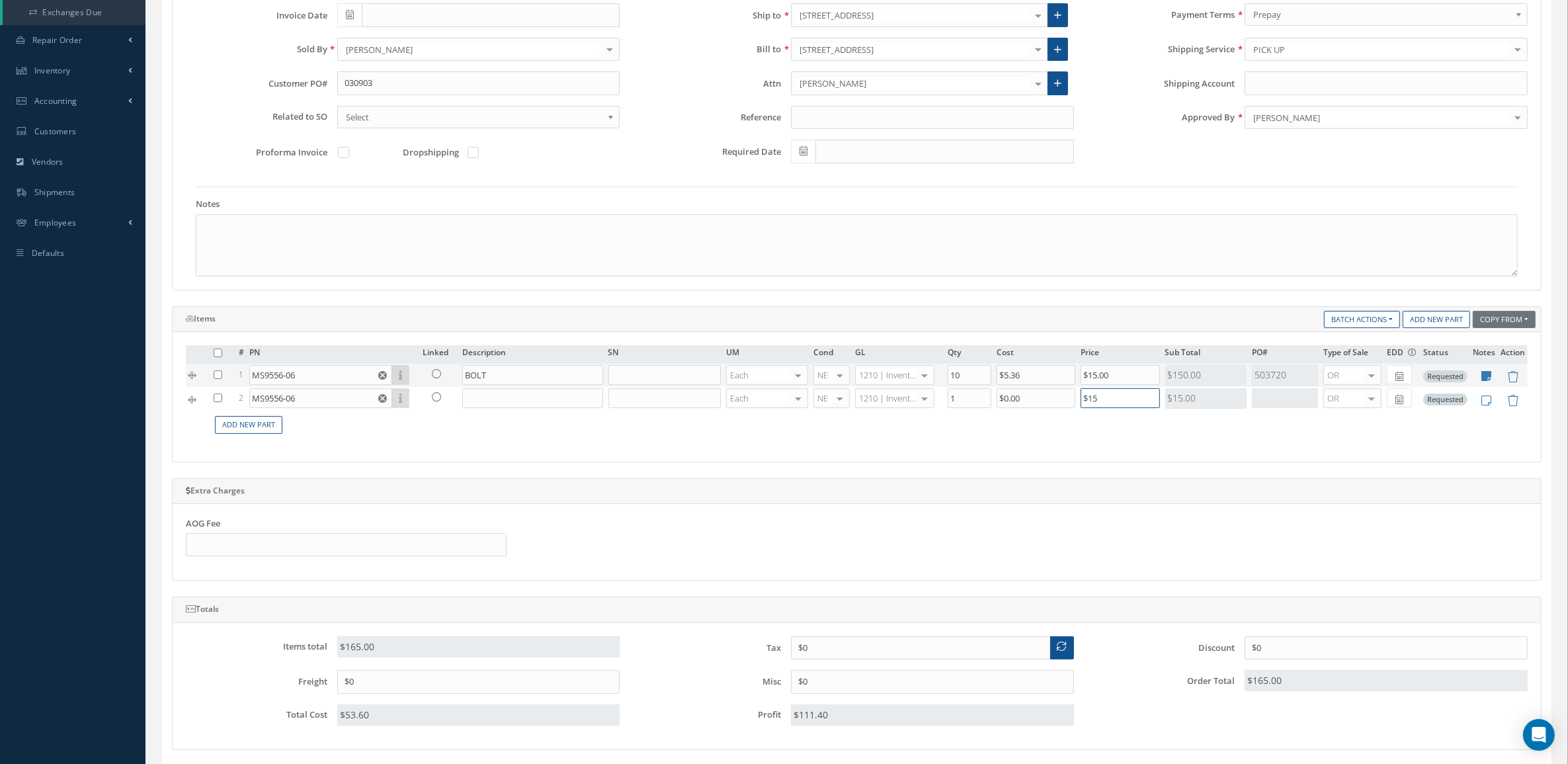
type input "$15"
click at [1489, 372] on td at bounding box center [1484, 375] width 28 height 23
click at [1488, 377] on icon at bounding box center [1487, 376] width 10 height 11
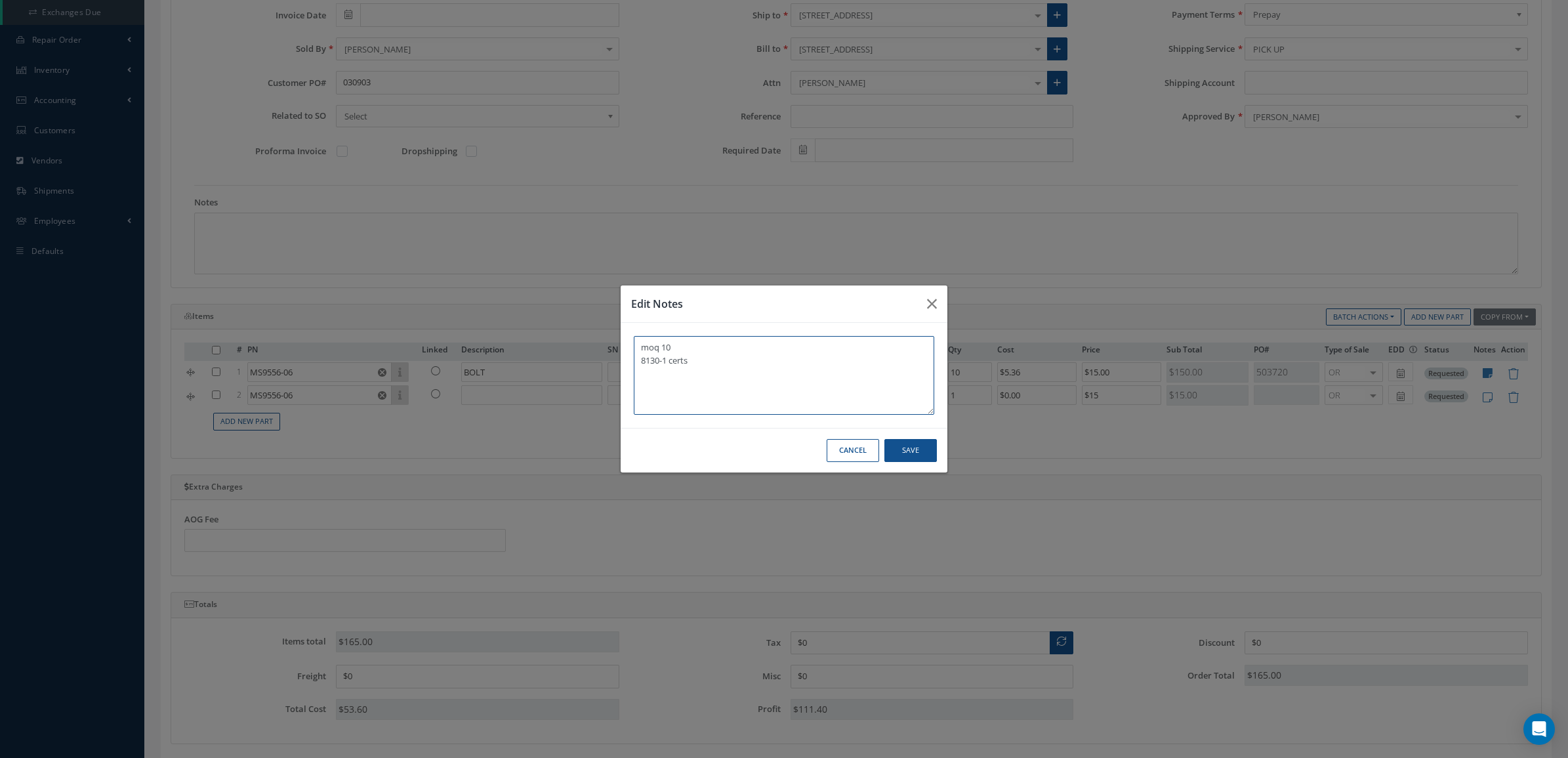
drag, startPoint x: 776, startPoint y: 354, endPoint x: 539, endPoint y: 349, distance: 237.1
click at [539, 349] on div "Edit Notes moq 10 8130-1 certs Cancel Save" at bounding box center [784, 379] width 1568 height 758
drag, startPoint x: 726, startPoint y: 371, endPoint x: 617, endPoint y: 346, distance: 111.8
click at [617, 346] on div "Edit Notes moq 10 8130-1 certs Cancel Save" at bounding box center [784, 379] width 1568 height 758
type textarea "STOCK"
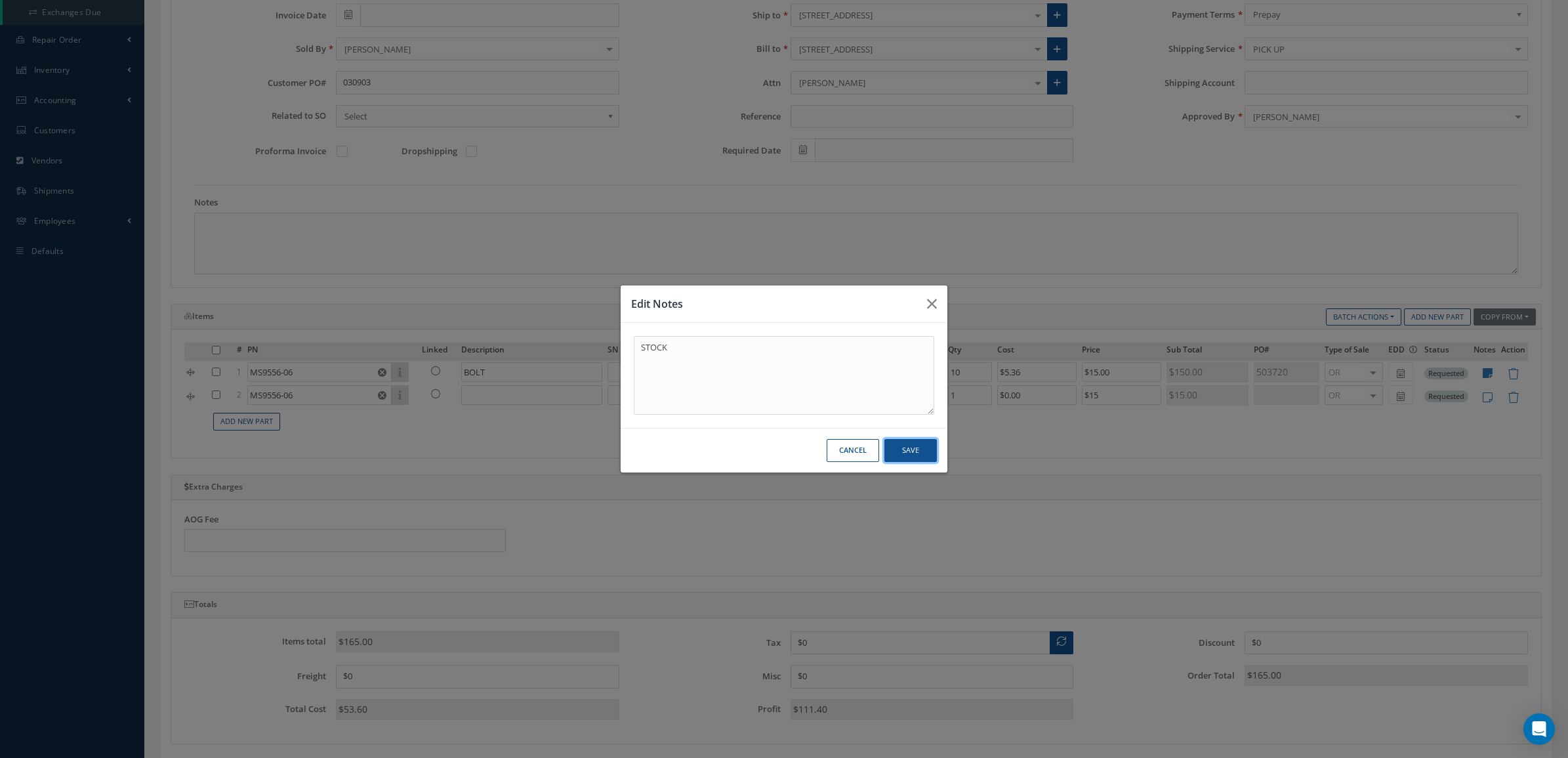
click at [920, 453] on button "Save" at bounding box center [911, 450] width 53 height 23
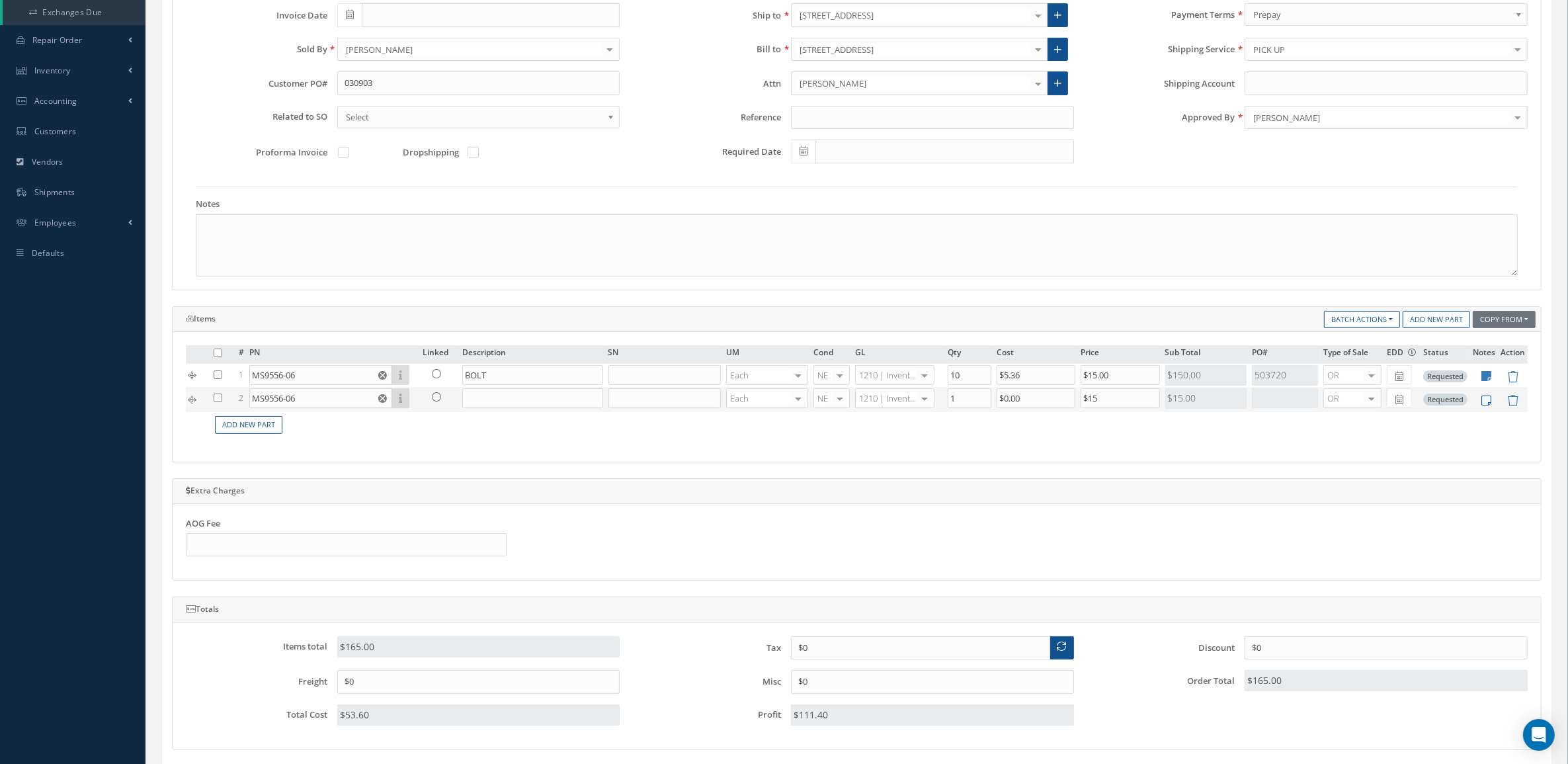
click at [1486, 404] on icon at bounding box center [1487, 400] width 10 height 11
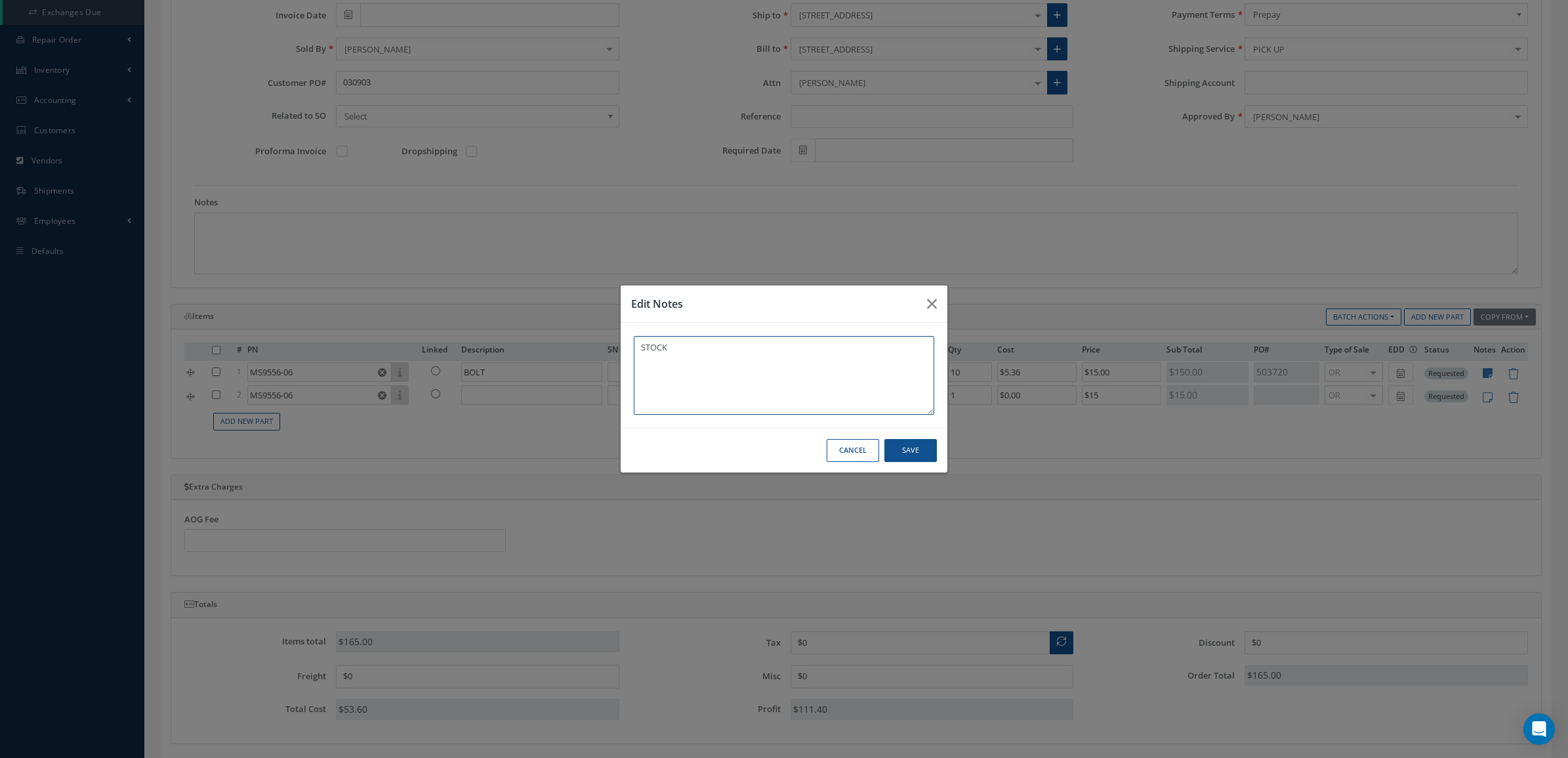
type textarea "STOCK"
click at [913, 457] on button "Save" at bounding box center [911, 450] width 53 height 23
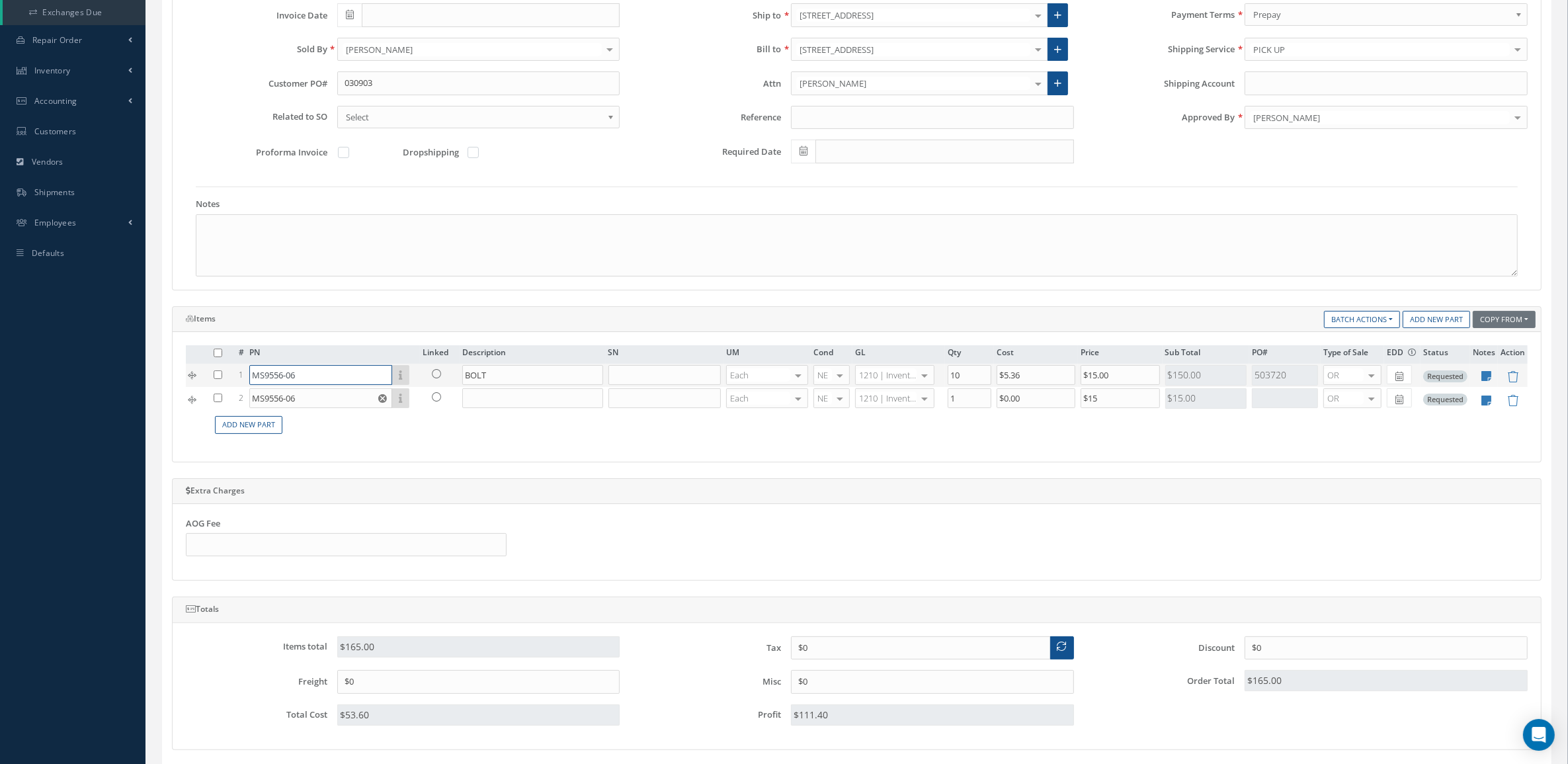
click at [328, 375] on input "MS9556-06" at bounding box center [320, 375] width 143 height 20
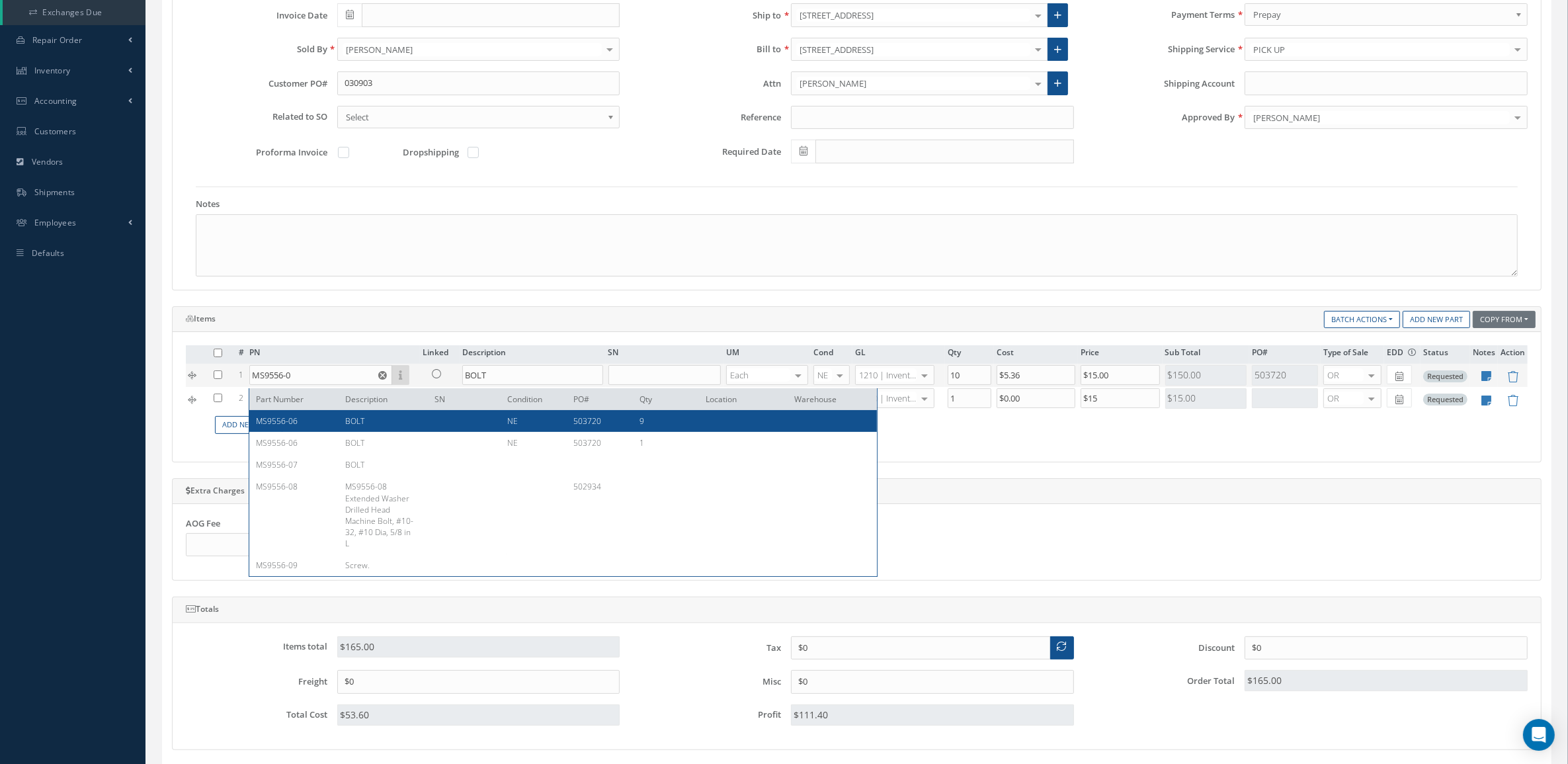
click at [302, 425] on div "MS9556-06" at bounding box center [295, 421] width 79 height 11
type input "MS9556-06"
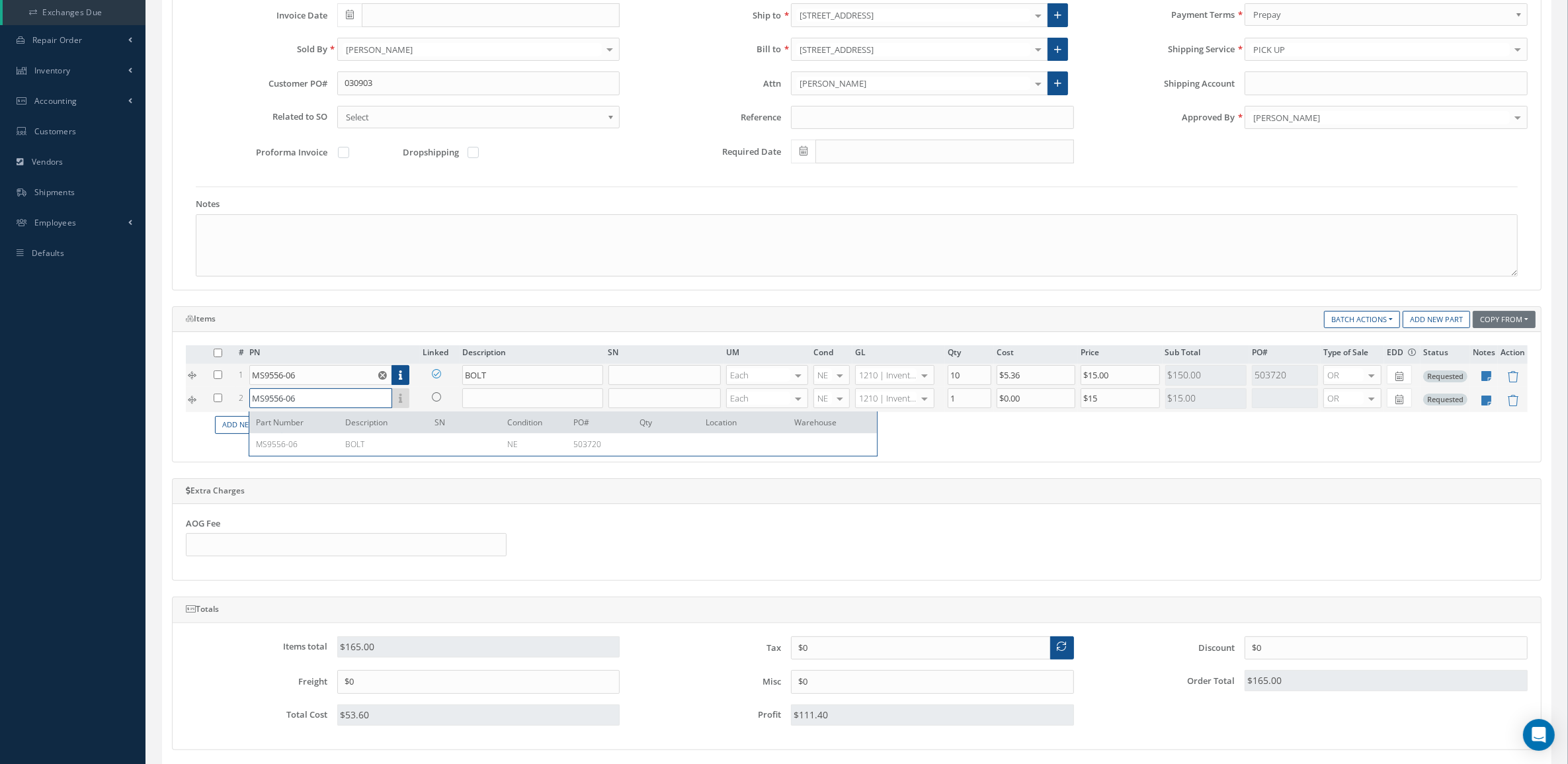
click at [308, 402] on input "MS9556-06" at bounding box center [320, 398] width 143 height 20
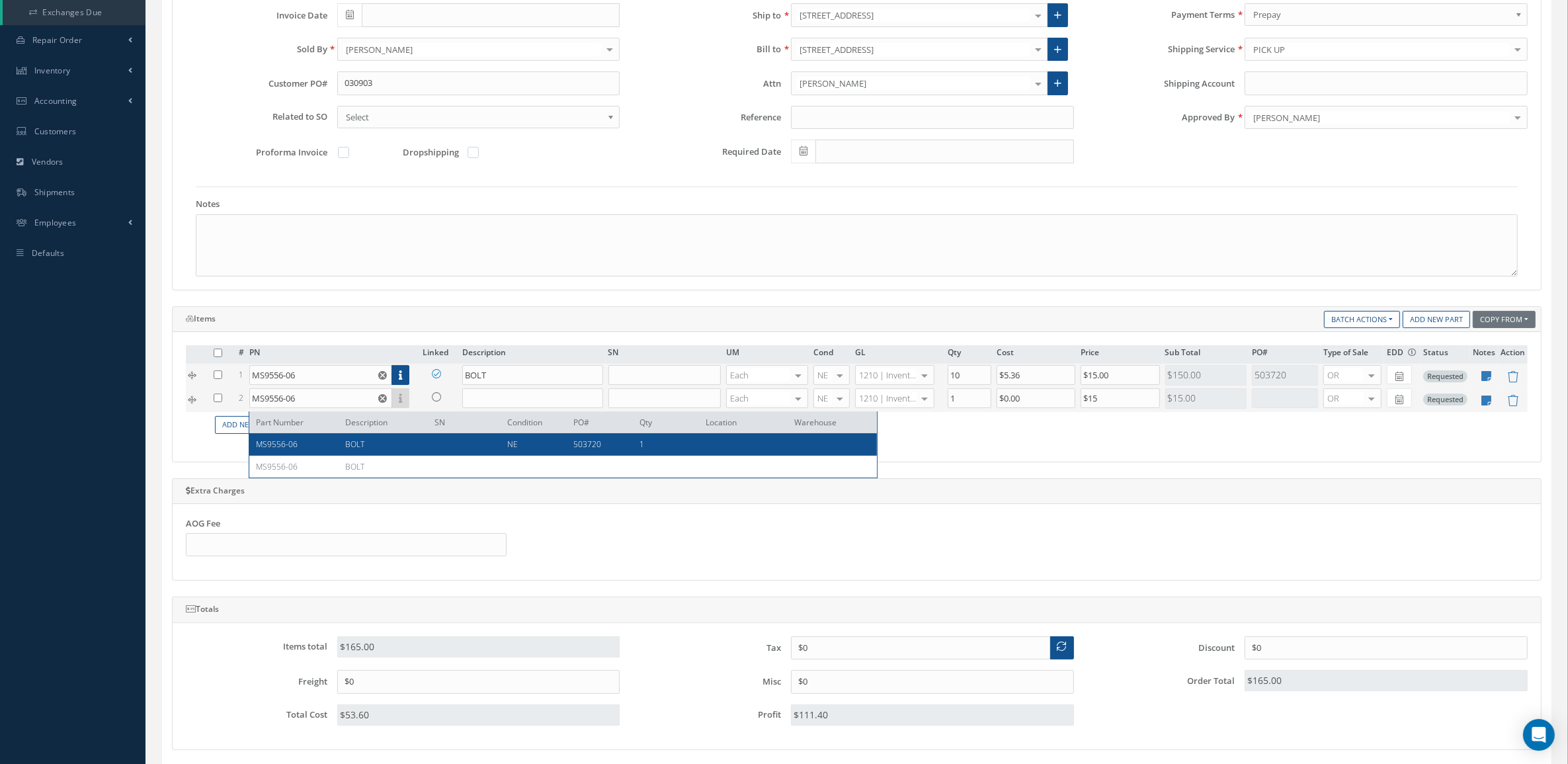
click at [368, 447] on div "BOLT" at bounding box center [379, 444] width 89 height 11
type input "BOLT"
type input "$5.36"
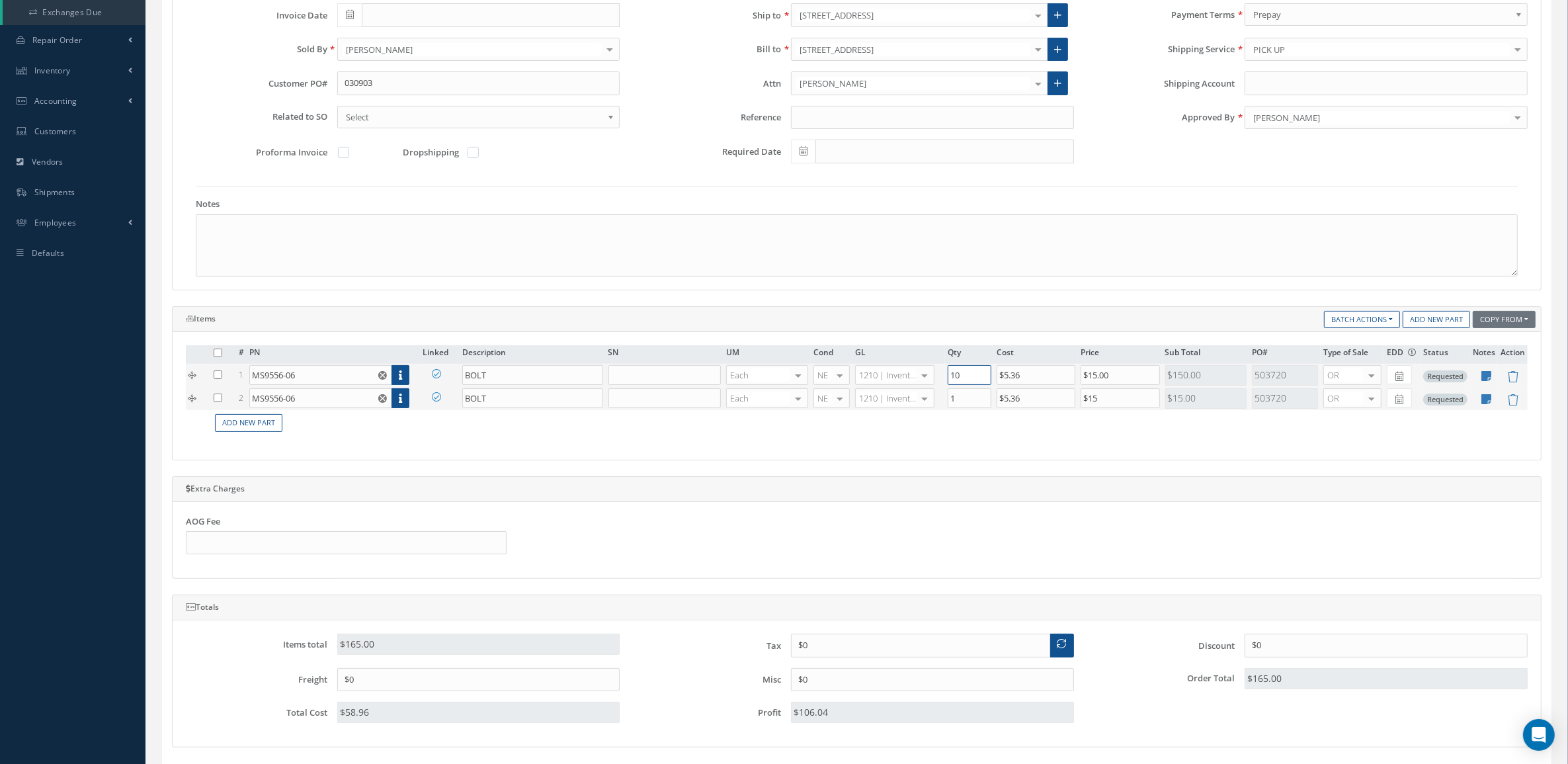
drag, startPoint x: 973, startPoint y: 375, endPoint x: 902, endPoint y: 375, distance: 71.0
click at [902, 375] on tr "1 MS9556-06 Part Number Description SN Condition PO# Qty Location Warehouse BOL…" at bounding box center [856, 375] width 1342 height 23
type input "9"
click at [941, 456] on div "# PN Linked Description SN UM Cond GL Qty Cost Price Sub Total PO# Type of Sale…" at bounding box center [856, 396] width 1368 height 128
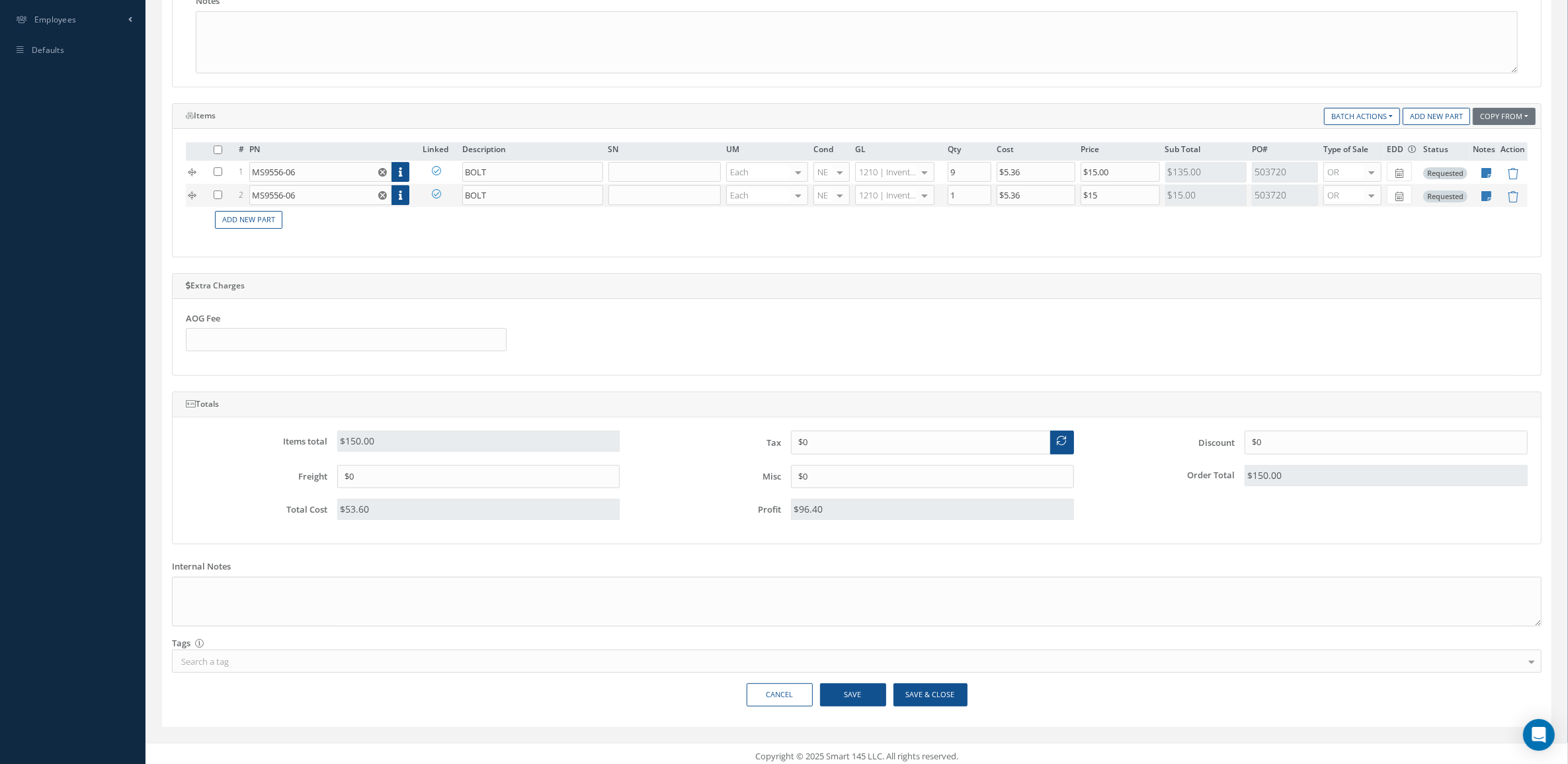
scroll to position [463, 0]
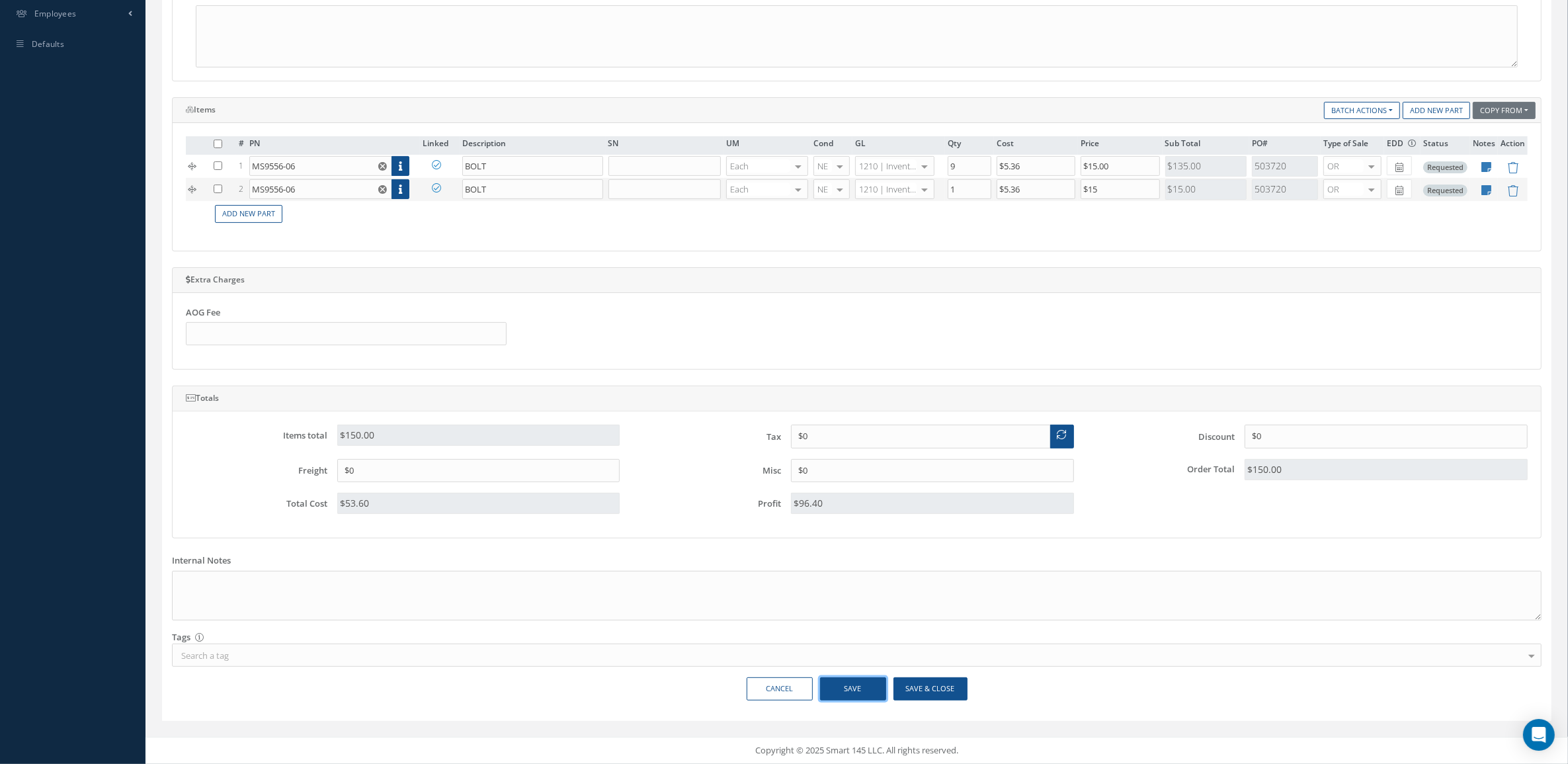
click at [845, 689] on button "Save" at bounding box center [853, 689] width 66 height 23
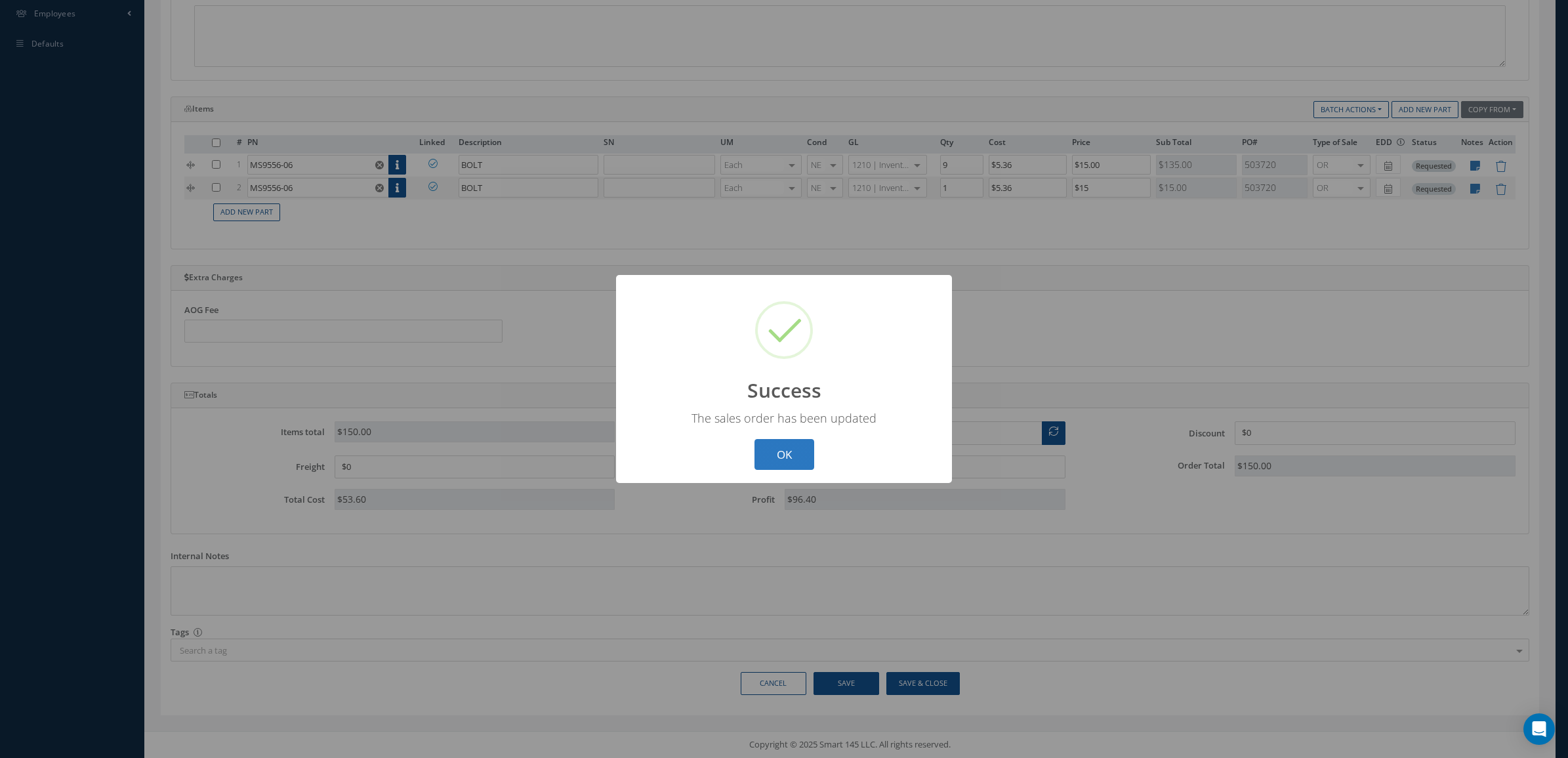
click at [790, 458] on button "OK" at bounding box center [784, 454] width 59 height 31
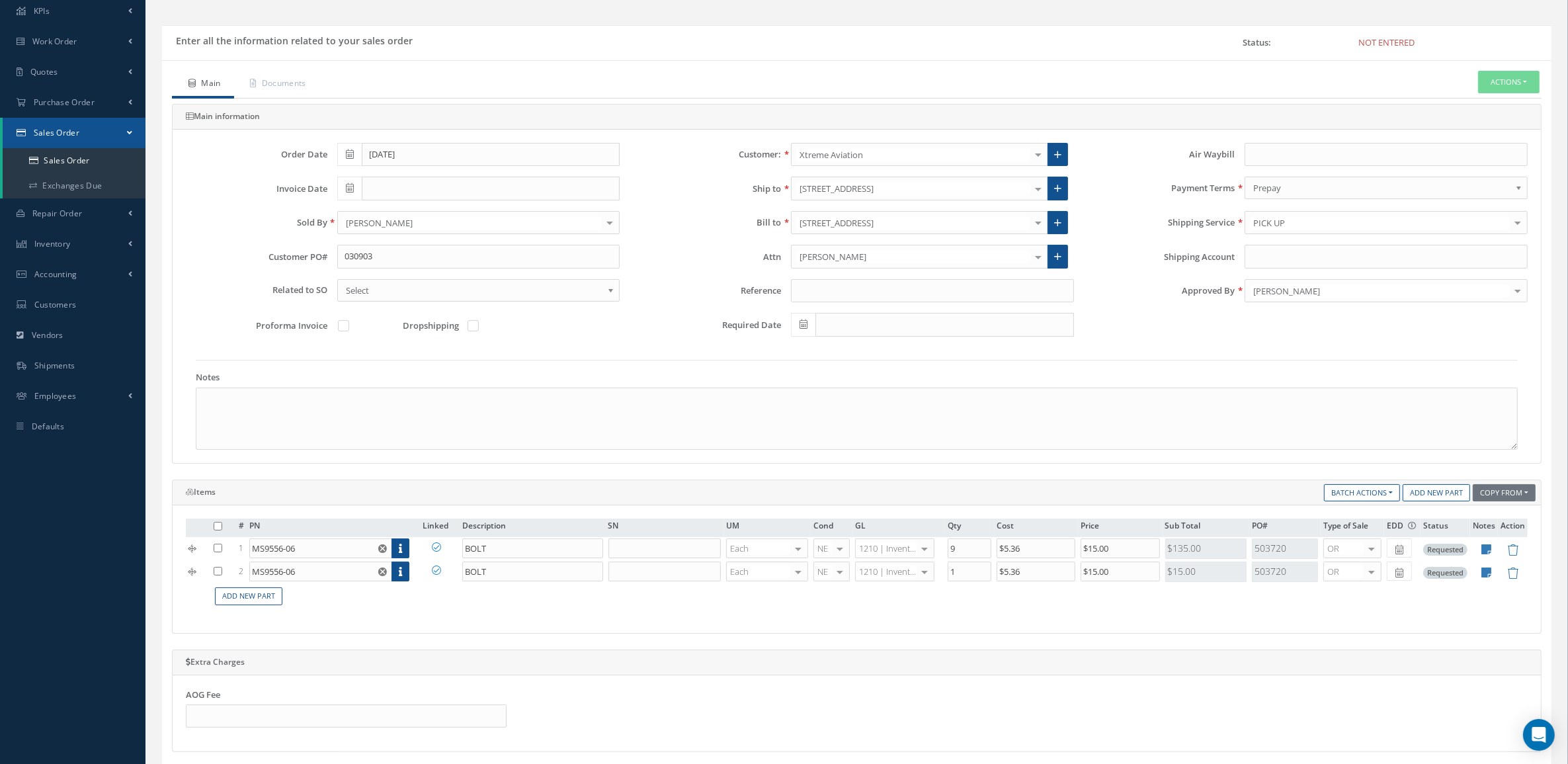
scroll to position [0, 0]
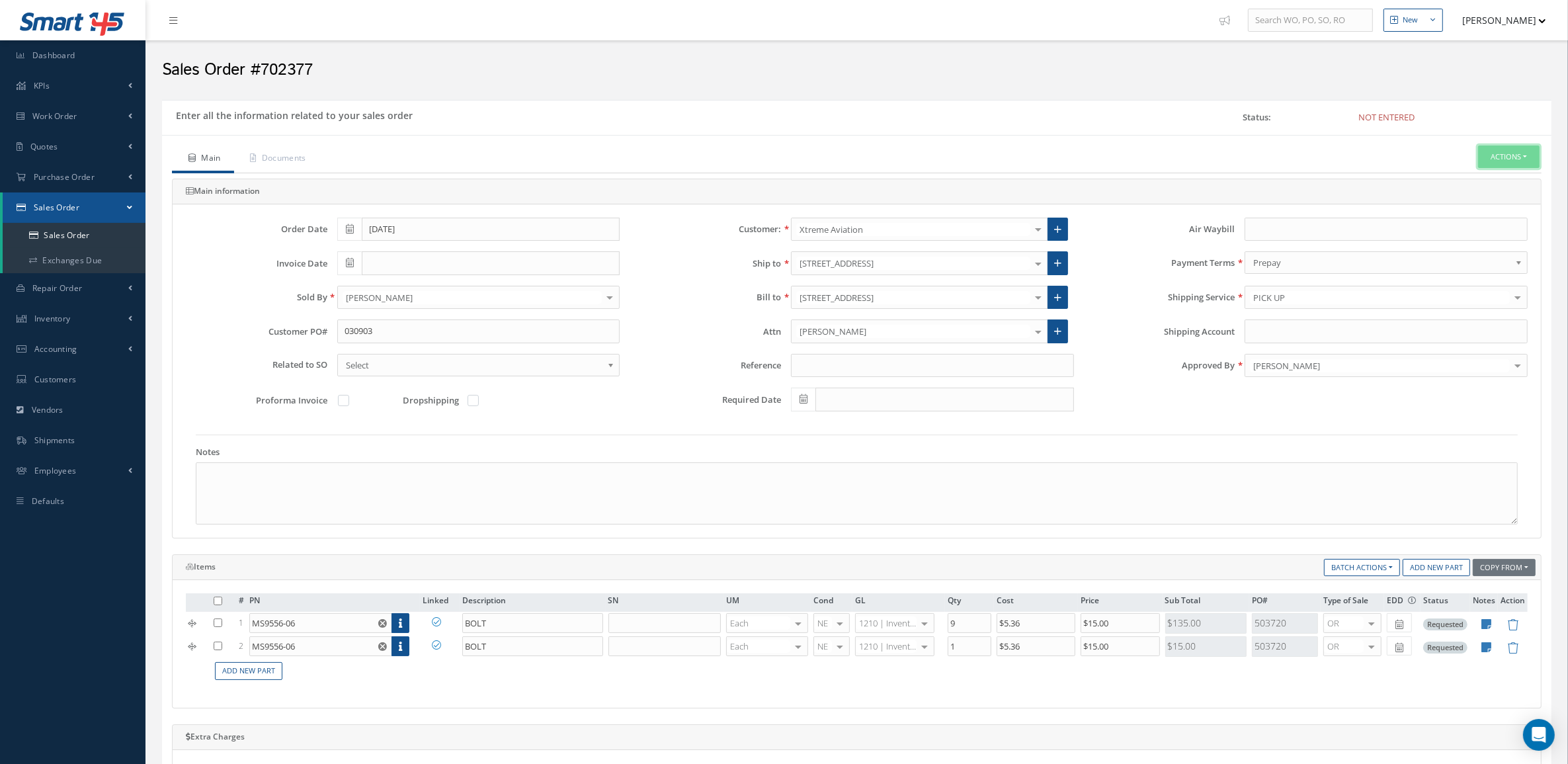
click at [1519, 164] on button "Actions" at bounding box center [1508, 157] width 61 height 23
click at [1501, 178] on link "Enter/Update" at bounding box center [1488, 180] width 106 height 18
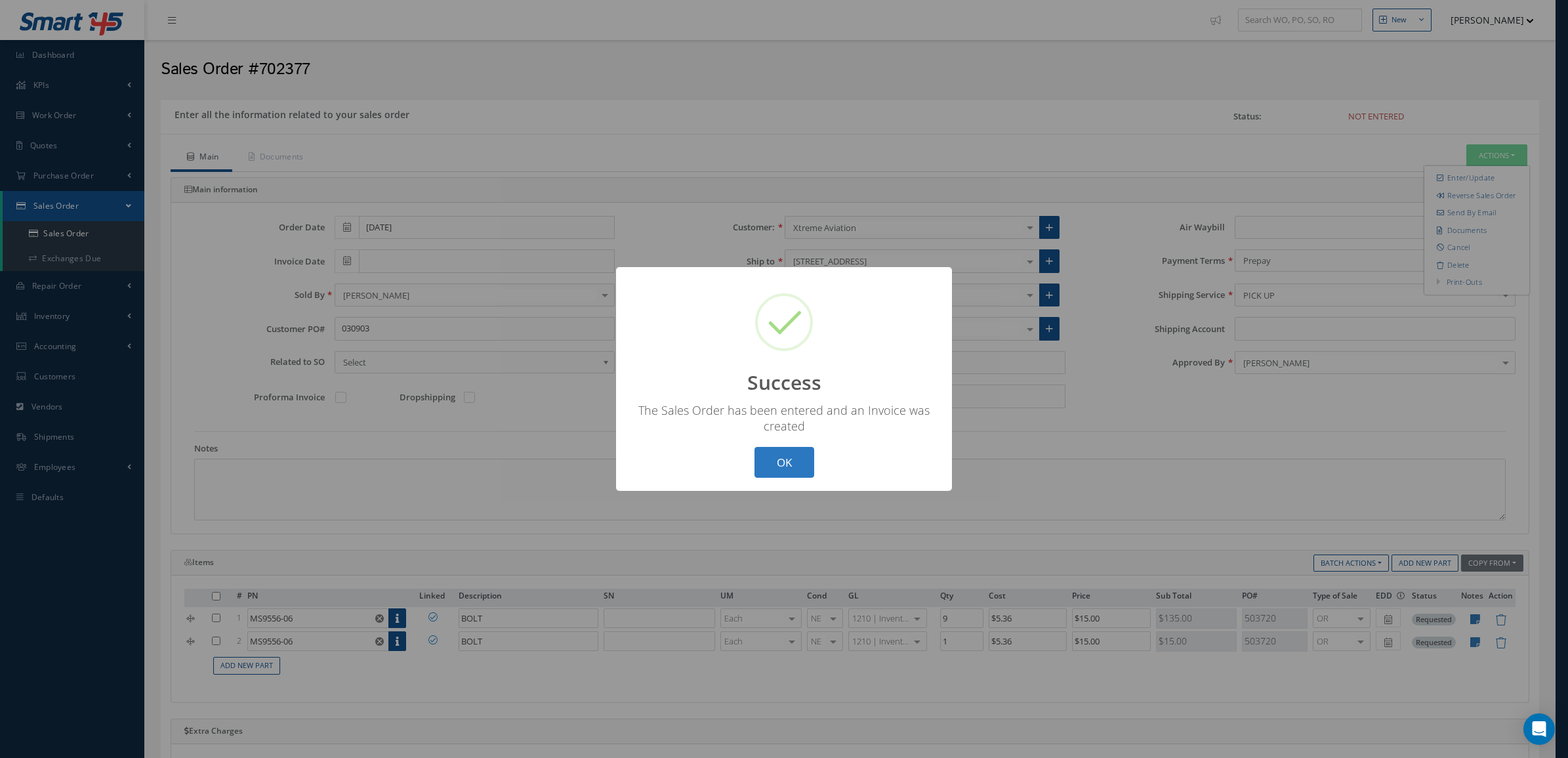
click at [790, 457] on button "OK" at bounding box center [784, 462] width 59 height 31
type input "[DATE]"
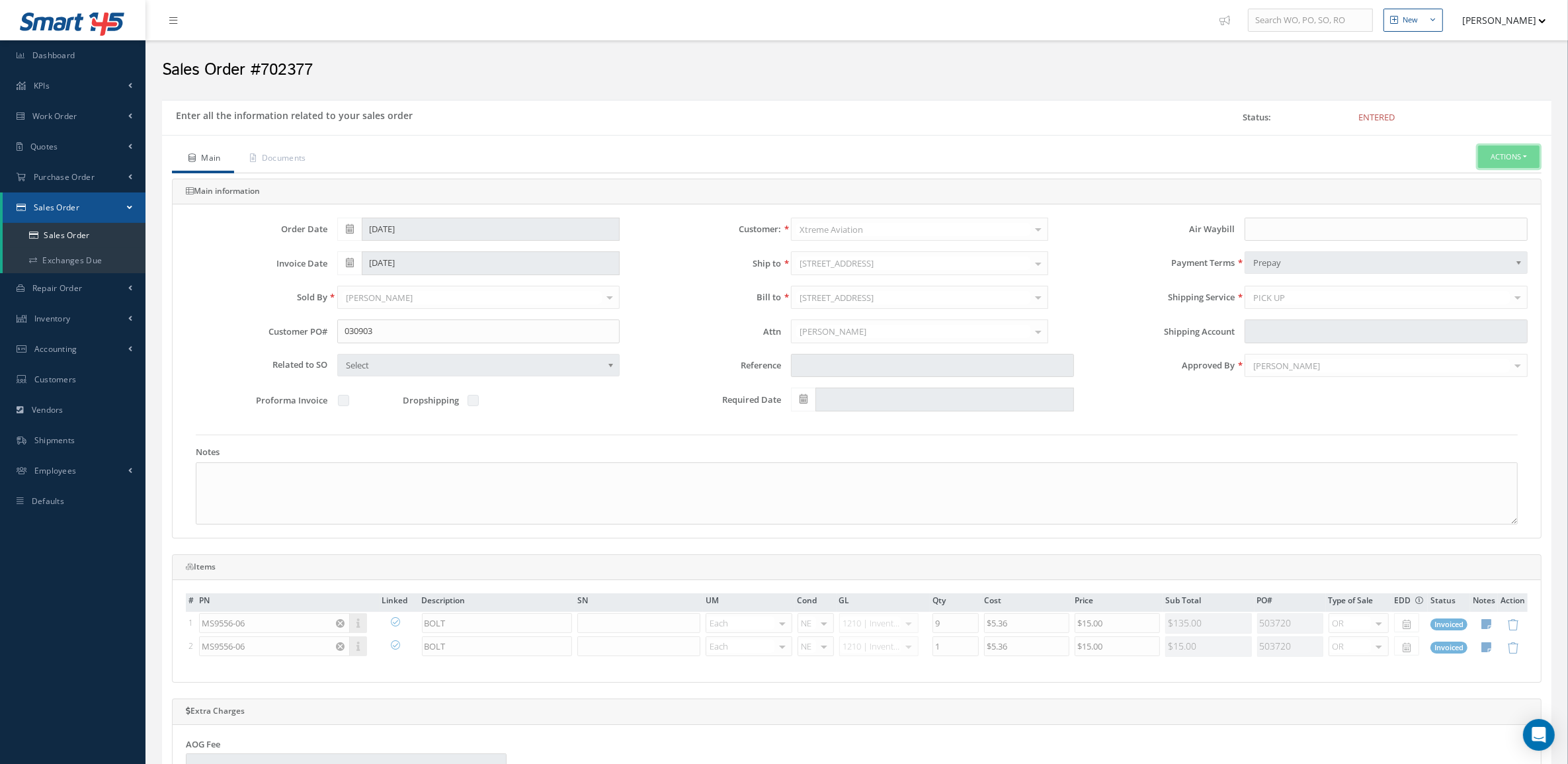
click at [1495, 159] on button "Actions" at bounding box center [1508, 157] width 61 height 23
click at [1400, 471] on link "Multiple Reports" at bounding box center [1390, 461] width 101 height 21
checkbox input "true"
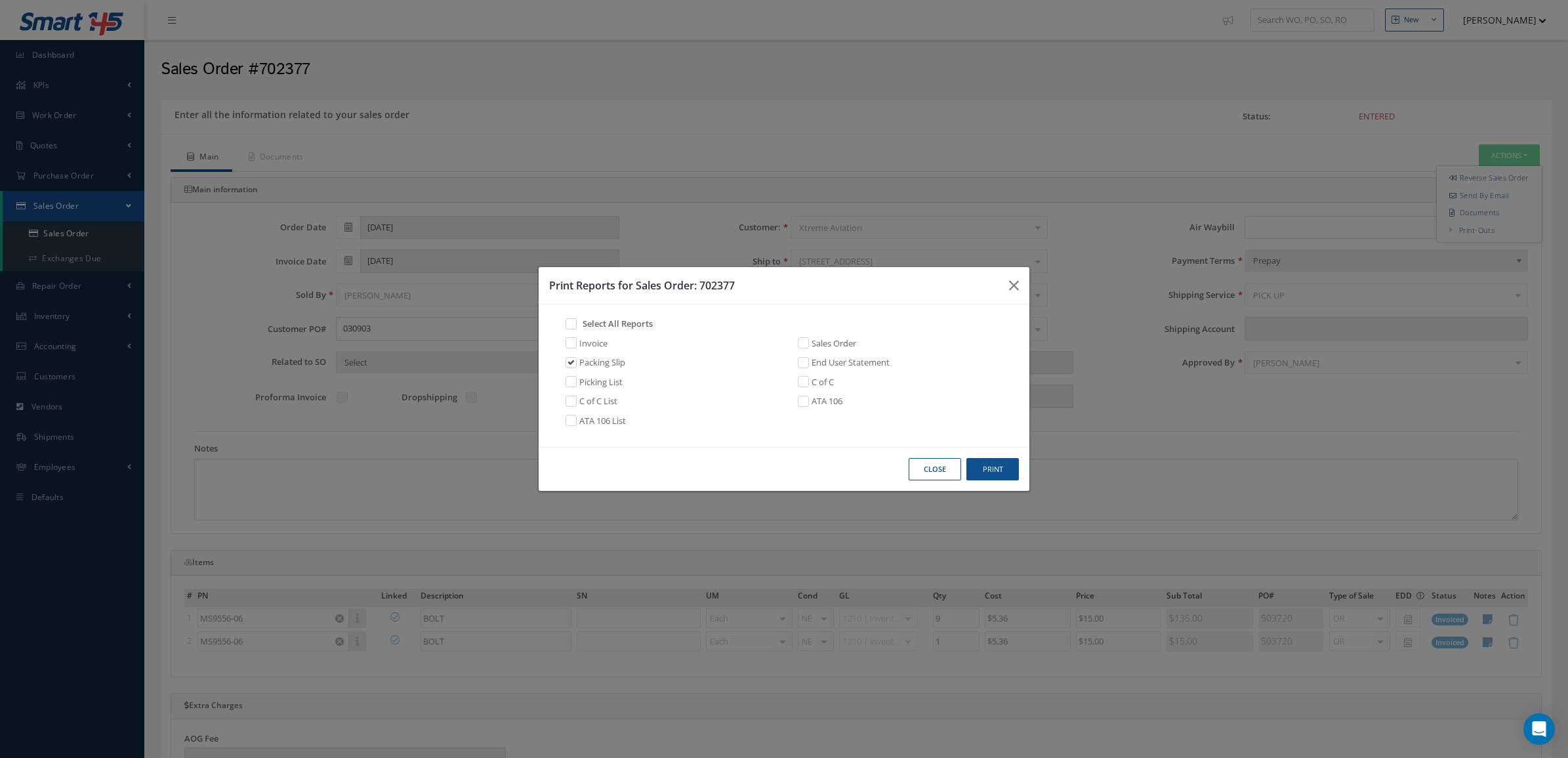
click at [576, 379] on label at bounding box center [577, 381] width 3 height 12
click at [573, 379] on input "checkbox" at bounding box center [569, 380] width 9 height 9
checkbox input "true"
click at [809, 382] on label at bounding box center [810, 381] width 3 height 12
click at [805, 382] on input "checkbox" at bounding box center [801, 380] width 9 height 9
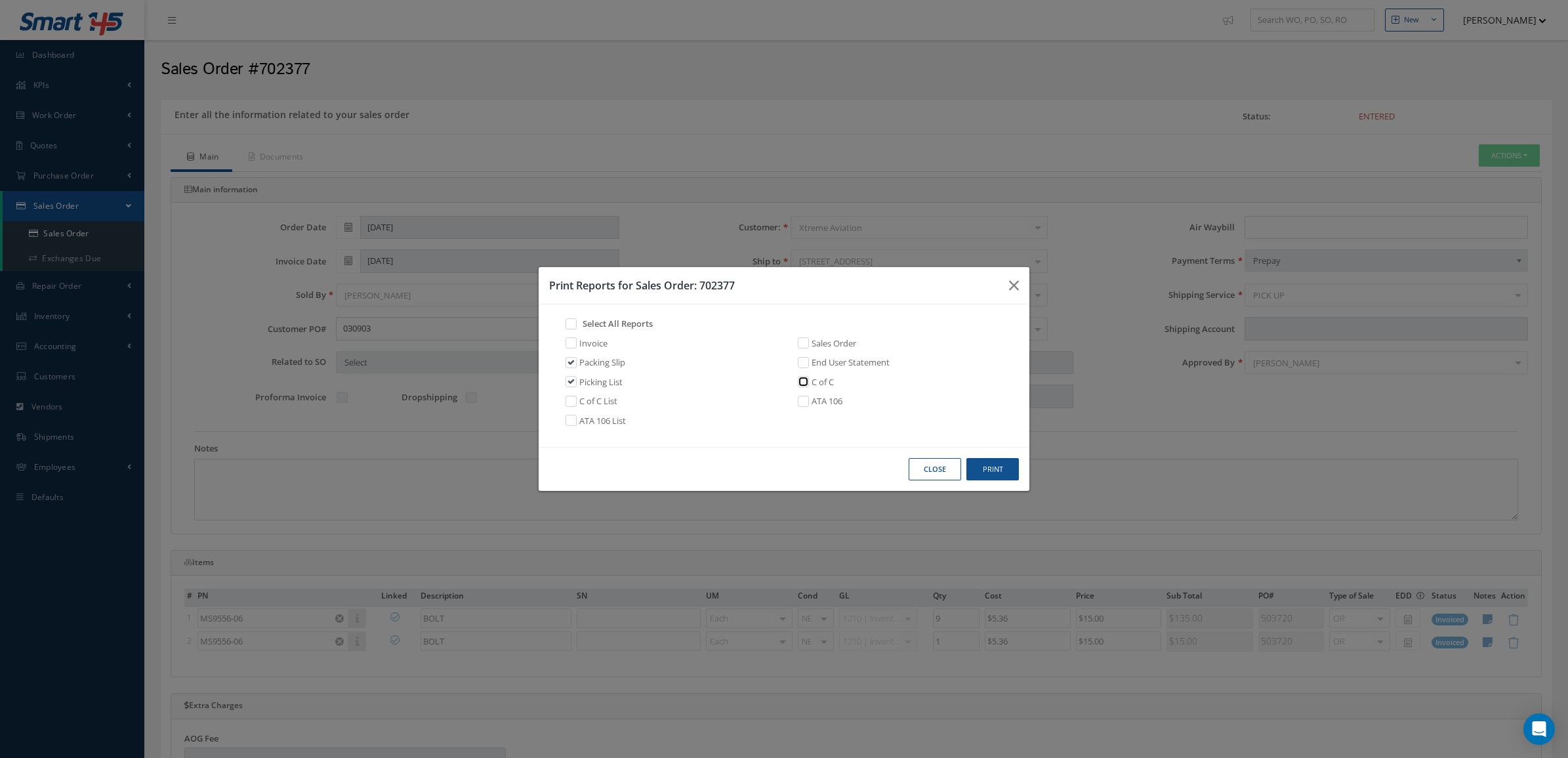
checkbox input "true"
click at [809, 400] on label at bounding box center [810, 401] width 3 height 12
click at [805, 400] on input "checkbox" at bounding box center [801, 400] width 9 height 9
checkbox input "true"
click at [992, 470] on button "Print" at bounding box center [993, 469] width 53 height 23
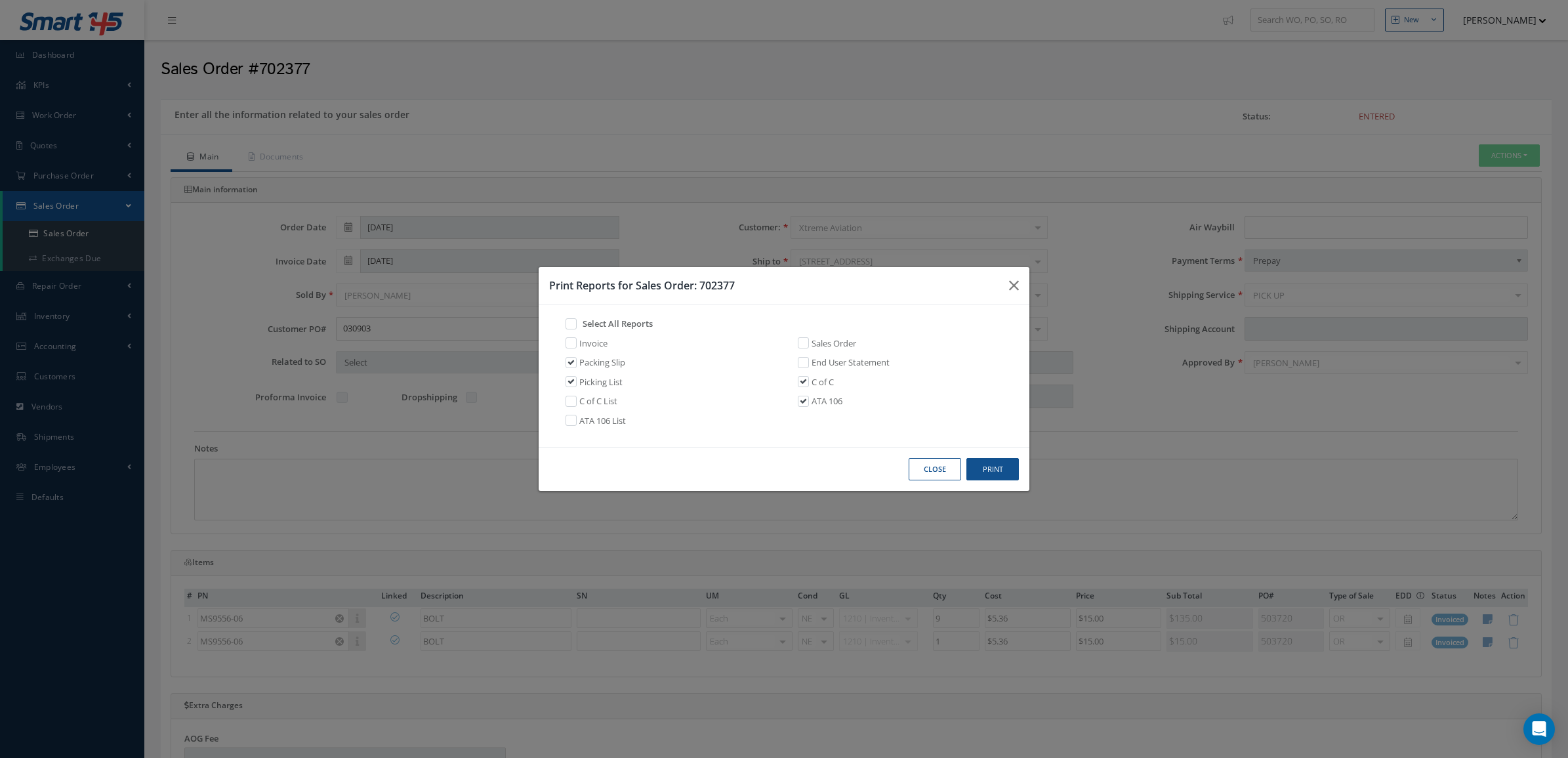
click at [948, 470] on button "Close" at bounding box center [935, 469] width 53 height 23
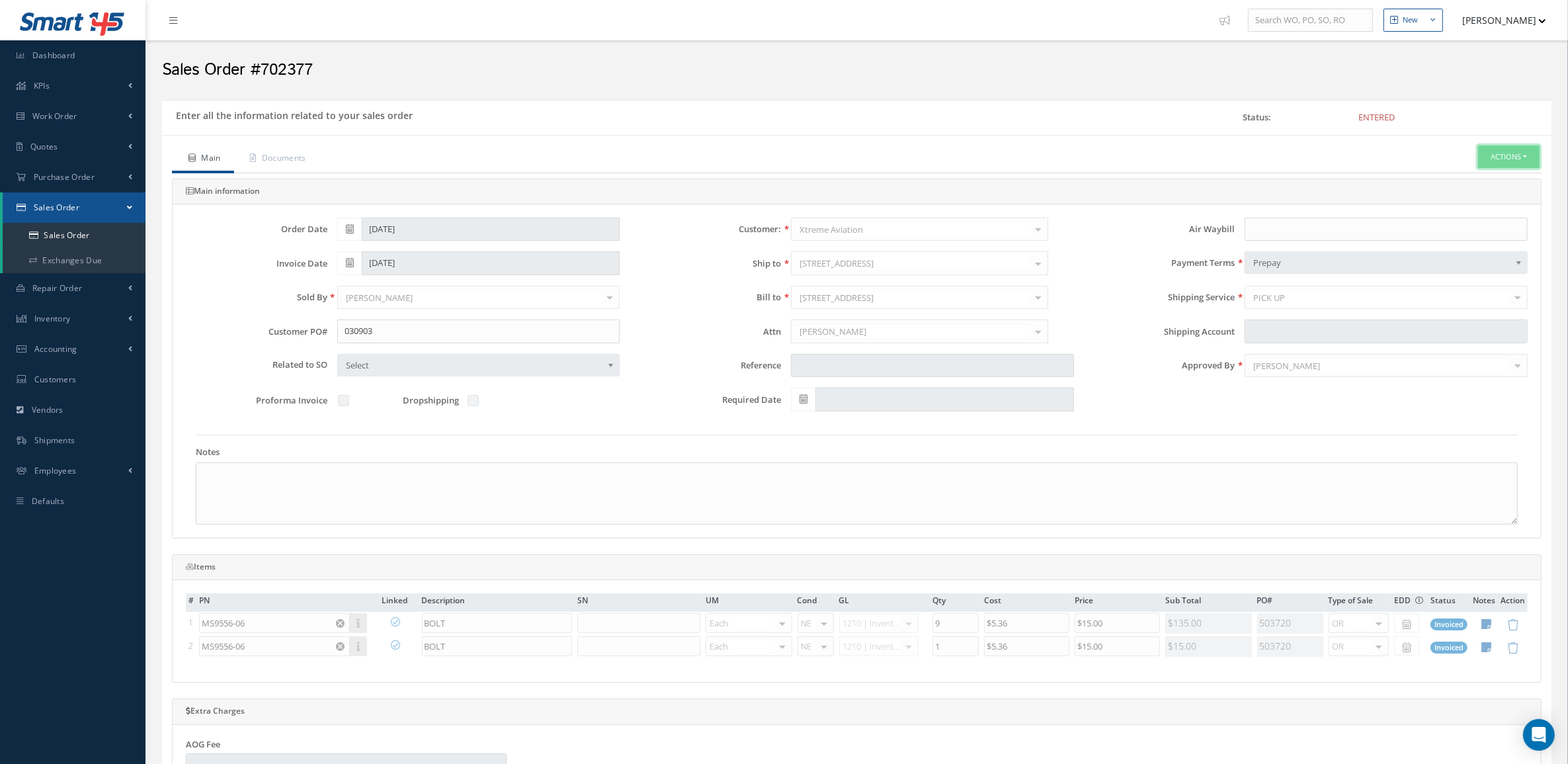
click at [1504, 146] on button "Actions" at bounding box center [1508, 157] width 61 height 23
click at [1359, 276] on link "Invoice" at bounding box center [1390, 270] width 101 height 21
drag, startPoint x: 328, startPoint y: 67, endPoint x: 257, endPoint y: 65, distance: 71.0
click at [257, 65] on h2 "Sales Order #702377" at bounding box center [856, 70] width 1390 height 20
copy h2 "702377"
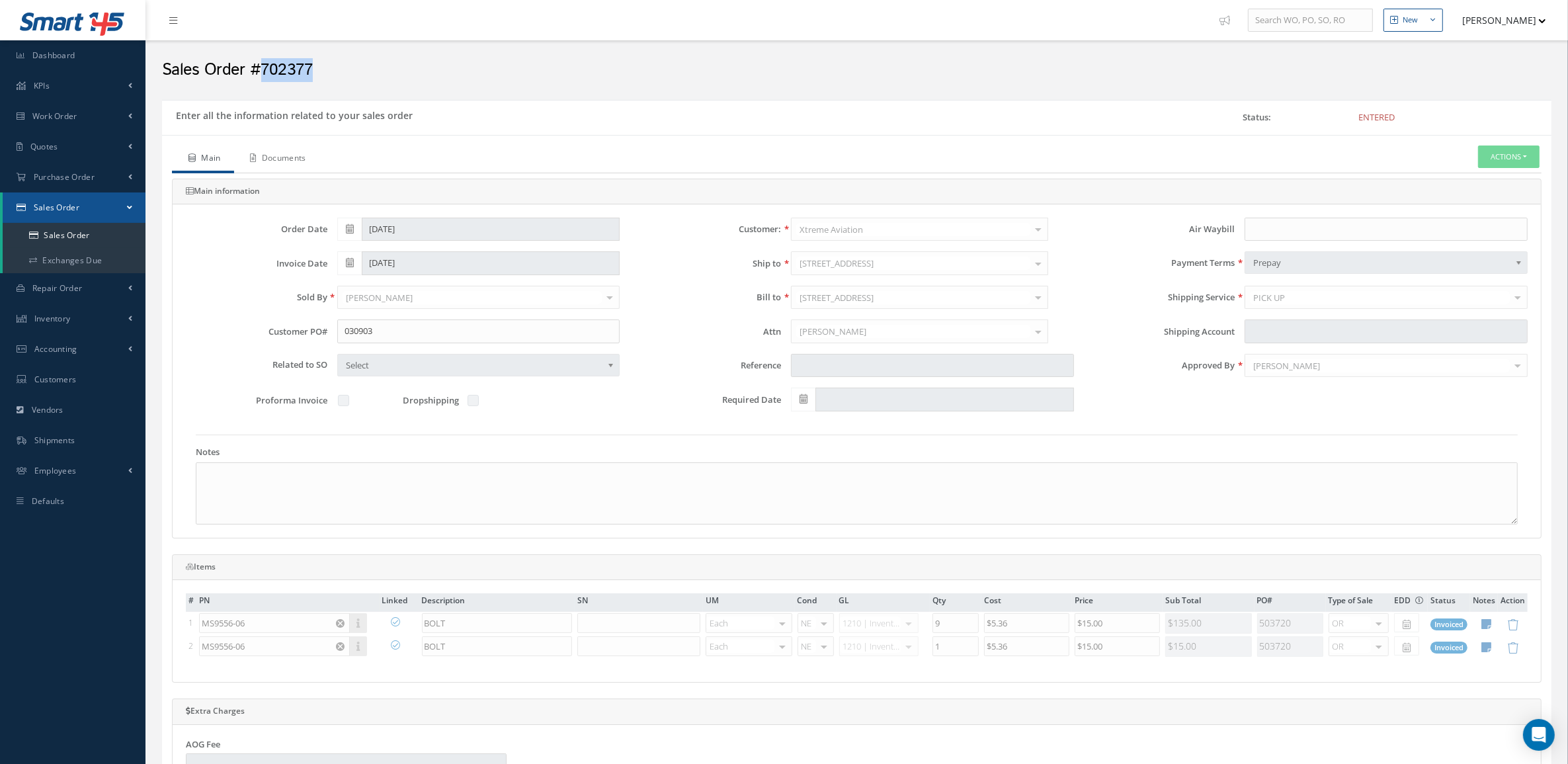
click at [303, 159] on link "Documents" at bounding box center [277, 160] width 85 height 28
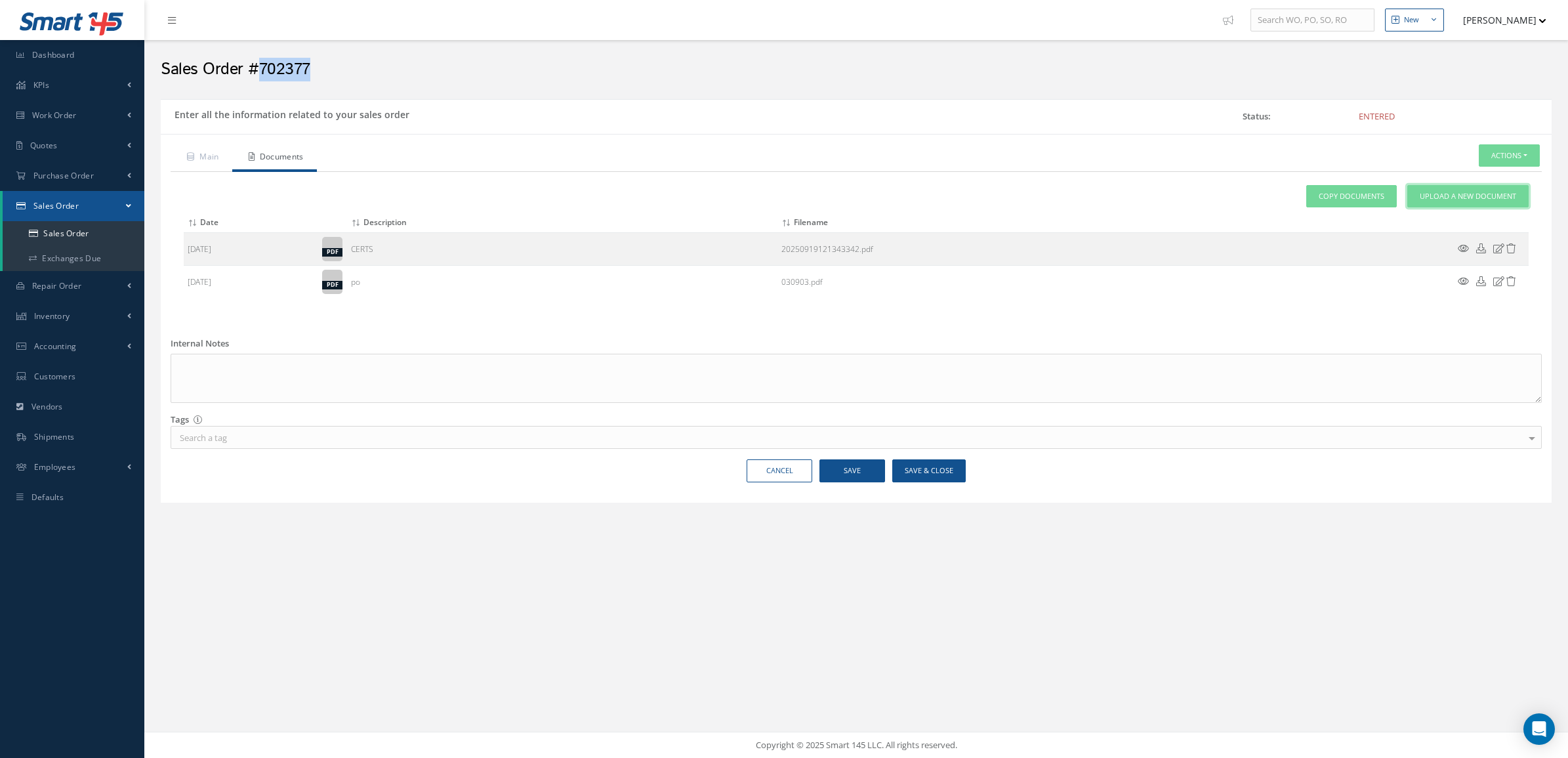
click at [1471, 189] on link "Upload a New Document" at bounding box center [1467, 196] width 121 height 23
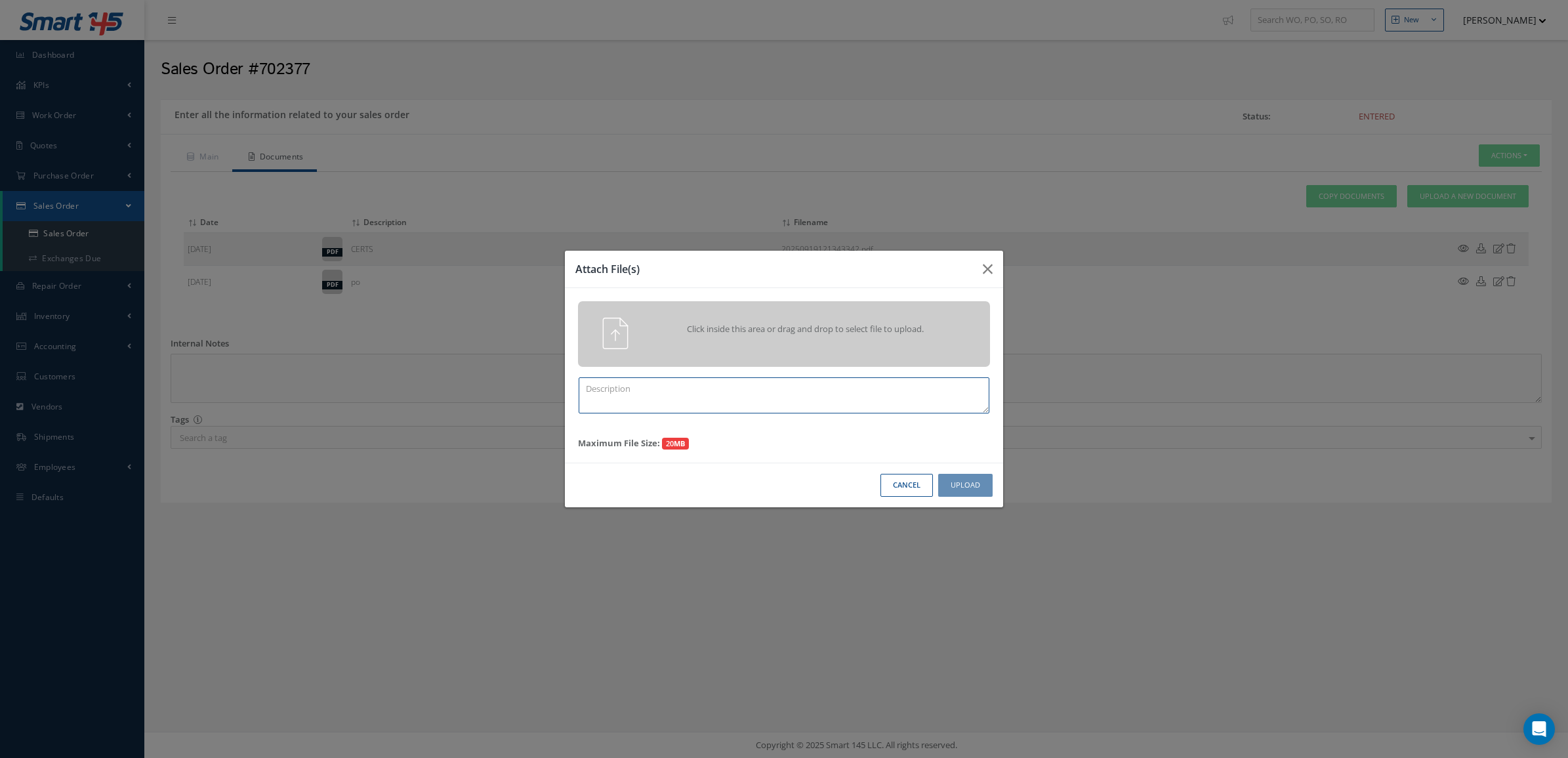
click at [886, 393] on textarea at bounding box center [784, 395] width 411 height 36
paste textarea "702377"
click at [282, 484] on div "Attach File(s) Click inside this area or drag and drop to select file to upload…" at bounding box center [784, 379] width 1568 height 758
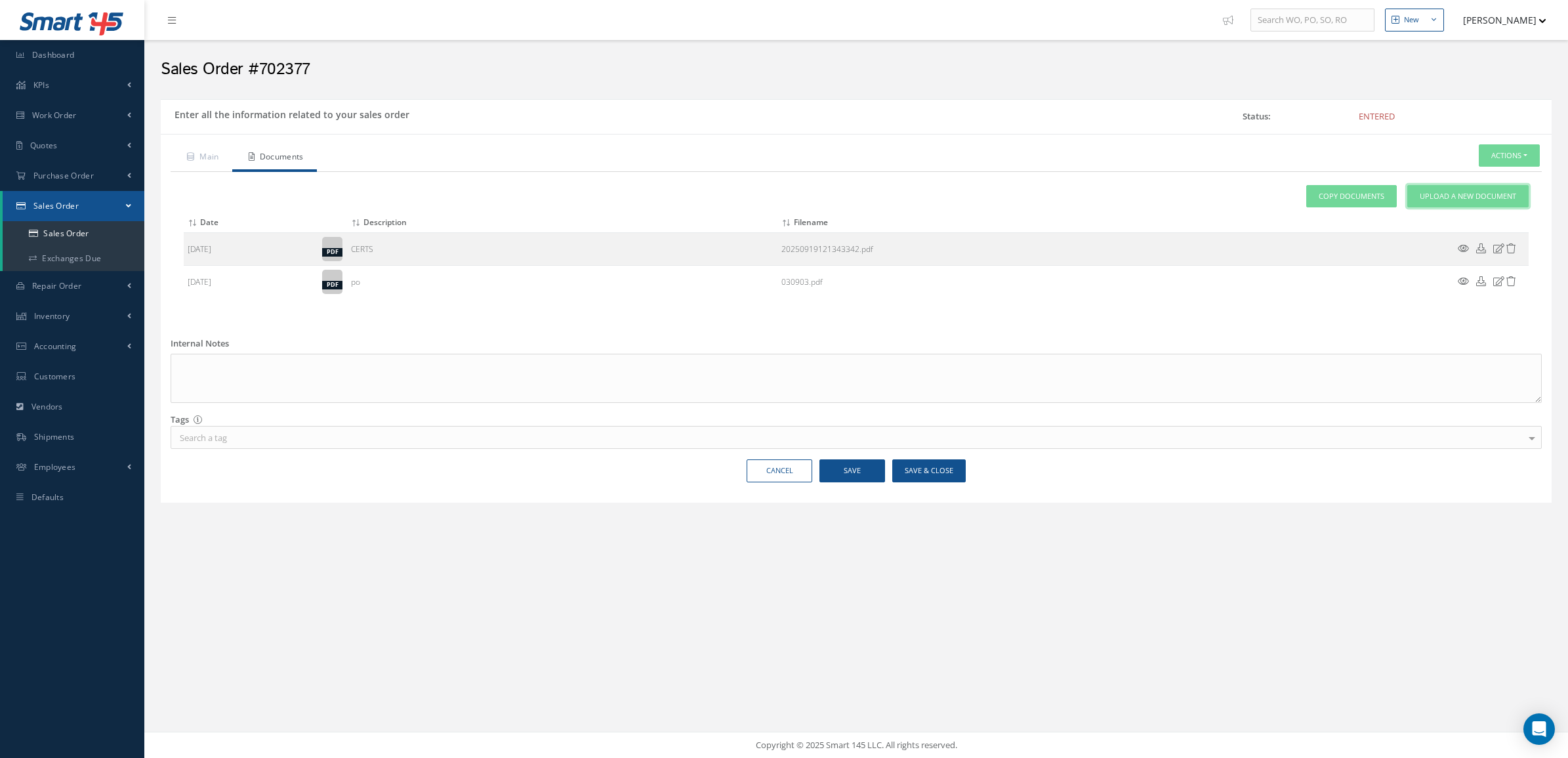
click at [1439, 195] on span "Upload a New Document" at bounding box center [1467, 196] width 96 height 11
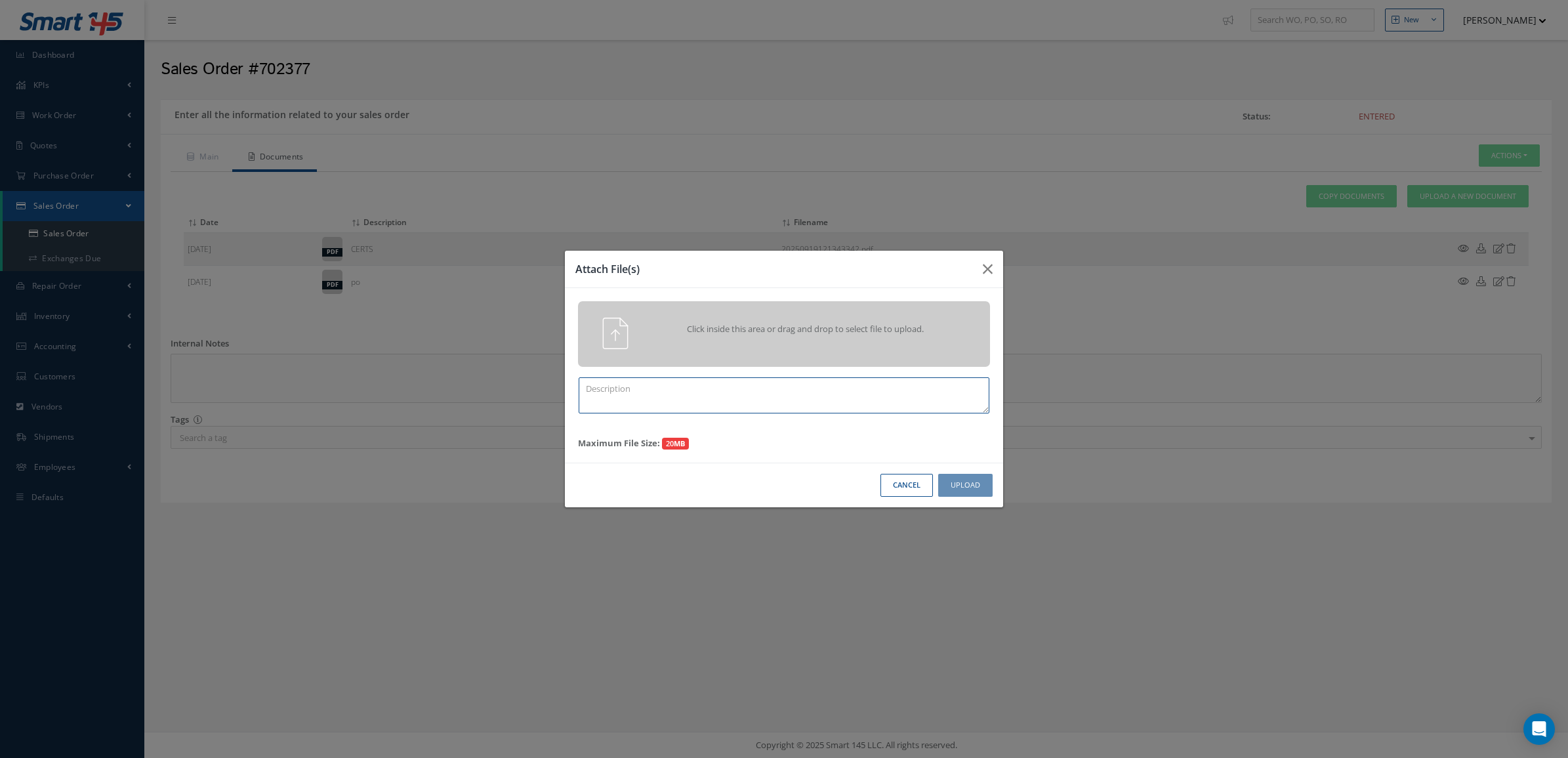
click at [621, 398] on textarea at bounding box center [784, 395] width 411 height 36
type textarea "p"
paste textarea "702377"
type textarea "PPW SO 702377"
click at [674, 340] on div "Click inside this area or drag and drop to select file to upload." at bounding box center [803, 331] width 324 height 26
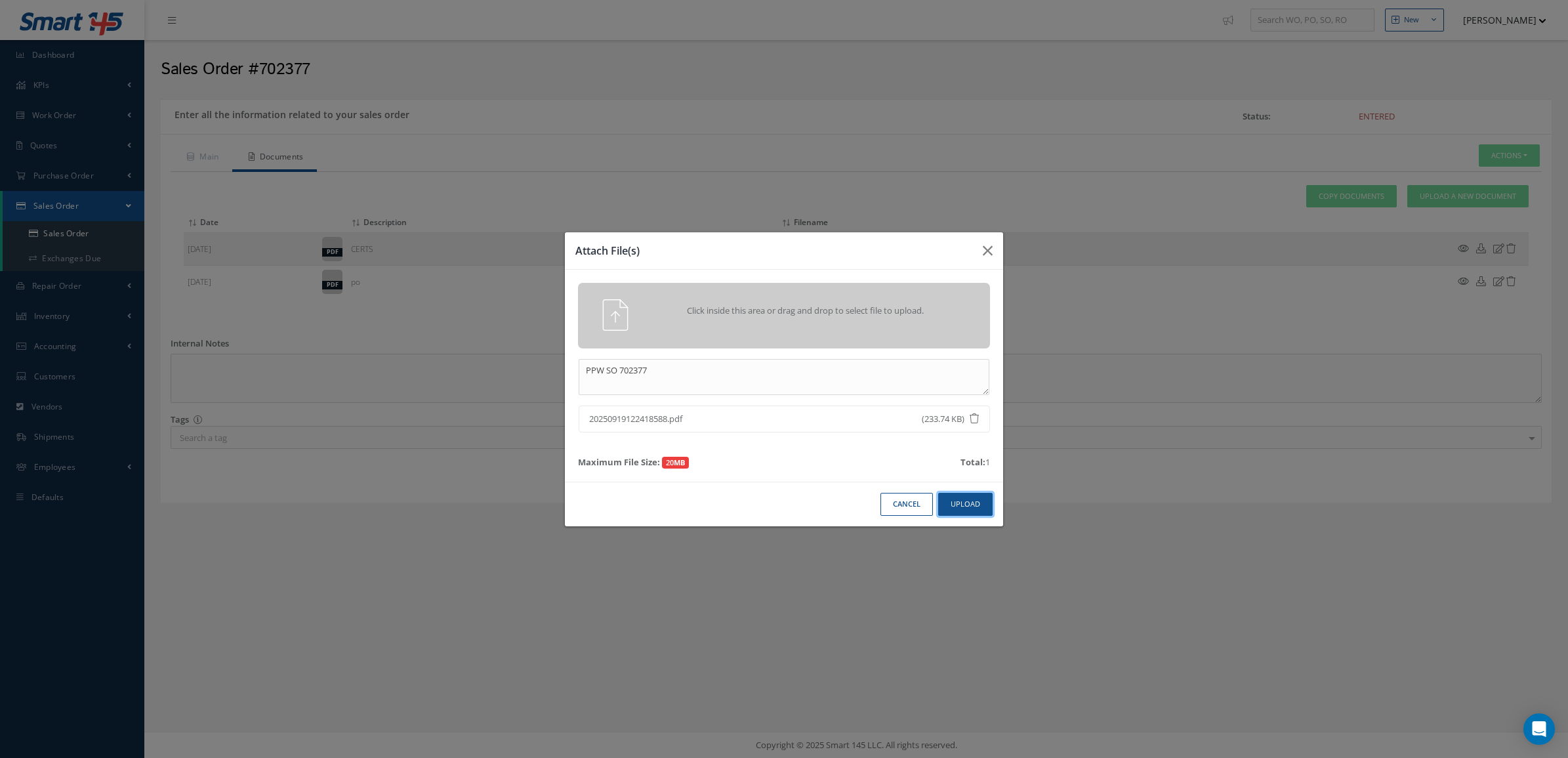
click at [982, 507] on button "Upload" at bounding box center [966, 503] width 54 height 23
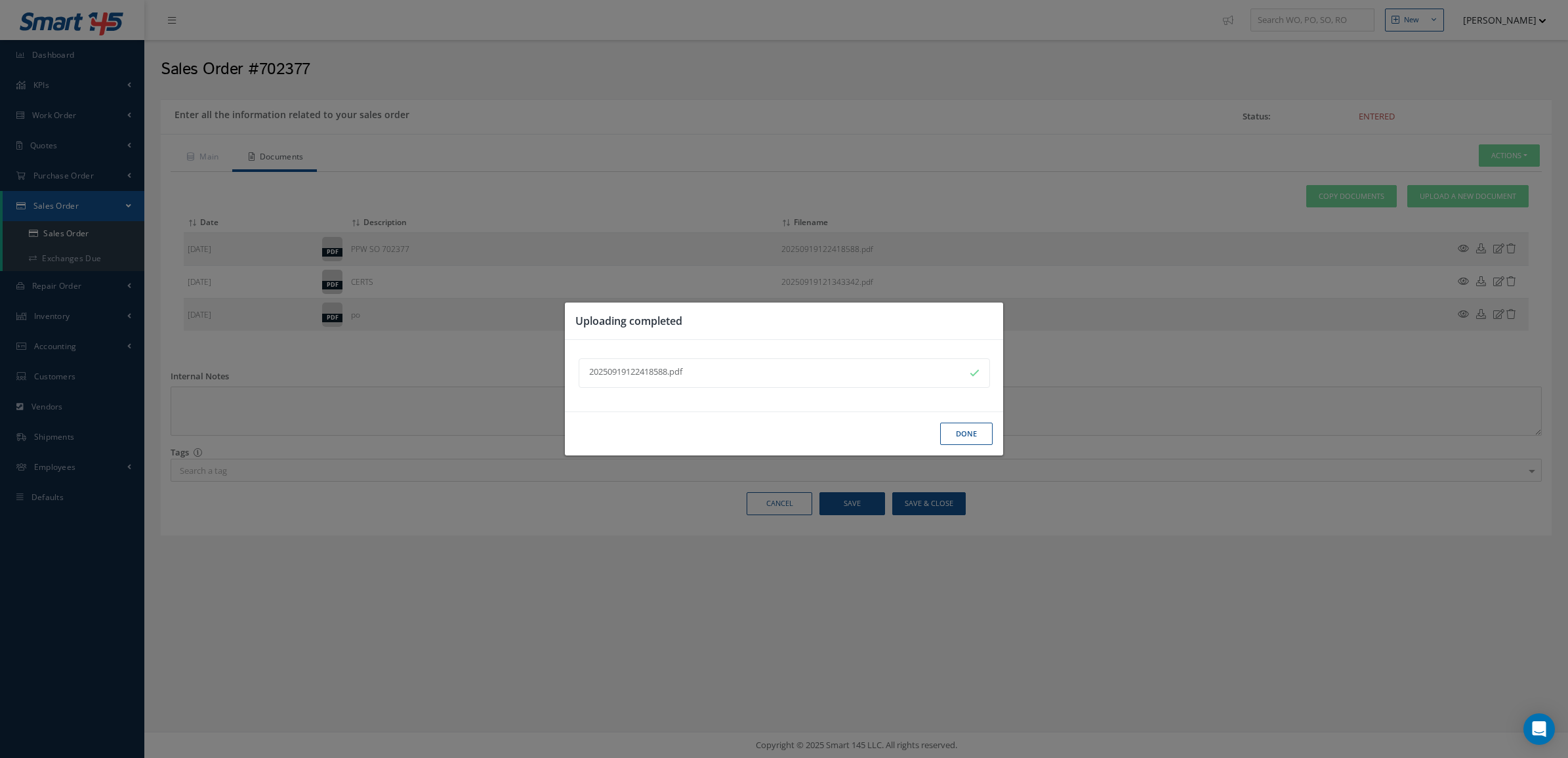
click at [963, 431] on button "Done" at bounding box center [966, 434] width 53 height 23
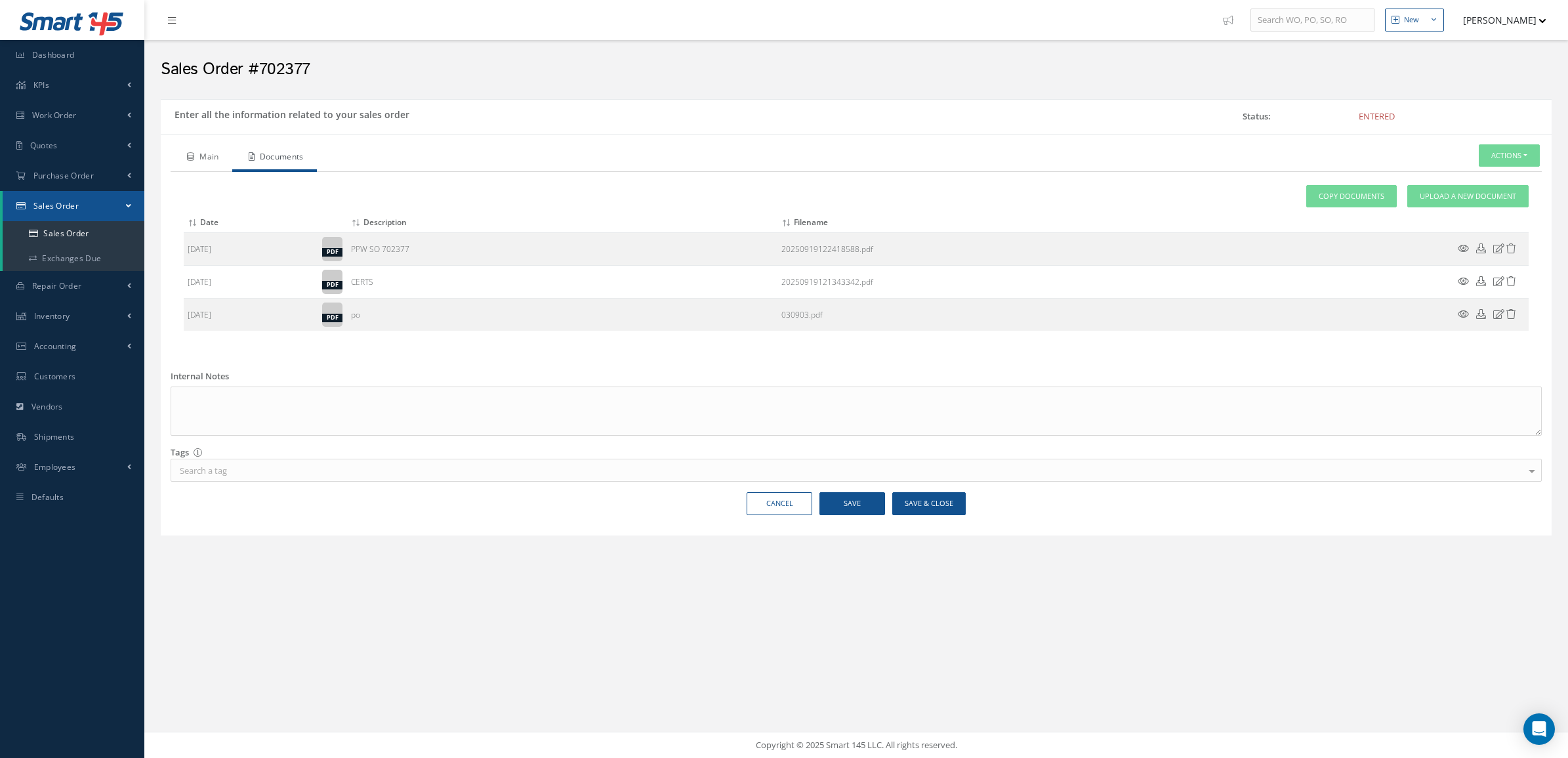
click at [204, 163] on link "Main" at bounding box center [201, 158] width 62 height 28
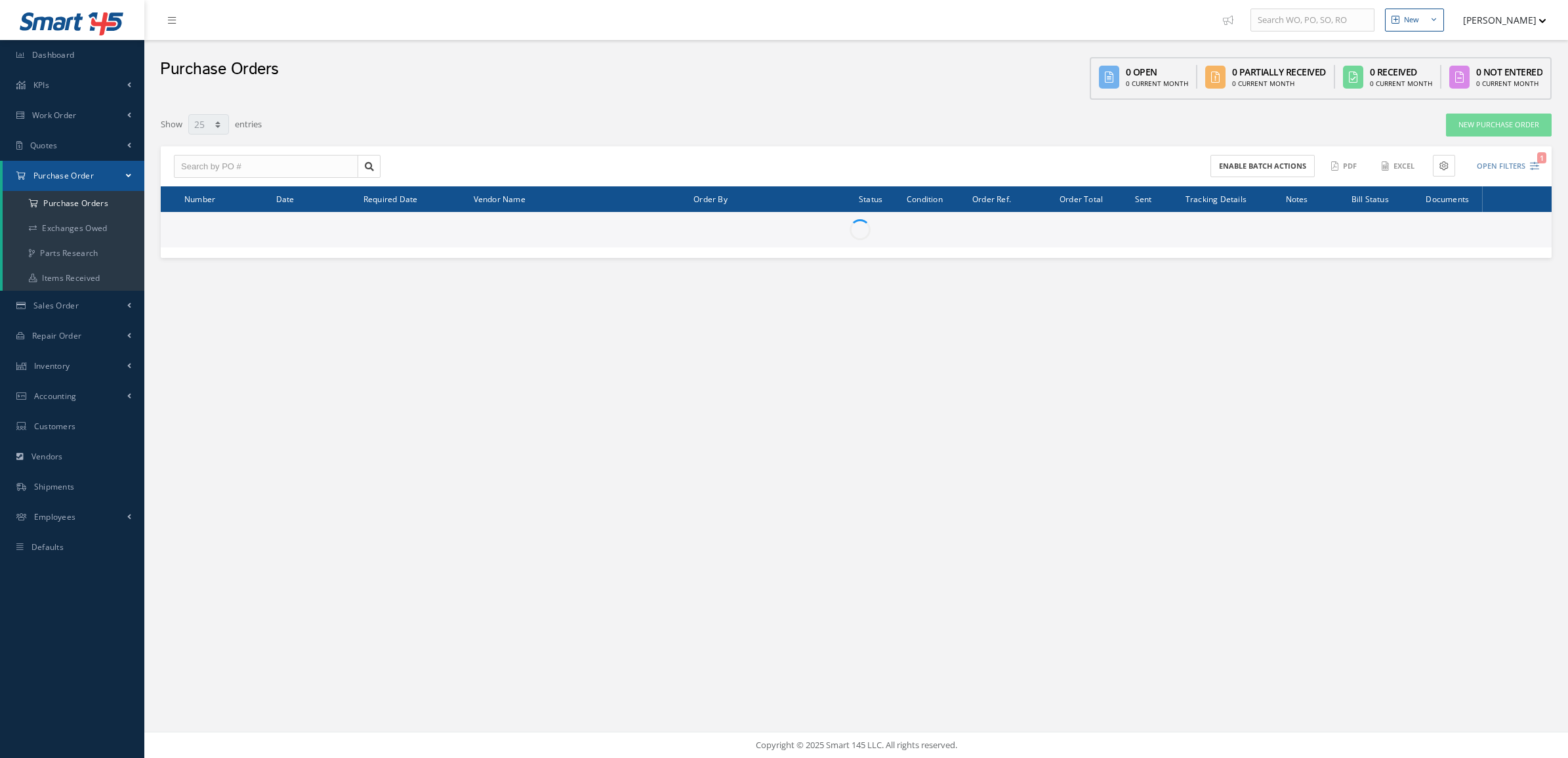
select select "25"
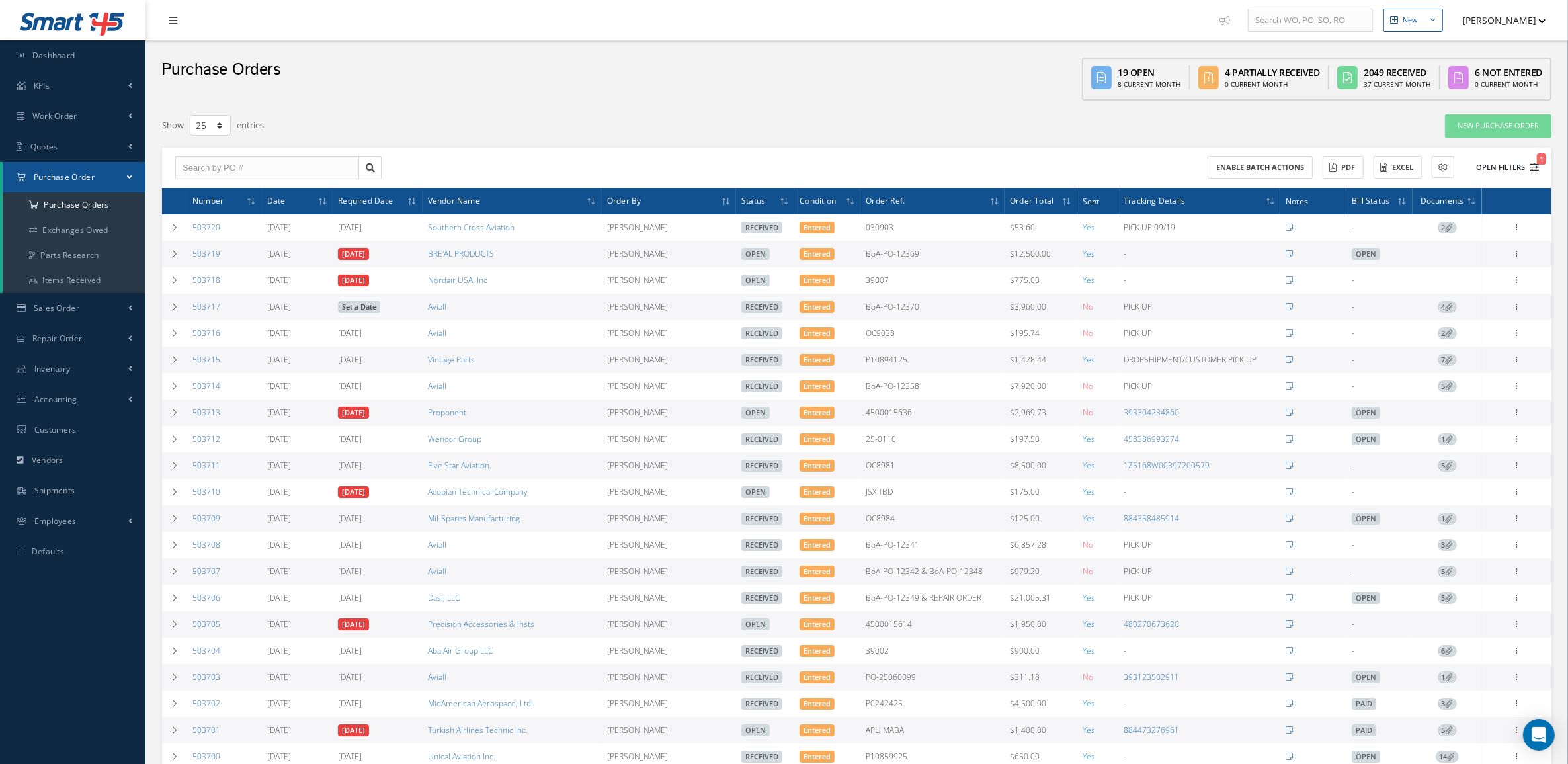
click at [1506, 170] on button "Open Filters 1" at bounding box center [1501, 168] width 75 height 22
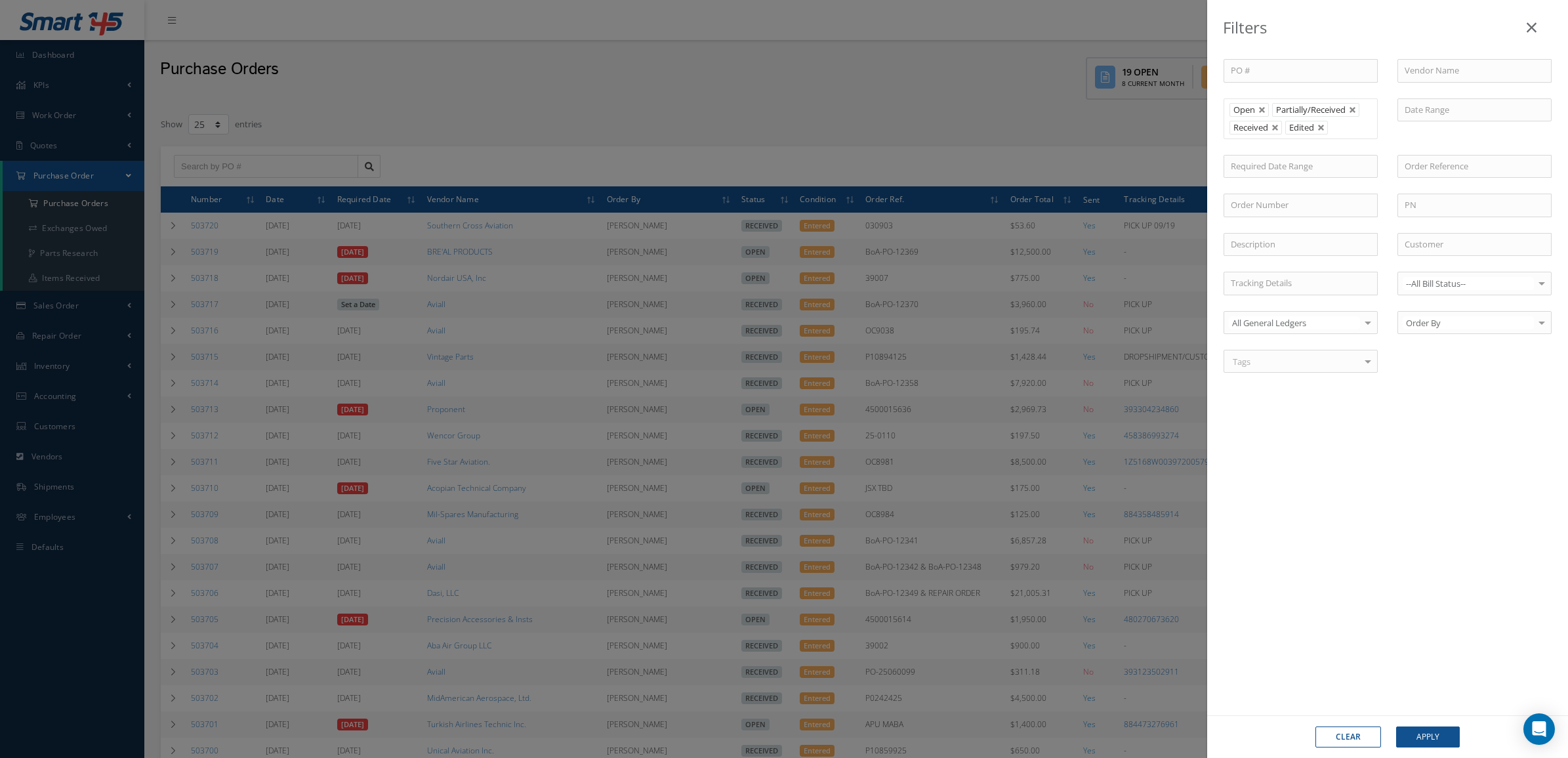
click at [1277, 128] on link at bounding box center [1275, 128] width 8 height 8
click at [1438, 757] on html "Smart 145 Dashboard KPIs Accounting Work Order Work Order Preview Work Order Wo…" at bounding box center [784, 379] width 1568 height 758
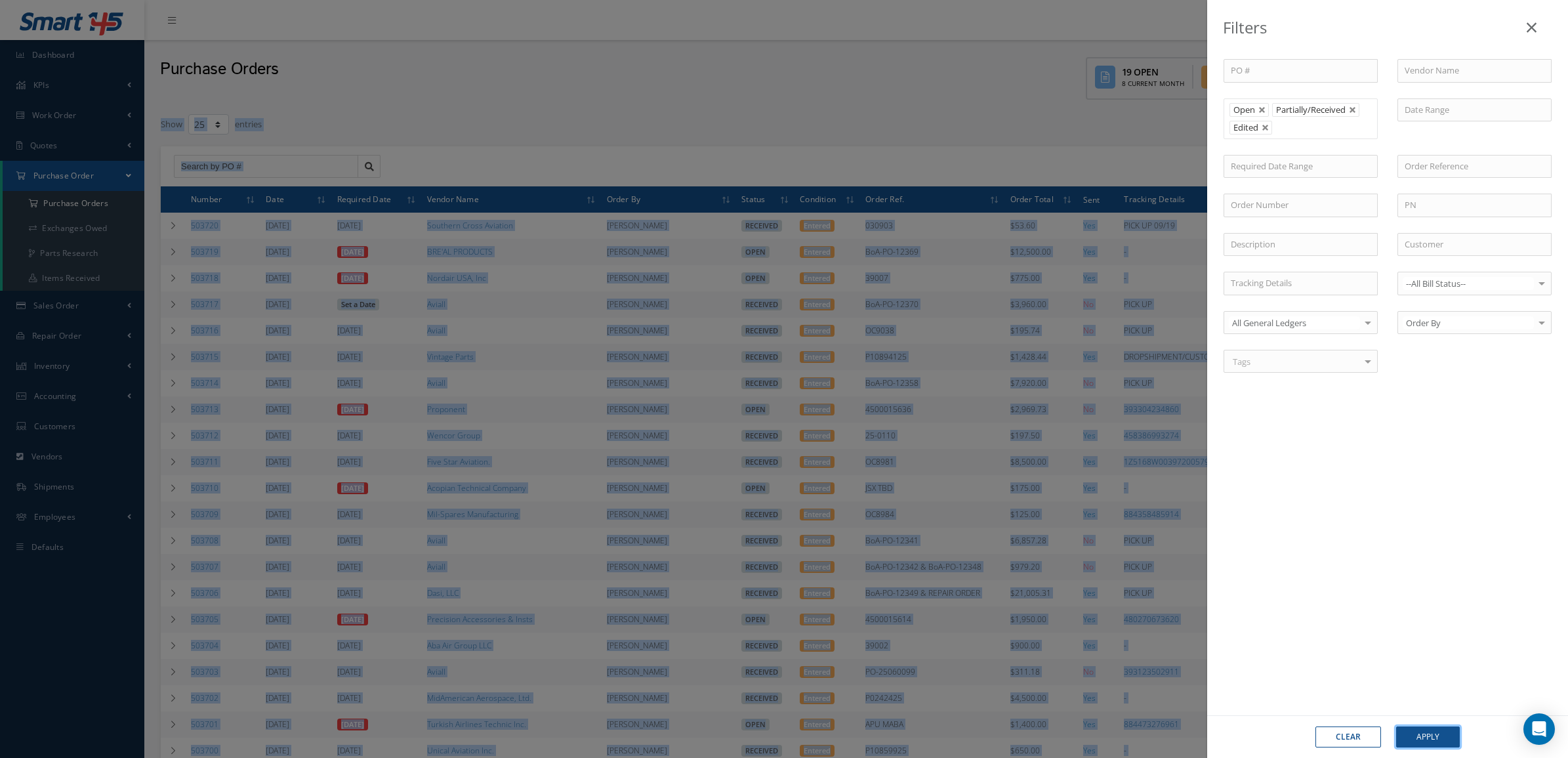
drag, startPoint x: 1438, startPoint y: 756, endPoint x: 1437, endPoint y: 742, distance: 14.0
click at [1437, 742] on button "Apply" at bounding box center [1428, 737] width 64 height 21
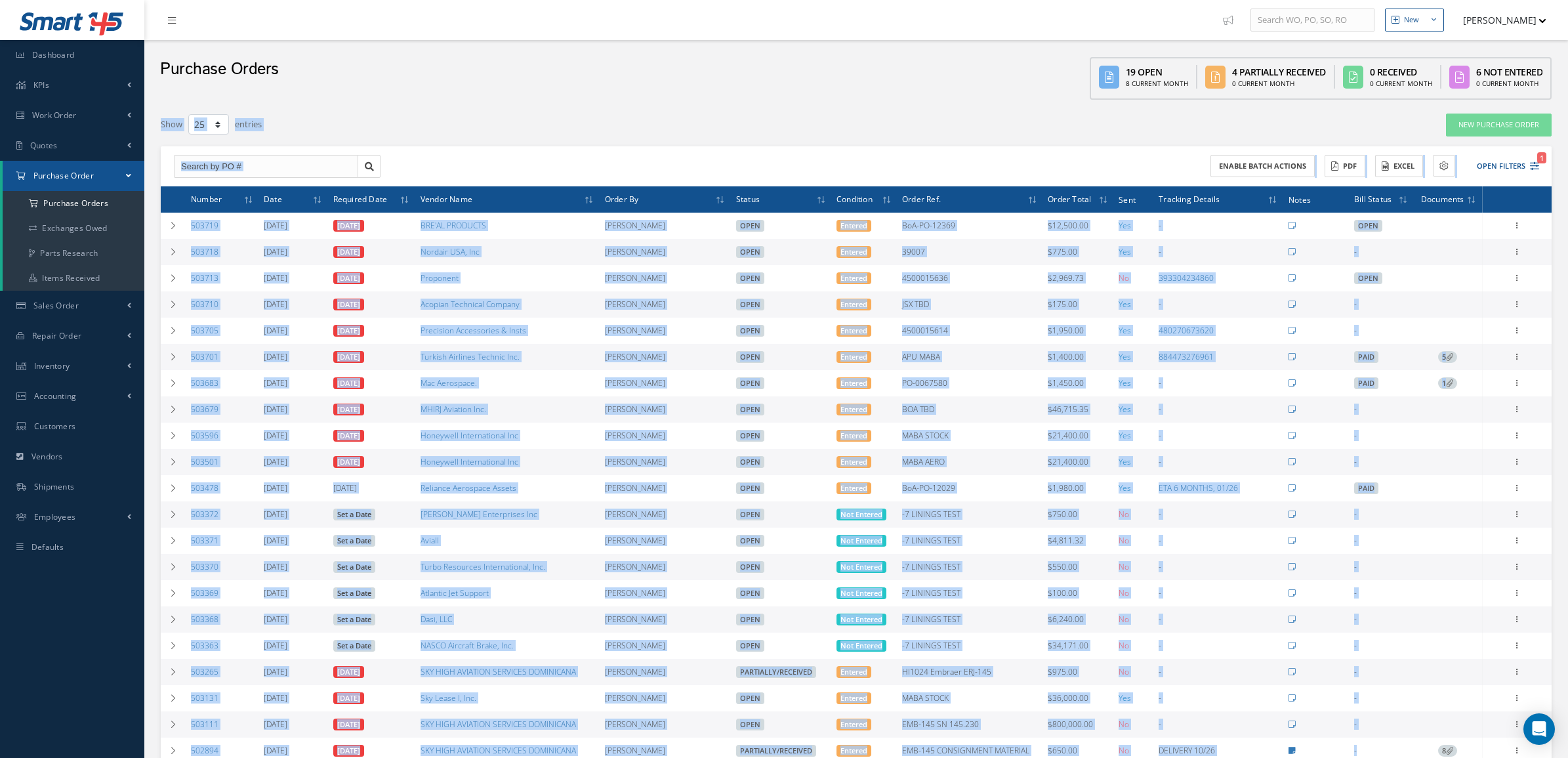
click at [815, 139] on div "Filters PO # Vendor Name Open Partially/Received Received Canceled Edited Open …" at bounding box center [856, 502] width 1391 height 778
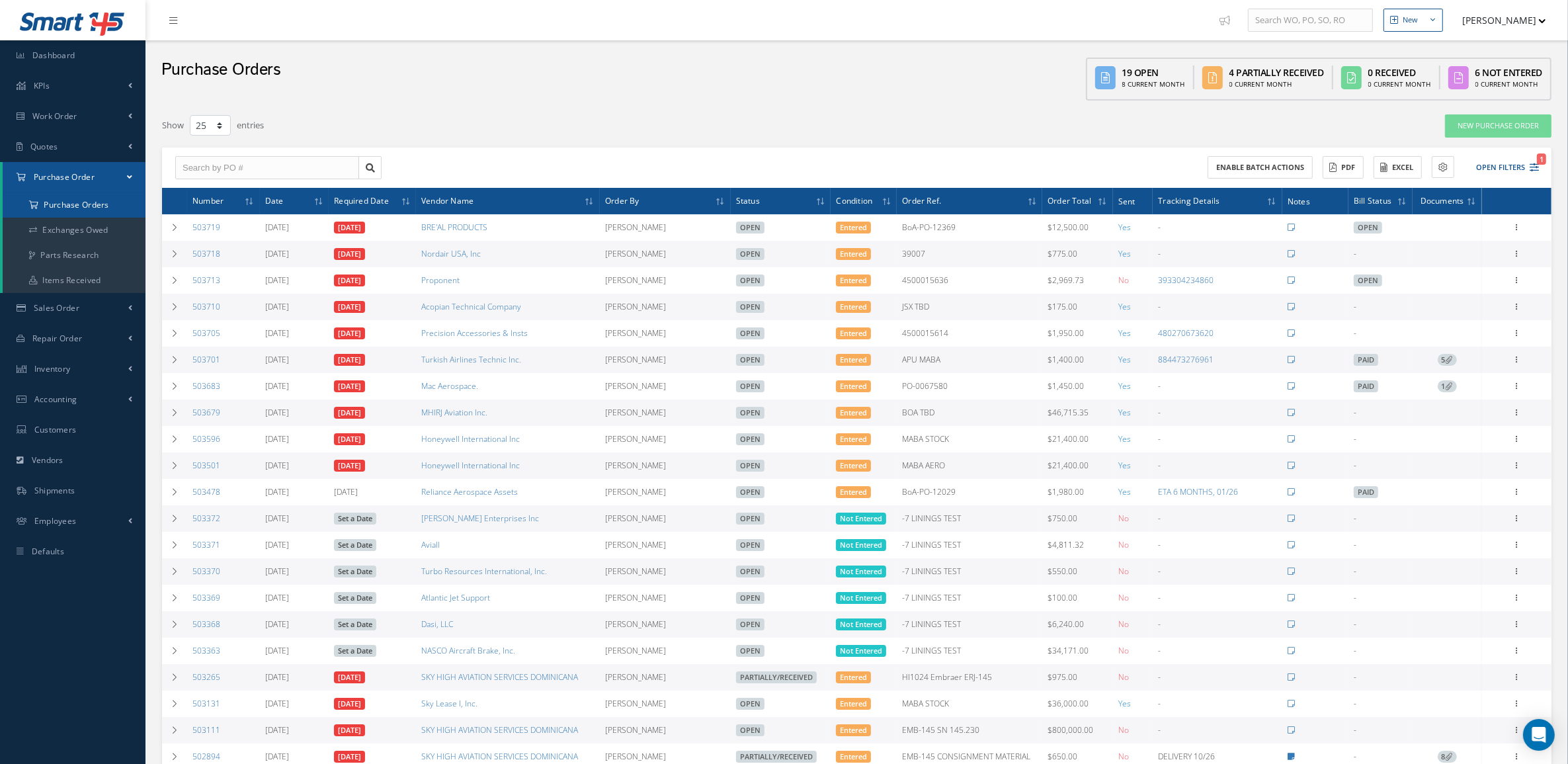
click at [74, 212] on a=1&status_id=2&status_id=3&status_id=5&collapsedFilters"] "Purchase Orders" at bounding box center [74, 205] width 143 height 25
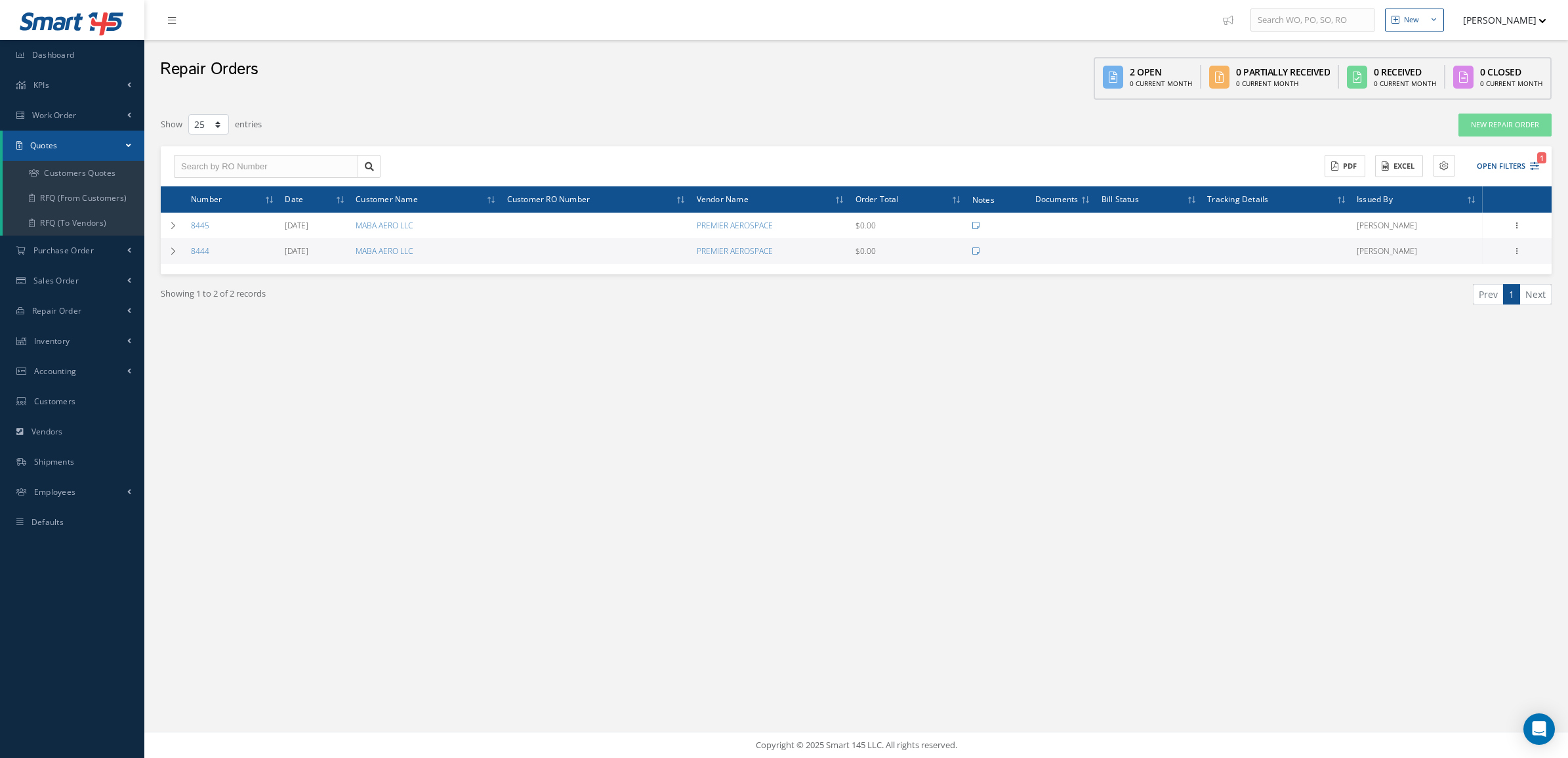
select select "25"
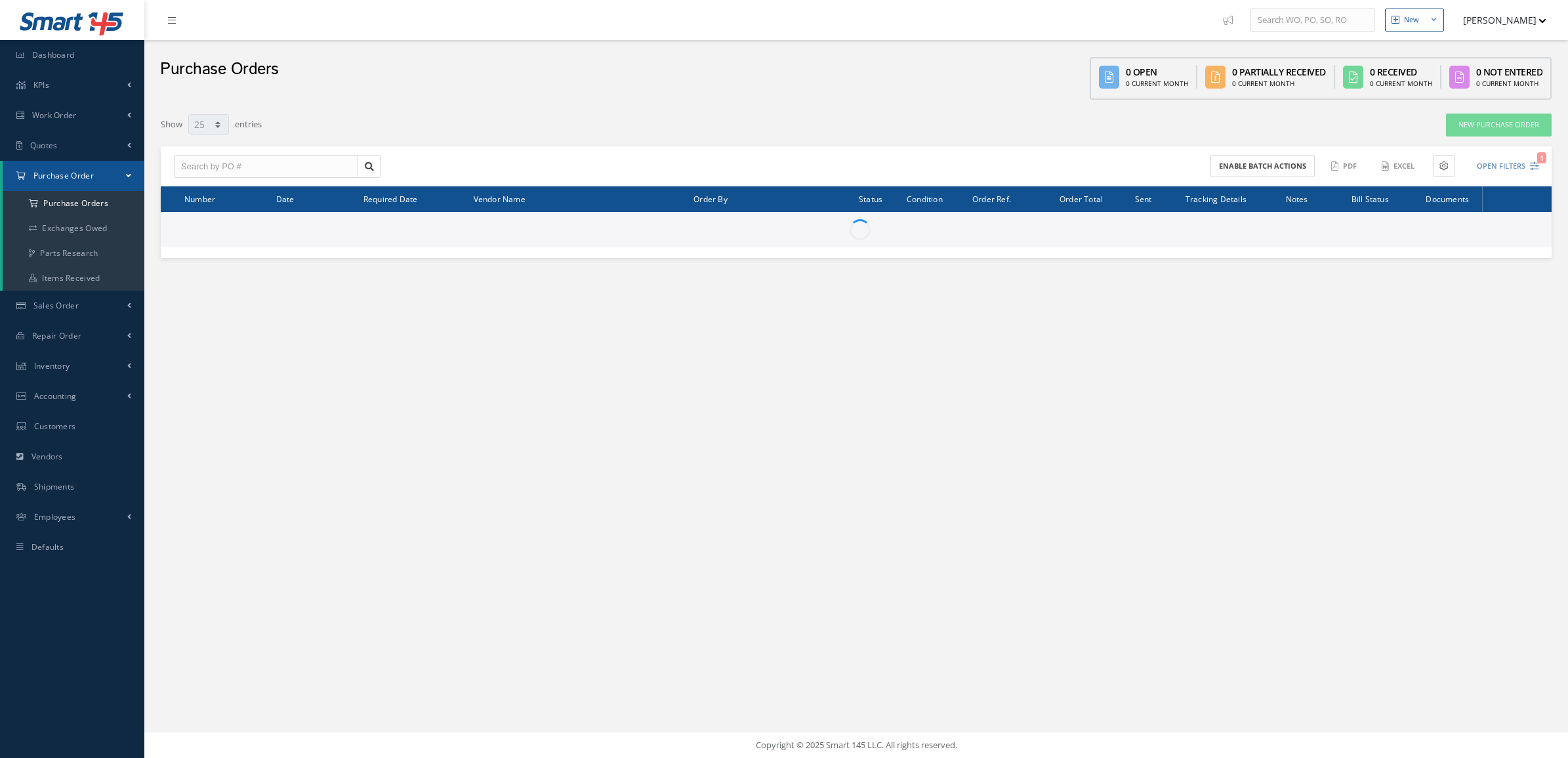
select select "25"
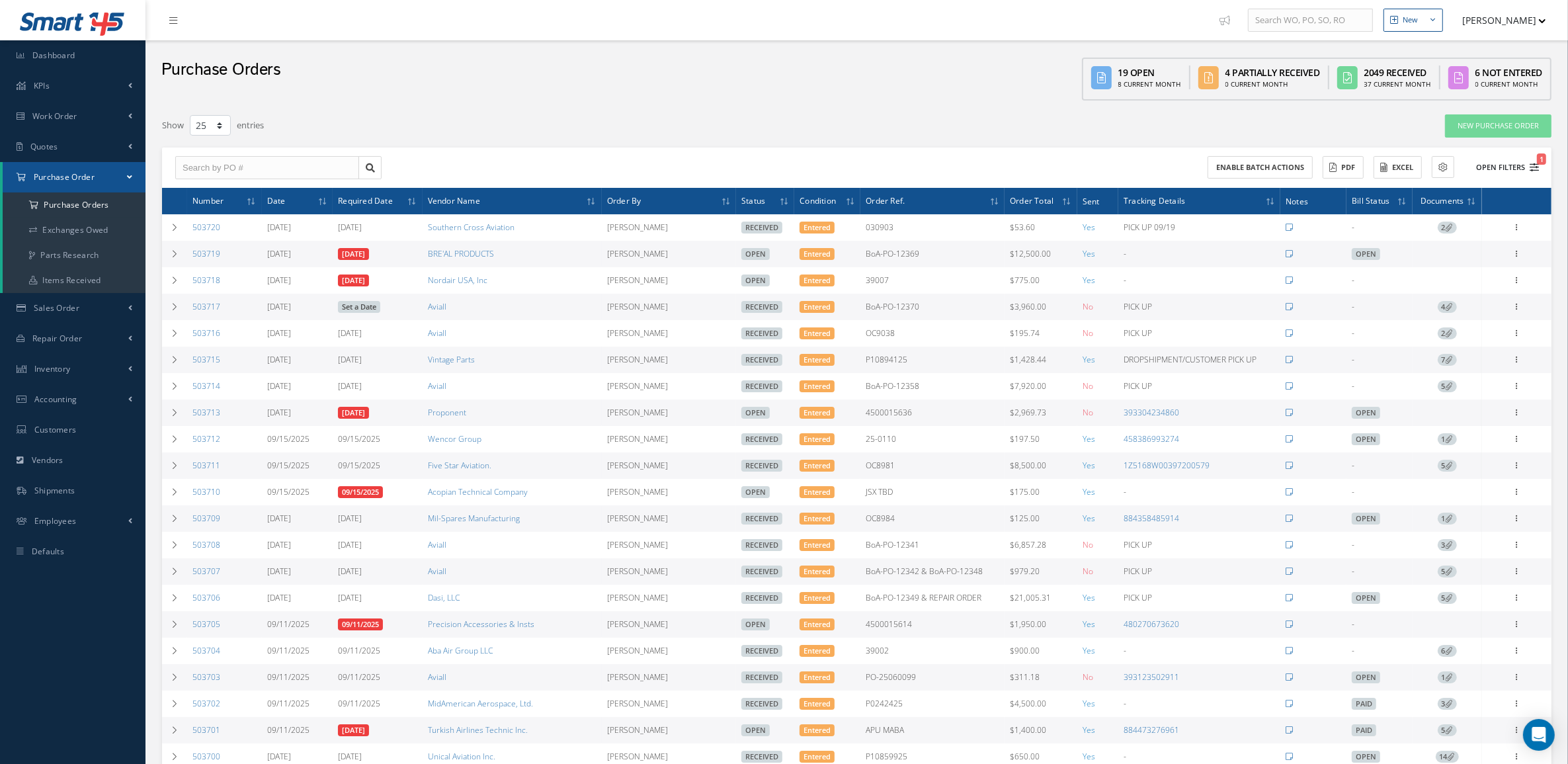
click at [1516, 166] on button "Open Filters 1" at bounding box center [1501, 168] width 75 height 22
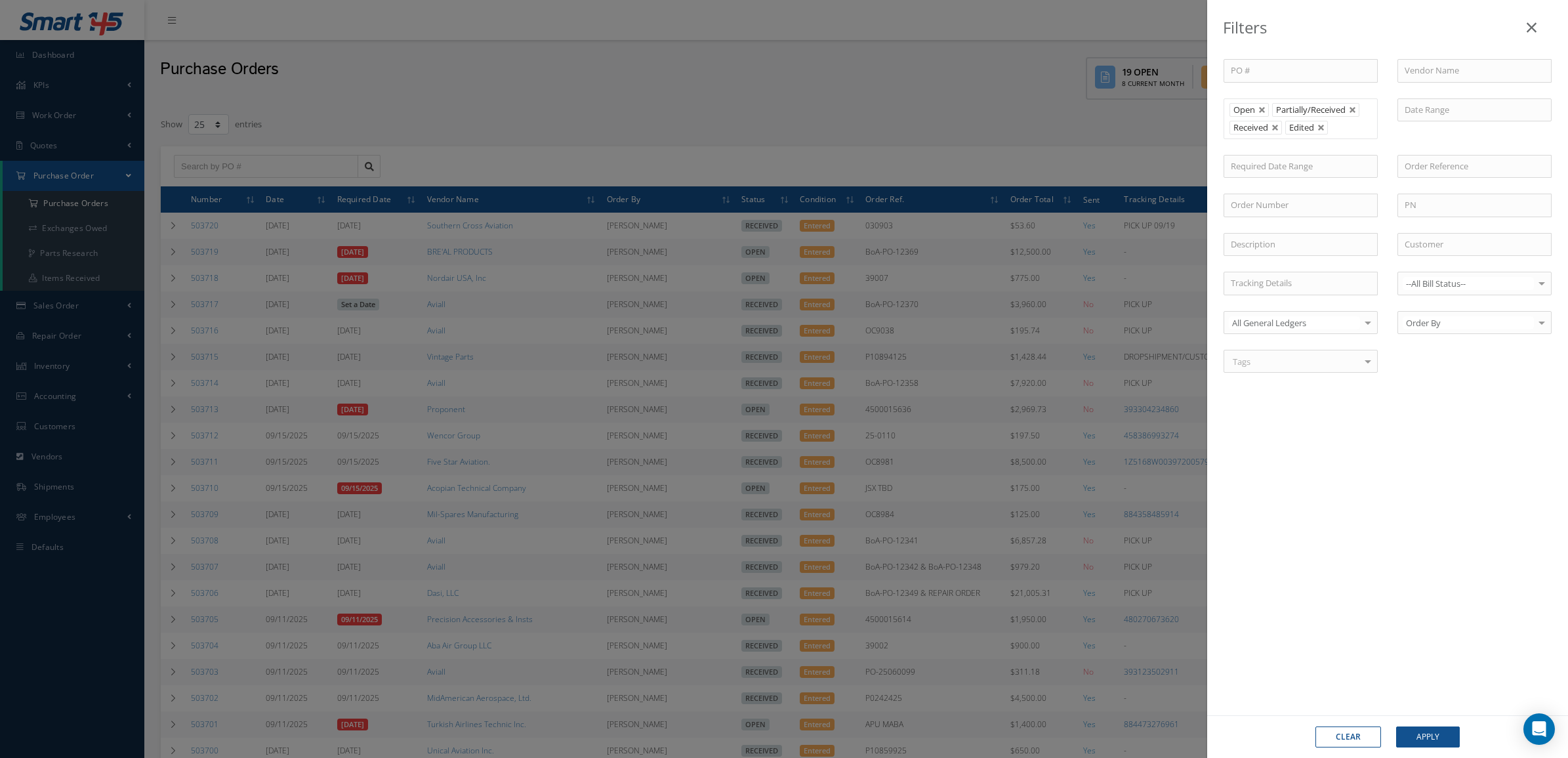
click at [1278, 134] on li "Received" at bounding box center [1256, 128] width 53 height 14
click at [1277, 128] on link at bounding box center [1275, 128] width 8 height 8
click at [1452, 729] on button "Apply" at bounding box center [1428, 737] width 64 height 21
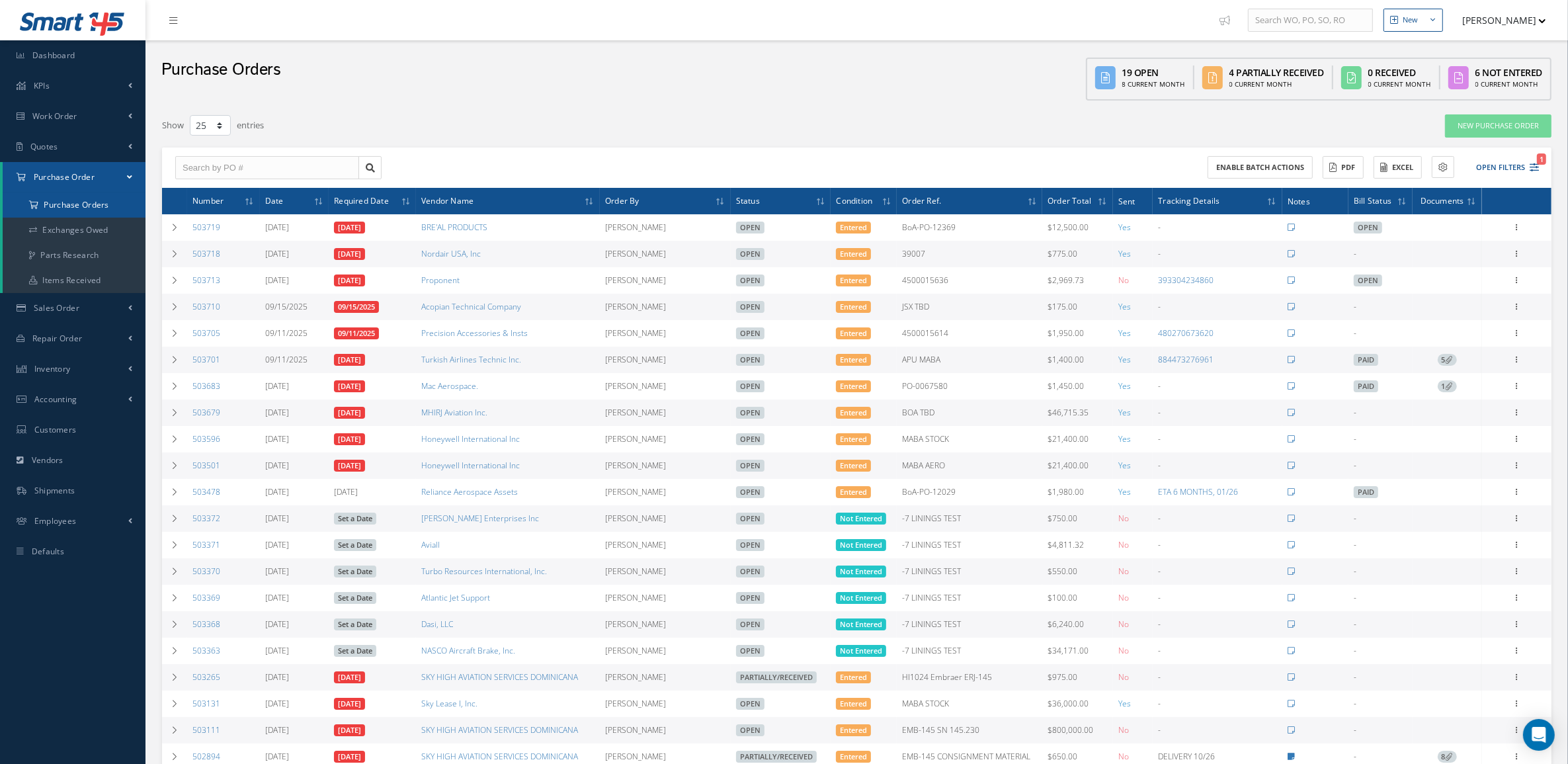
click at [99, 209] on a=1&status_id=2&status_id=3&status_id=5&collapsedFilters"] "Purchase Orders" at bounding box center [74, 205] width 143 height 25
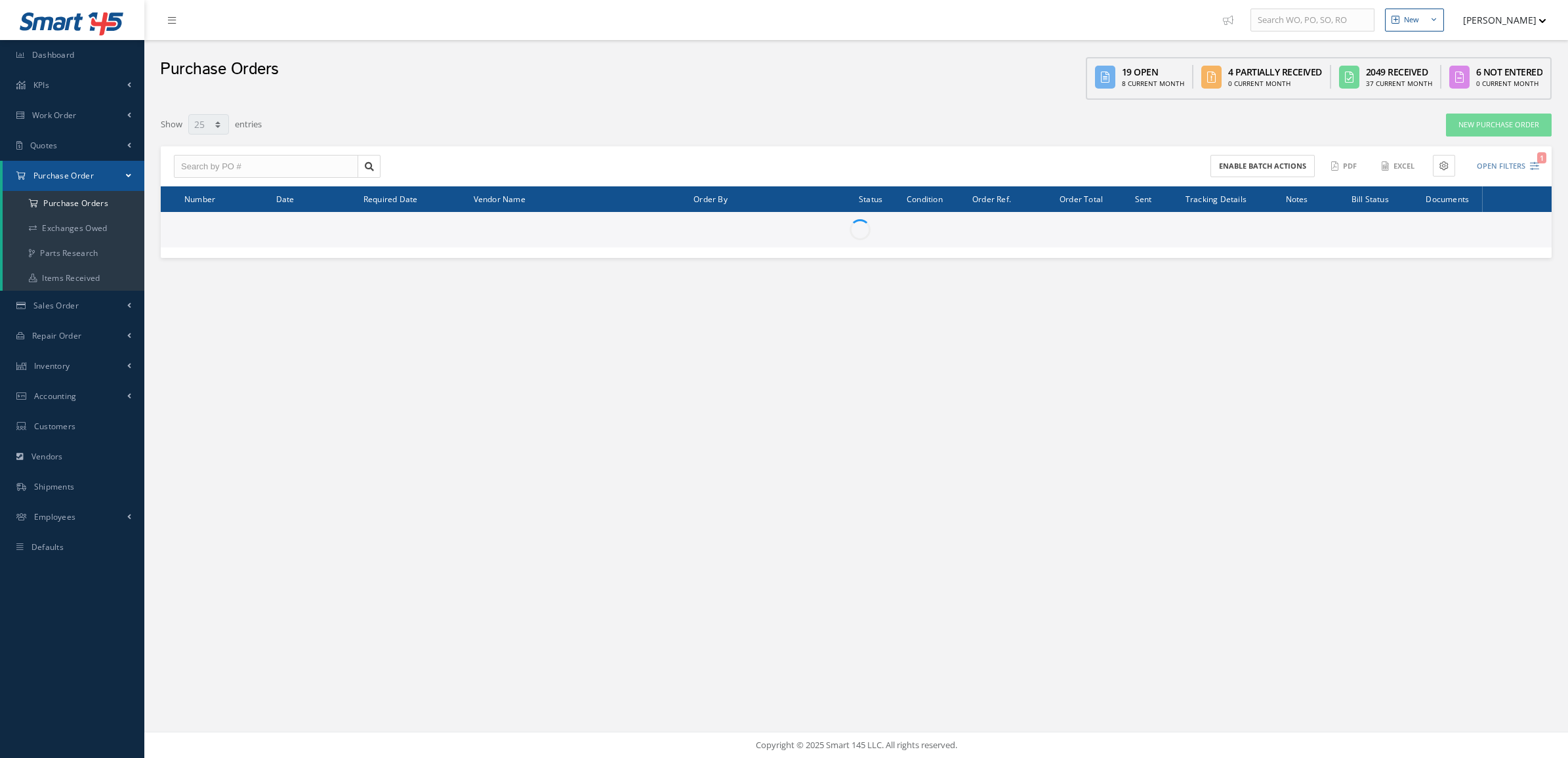
select select "25"
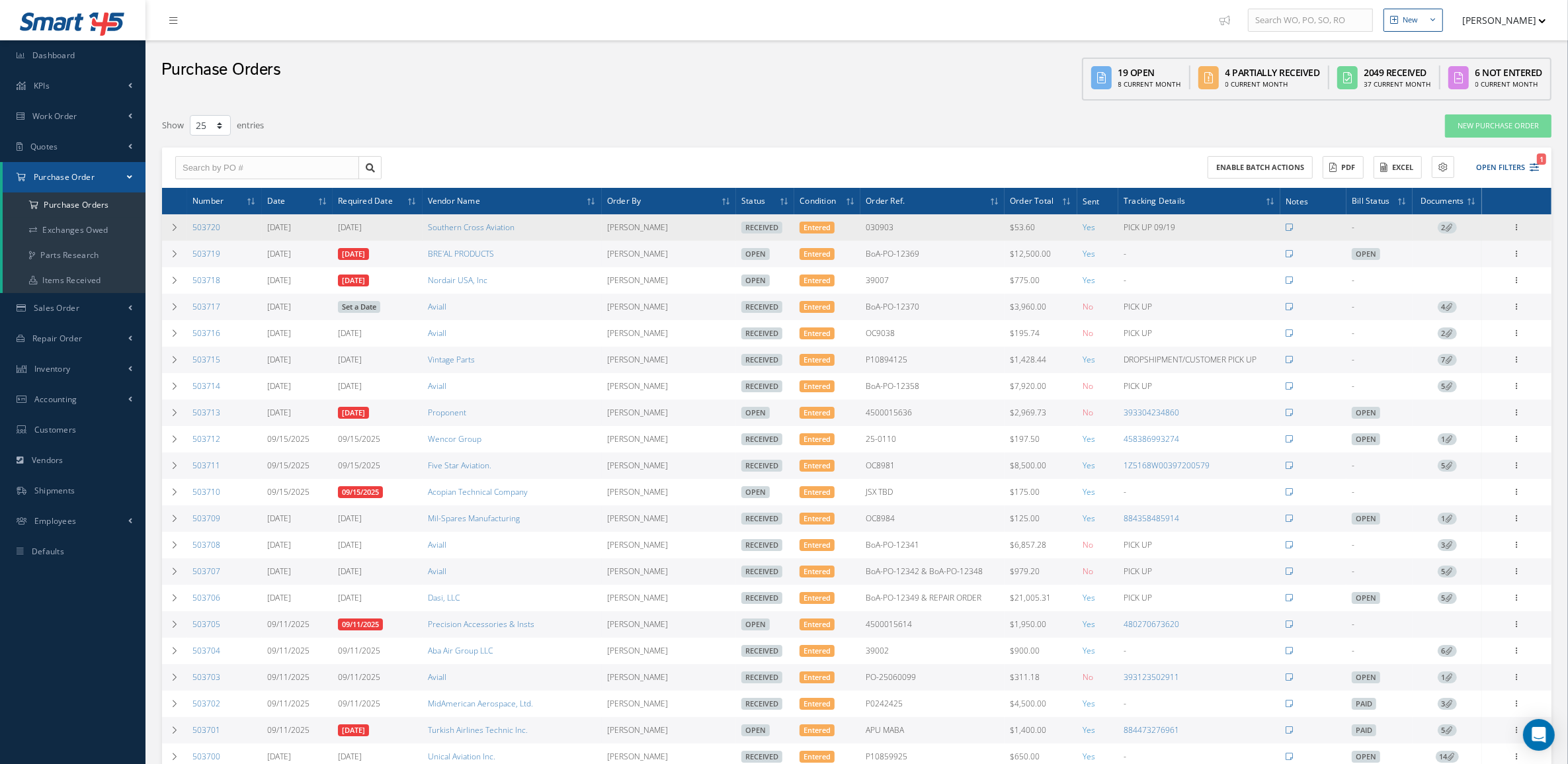
drag, startPoint x: 222, startPoint y: 230, endPoint x: 189, endPoint y: 231, distance: 33.0
click at [189, 231] on td "503720" at bounding box center [224, 228] width 75 height 27
copy link "503720"
click at [1521, 221] on icon at bounding box center [1517, 226] width 13 height 10
click at [1469, 339] on link "Documents" at bounding box center [1456, 337] width 104 height 17
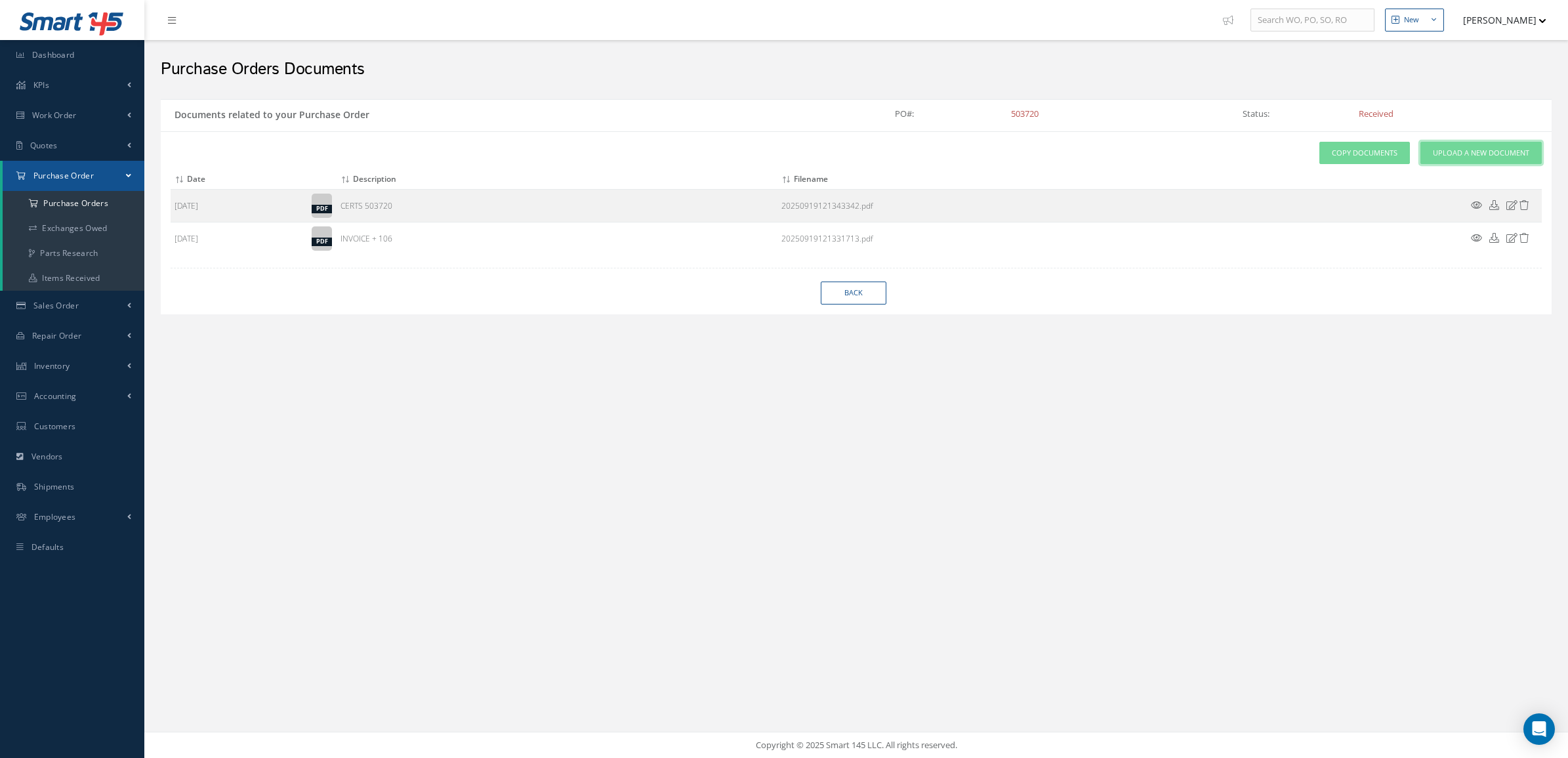
click at [1426, 159] on link "Upload a New Document" at bounding box center [1481, 153] width 121 height 23
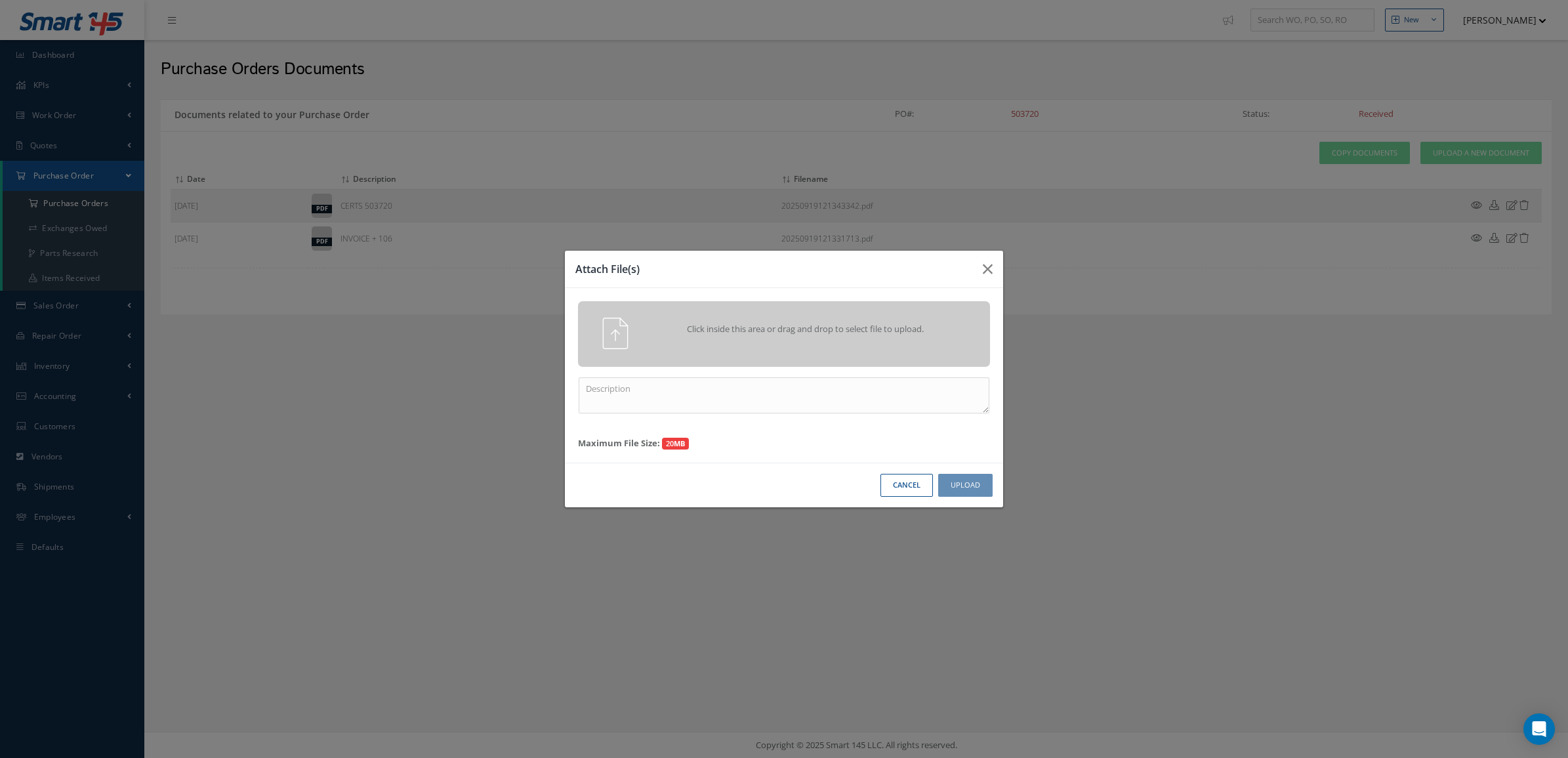
click at [952, 307] on div "Click inside this area or drag and drop to select file to upload." at bounding box center [784, 333] width 412 height 65
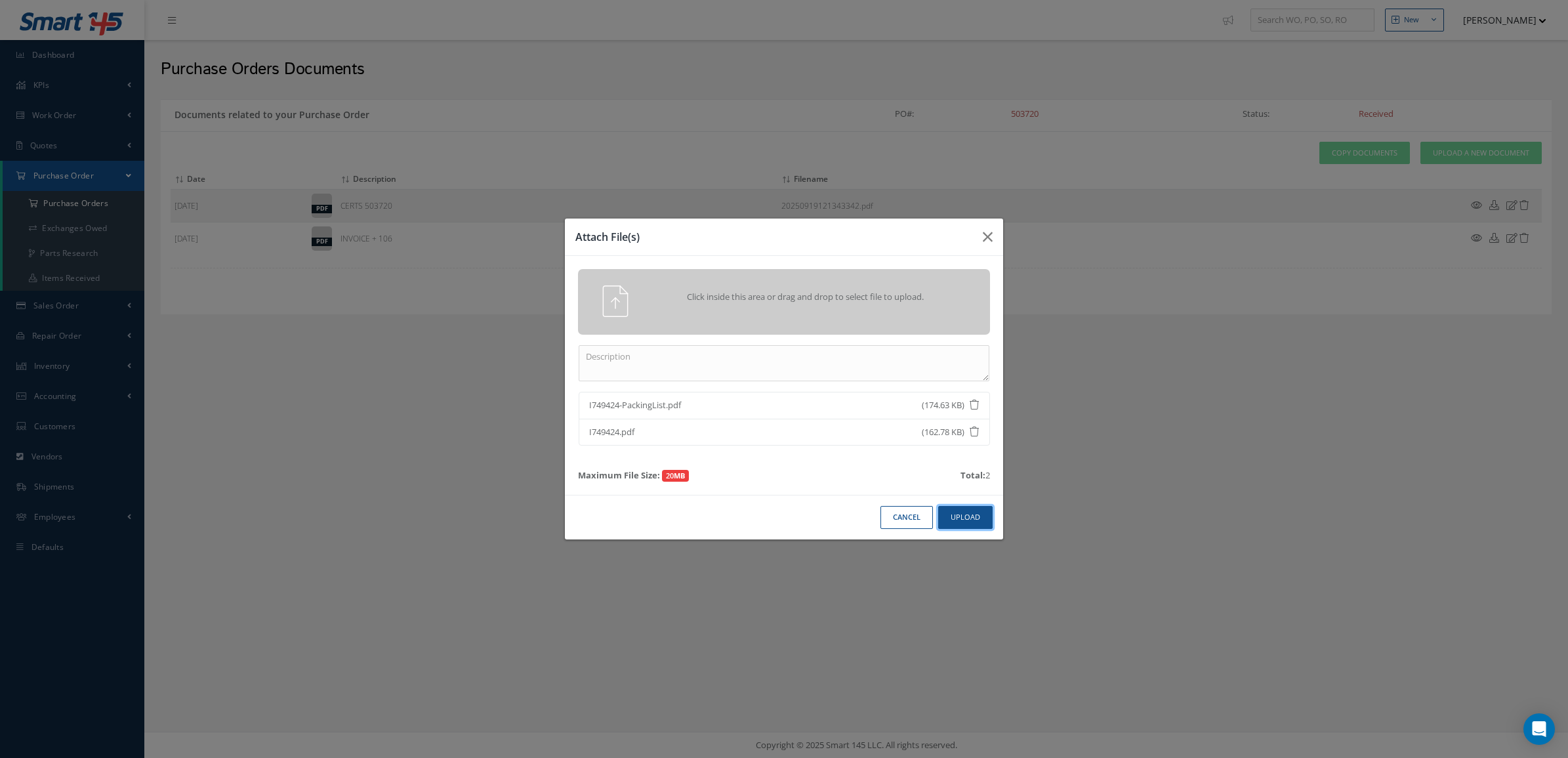
click at [969, 515] on button "Upload" at bounding box center [966, 517] width 54 height 23
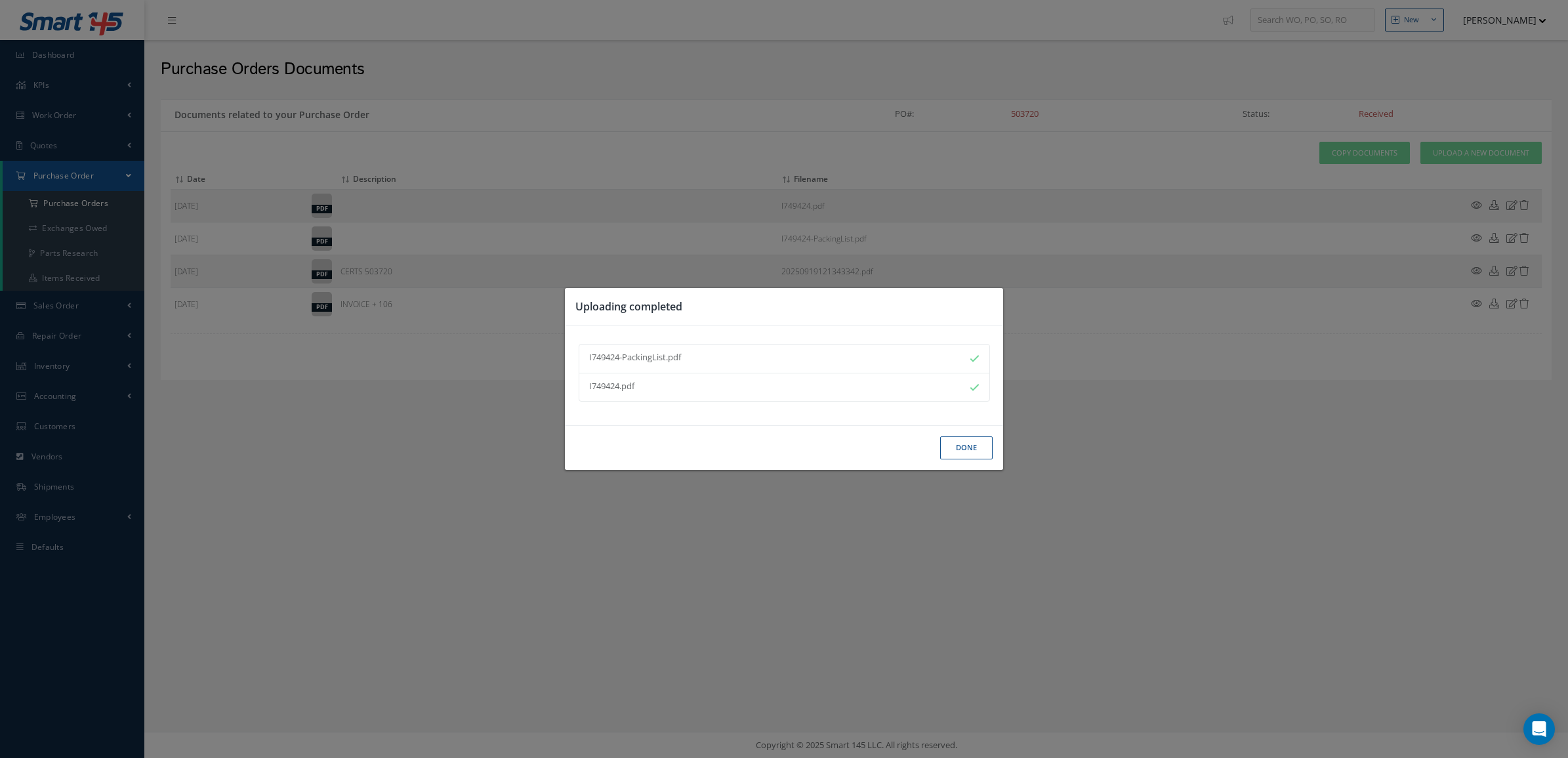
click at [969, 440] on button "Done" at bounding box center [966, 448] width 53 height 23
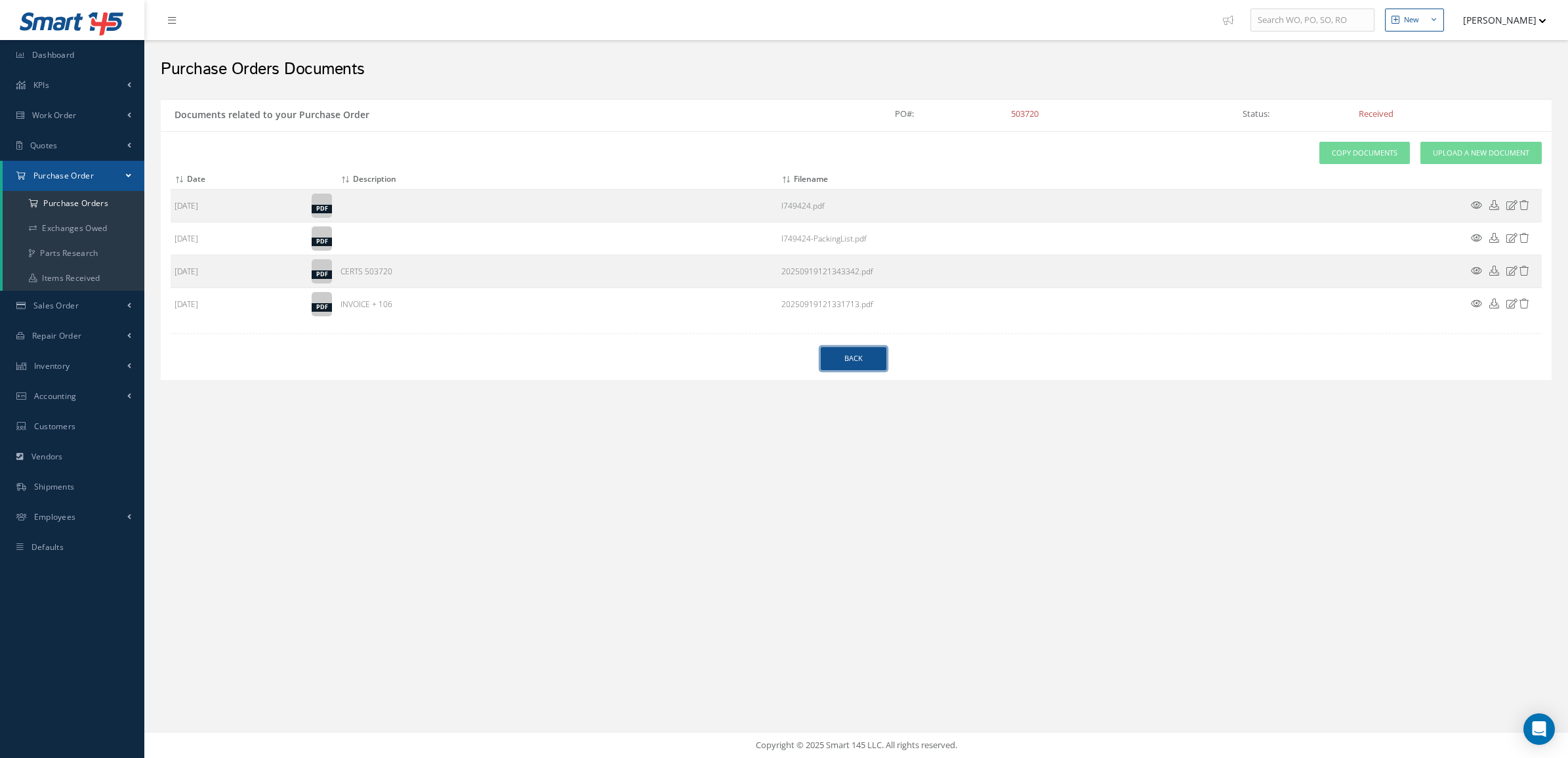
click at [856, 360] on link "Back" at bounding box center [853, 358] width 65 height 23
select select "25"
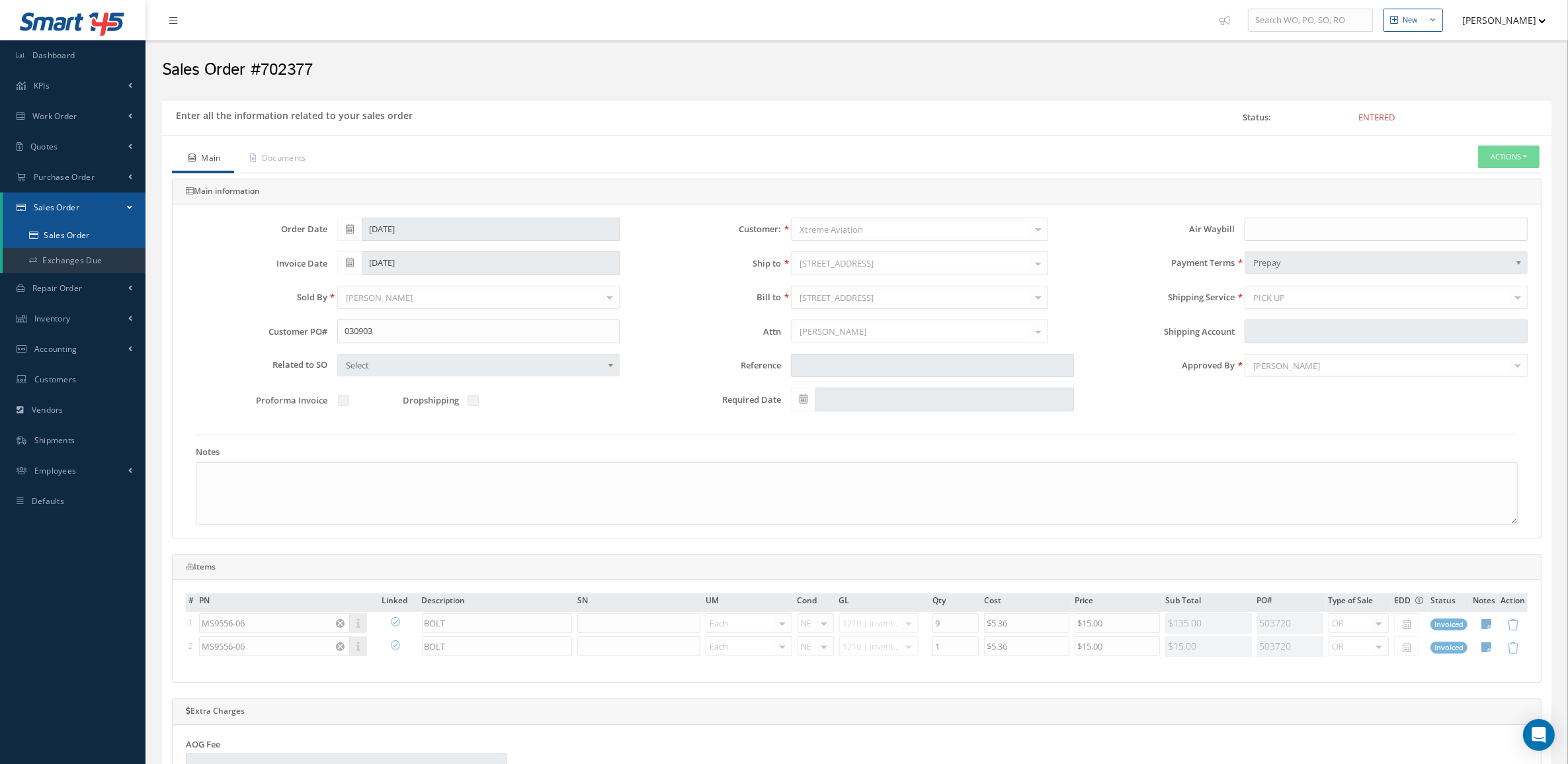
click at [95, 236] on link "Sales Order" at bounding box center [74, 235] width 143 height 25
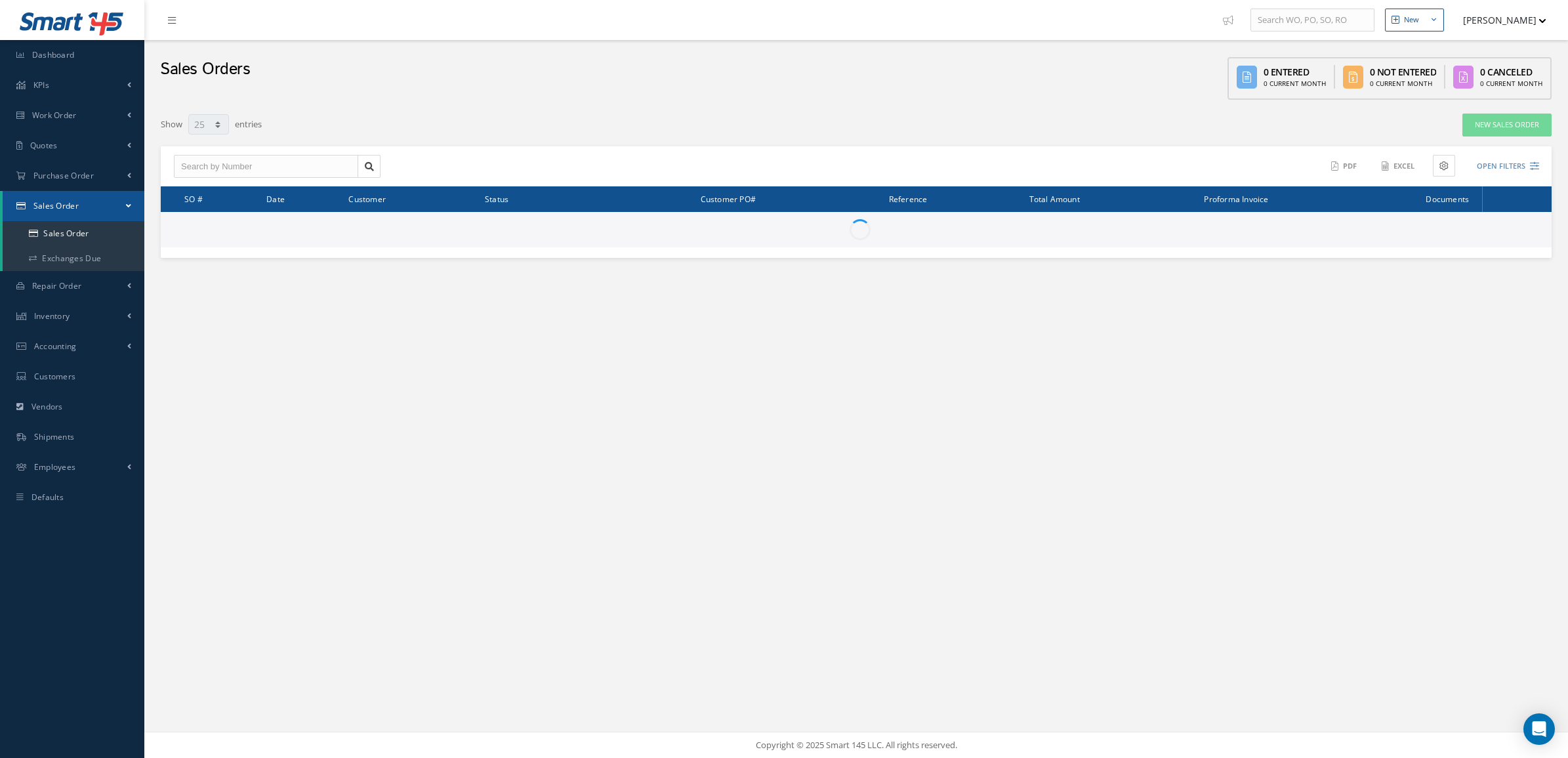
select select "25"
